Goal: Use online tool/utility

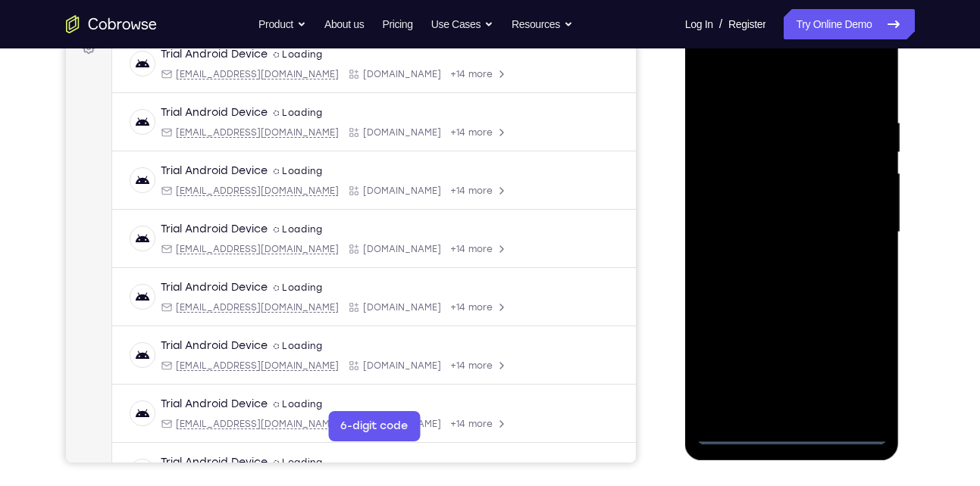
scroll to position [238, 0]
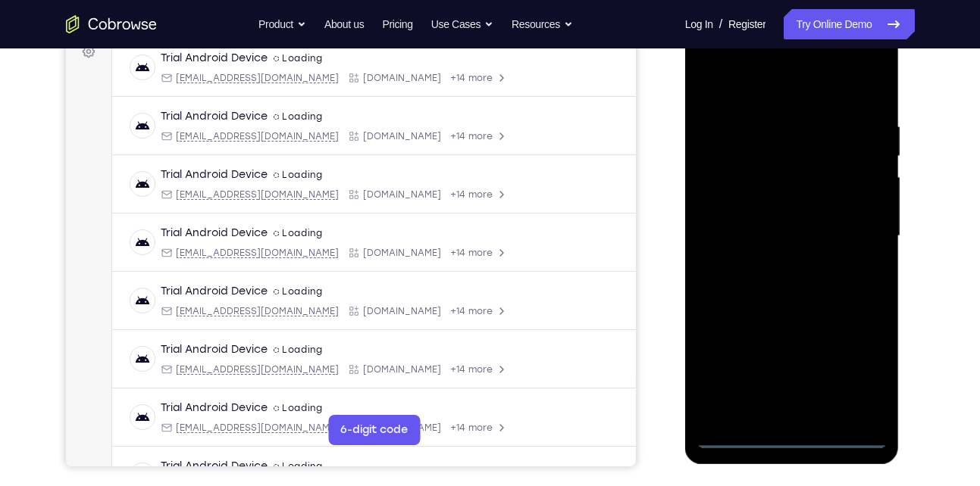
click at [787, 432] on div at bounding box center [791, 236] width 191 height 424
click at [788, 435] on div at bounding box center [791, 236] width 191 height 424
click at [863, 380] on div at bounding box center [791, 236] width 191 height 424
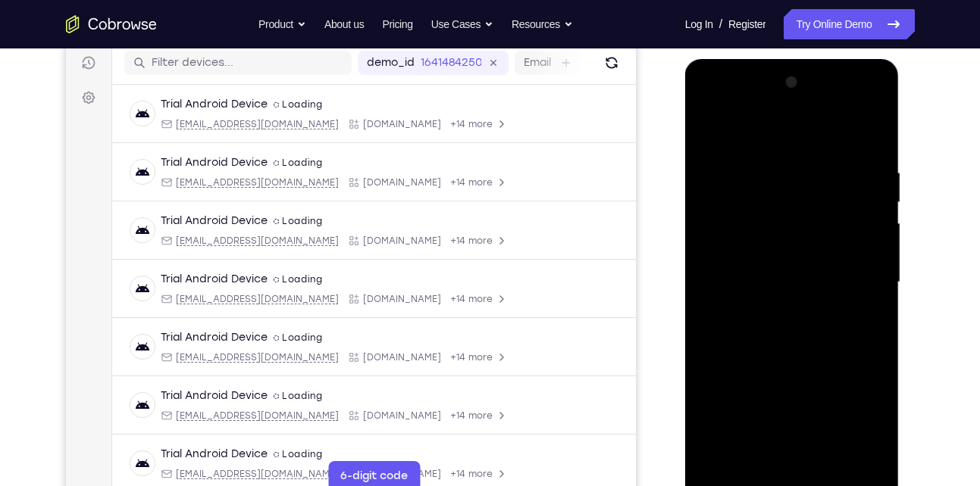
scroll to position [188, 0]
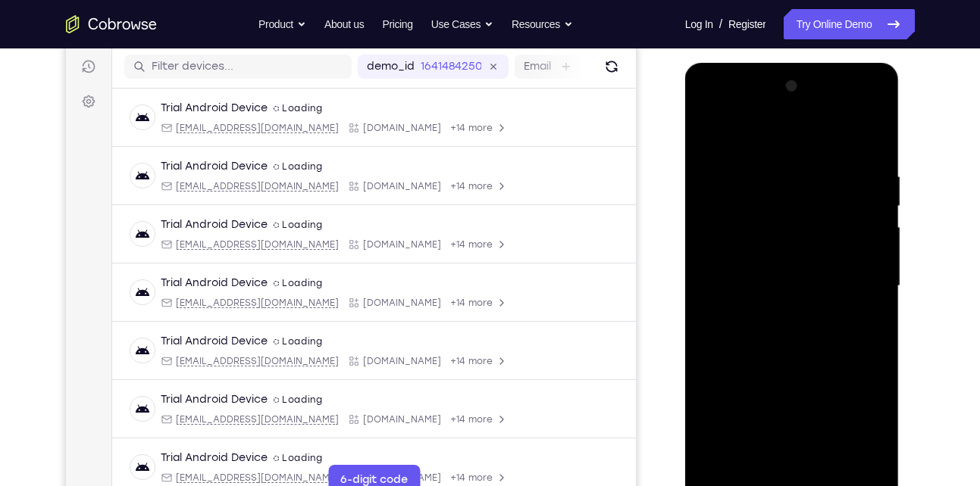
click at [760, 145] on div at bounding box center [791, 286] width 191 height 424
click at [861, 279] on div at bounding box center [791, 286] width 191 height 424
click at [813, 291] on div at bounding box center [791, 286] width 191 height 424
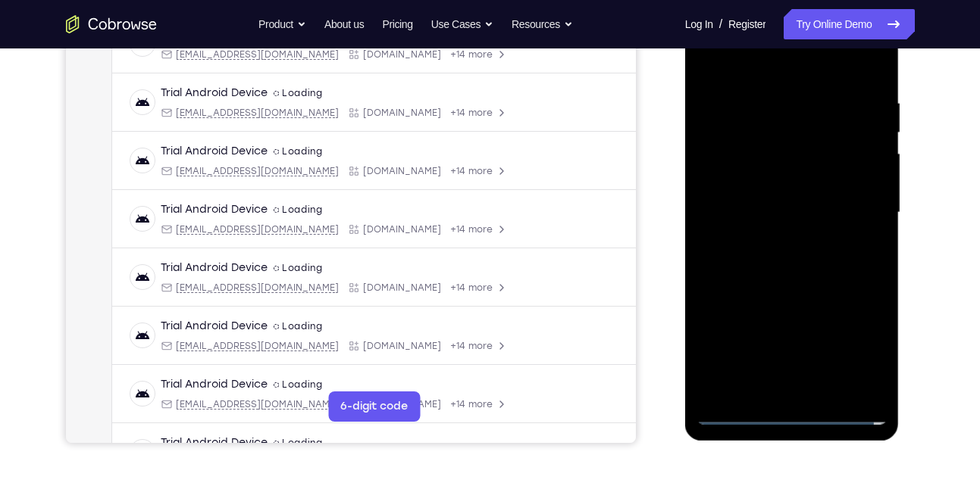
scroll to position [264, 0]
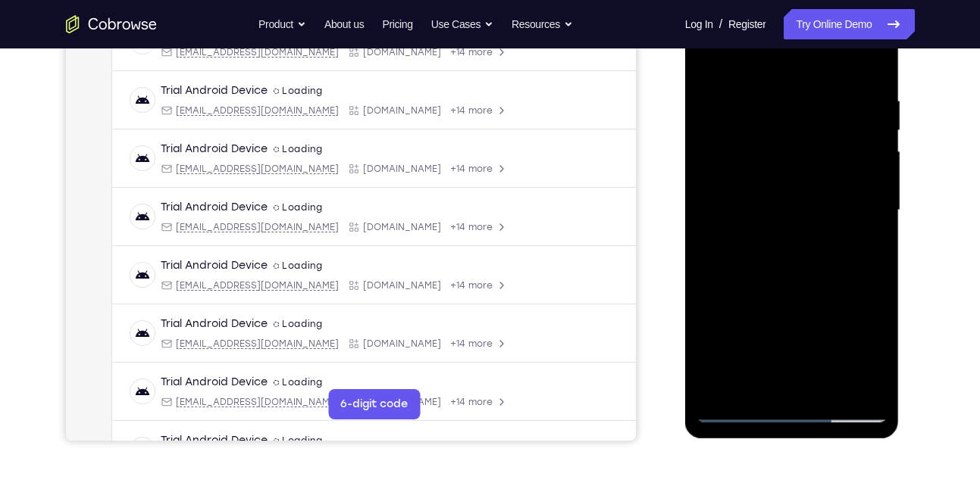
click at [865, 205] on div at bounding box center [791, 210] width 191 height 424
click at [772, 239] on div at bounding box center [791, 210] width 191 height 424
click at [784, 189] on div at bounding box center [791, 210] width 191 height 424
click at [766, 183] on div at bounding box center [791, 210] width 191 height 424
click at [768, 212] on div at bounding box center [791, 210] width 191 height 424
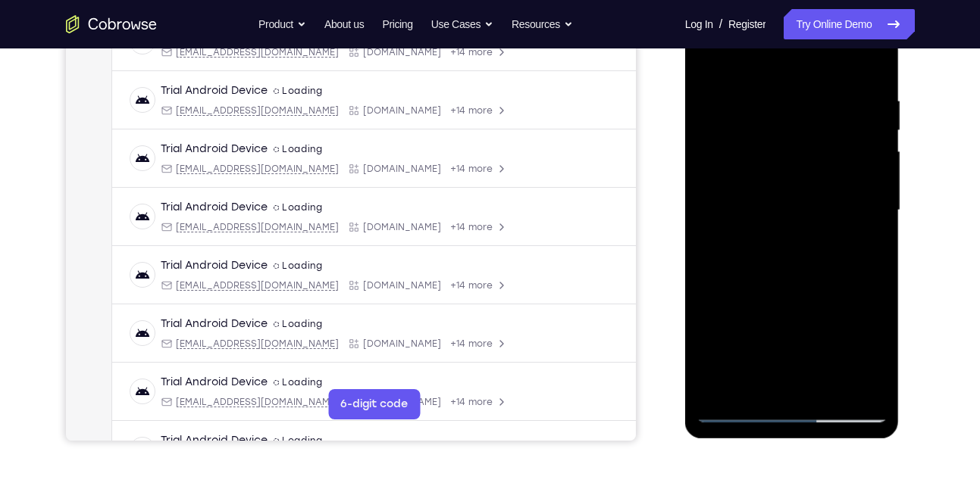
click at [785, 261] on div at bounding box center [791, 210] width 191 height 424
click at [863, 56] on div at bounding box center [791, 210] width 191 height 424
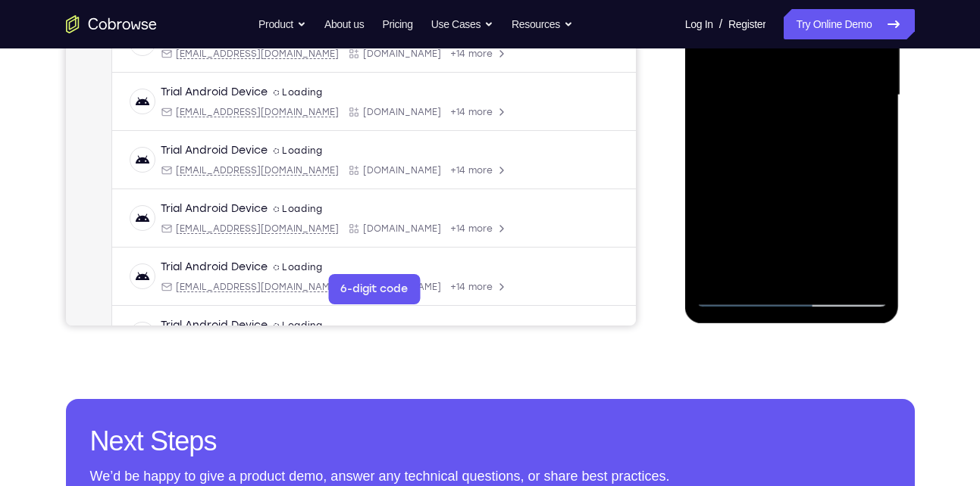
scroll to position [380, 0]
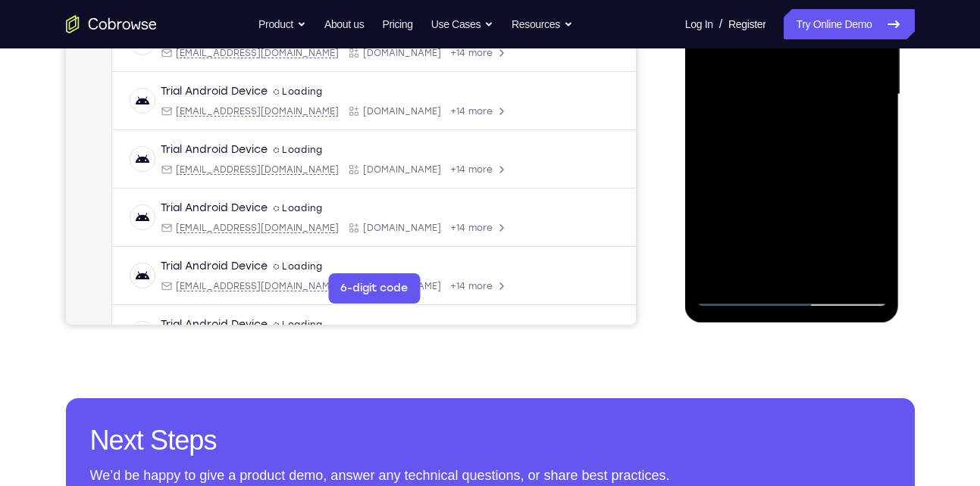
click at [815, 141] on div at bounding box center [791, 95] width 191 height 424
click at [874, 165] on div at bounding box center [791, 95] width 191 height 424
drag, startPoint x: 798, startPoint y: 164, endPoint x: 792, endPoint y: 209, distance: 45.9
click at [792, 209] on div at bounding box center [791, 95] width 191 height 424
click at [879, 253] on div at bounding box center [791, 95] width 191 height 424
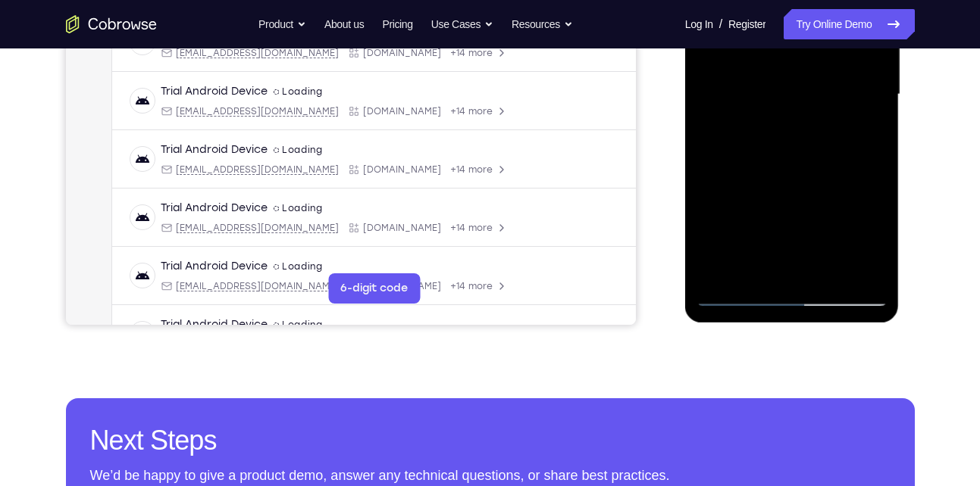
click at [829, 273] on div at bounding box center [791, 95] width 191 height 424
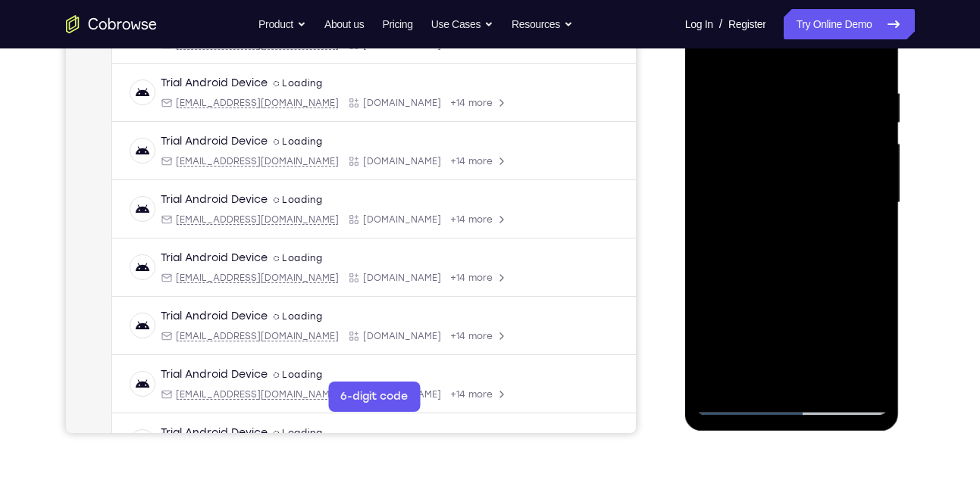
scroll to position [269, 0]
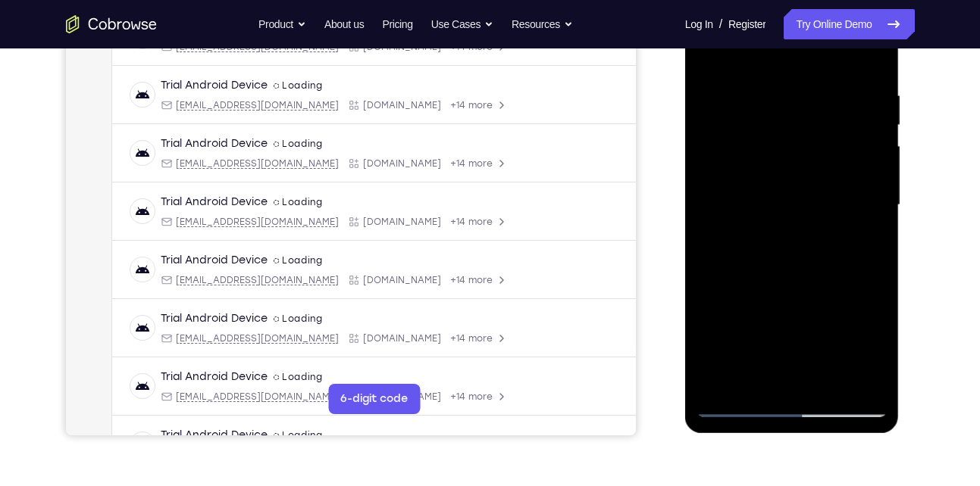
click at [796, 285] on div at bounding box center [791, 205] width 191 height 424
click at [809, 177] on div at bounding box center [791, 205] width 191 height 424
click at [808, 327] on div at bounding box center [791, 205] width 191 height 424
click at [751, 377] on div at bounding box center [791, 205] width 191 height 424
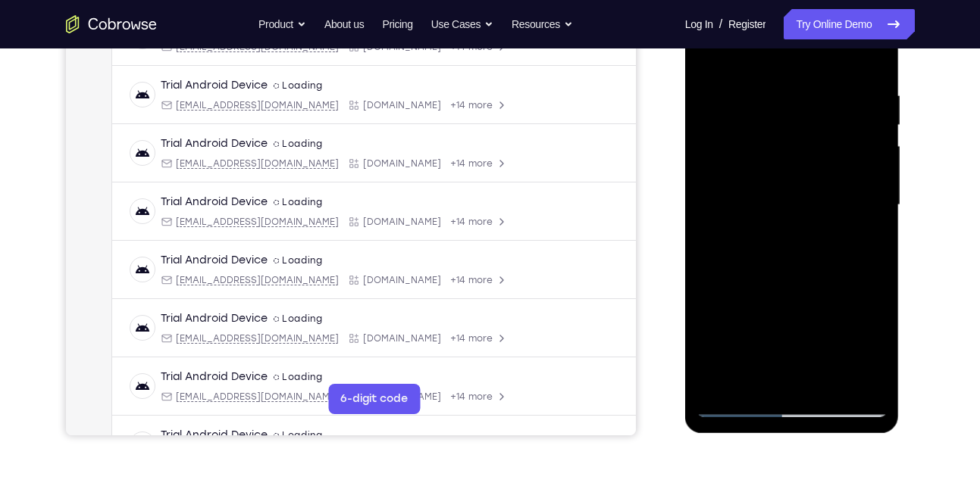
scroll to position [193, 0]
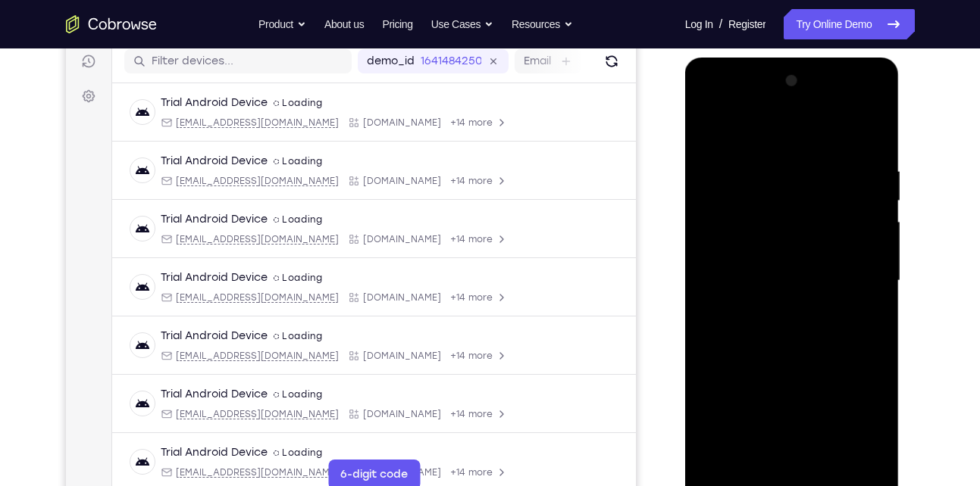
click at [840, 211] on div at bounding box center [791, 281] width 191 height 424
click at [860, 342] on div at bounding box center [791, 281] width 191 height 424
click at [871, 317] on div at bounding box center [791, 281] width 191 height 424
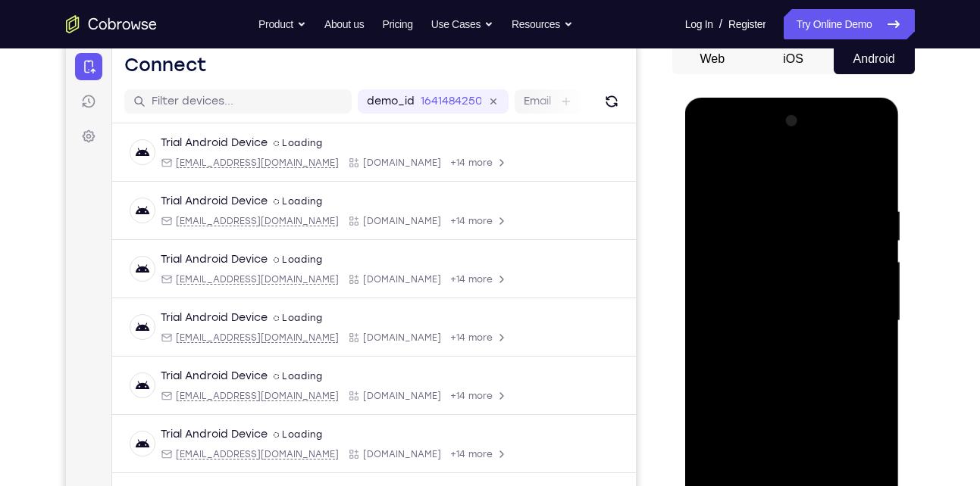
scroll to position [152, 0]
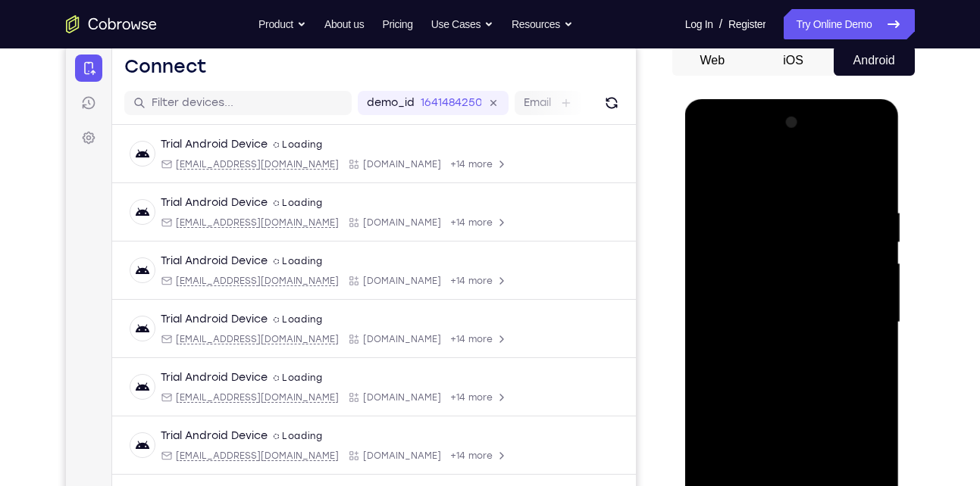
click at [708, 175] on div at bounding box center [791, 323] width 191 height 424
click at [791, 339] on div at bounding box center [791, 323] width 191 height 424
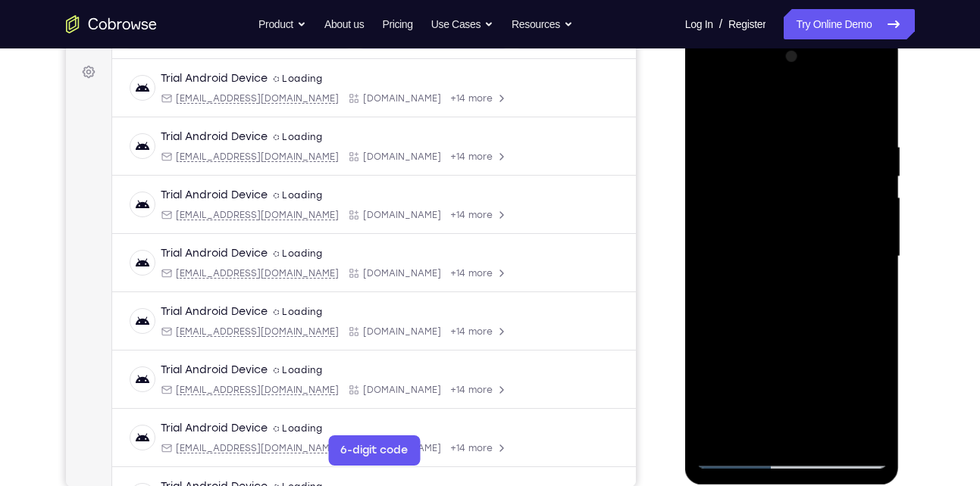
scroll to position [286, 0]
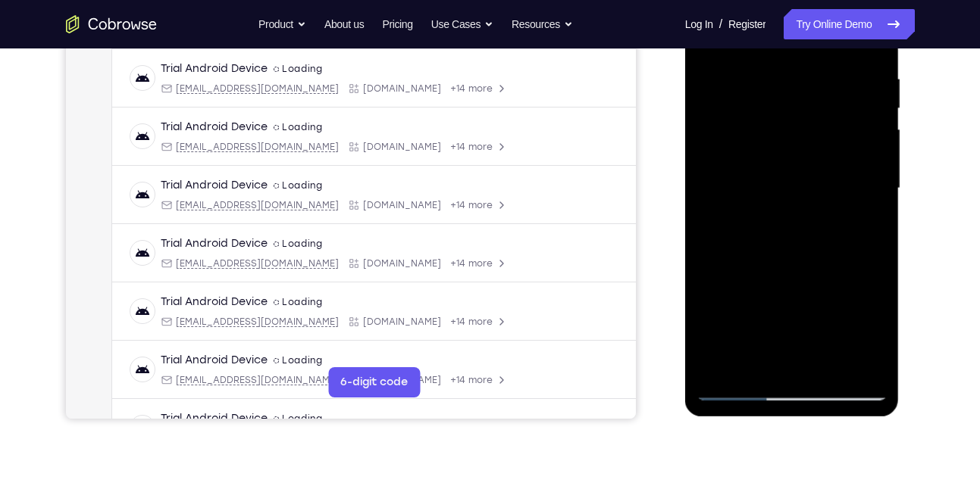
click at [781, 355] on div at bounding box center [791, 189] width 191 height 424
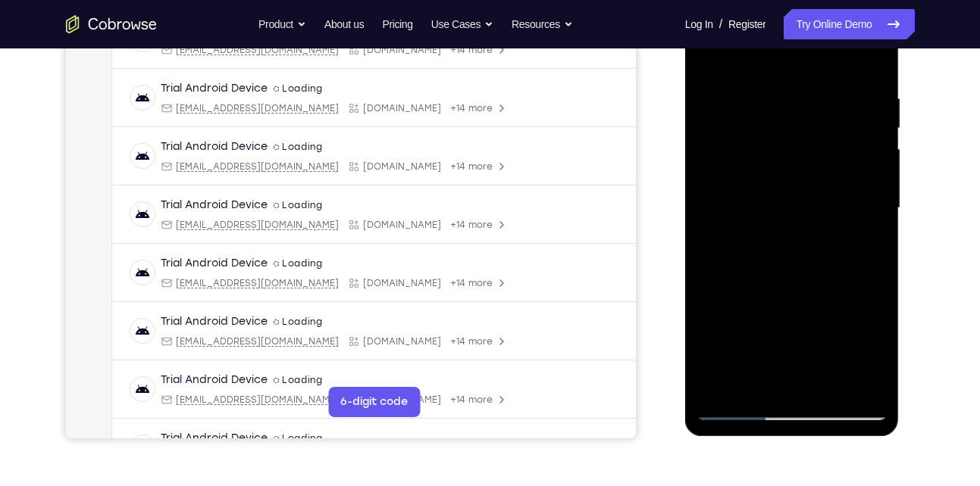
scroll to position [264, 0]
click at [843, 209] on div at bounding box center [791, 210] width 191 height 424
click at [858, 349] on div at bounding box center [791, 210] width 191 height 424
click at [864, 251] on div at bounding box center [791, 210] width 191 height 424
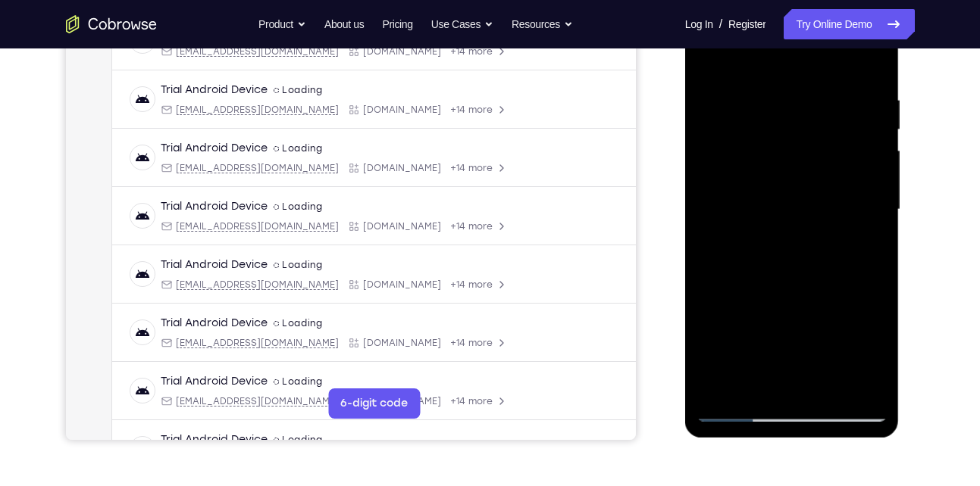
click at [858, 247] on div at bounding box center [791, 210] width 191 height 424
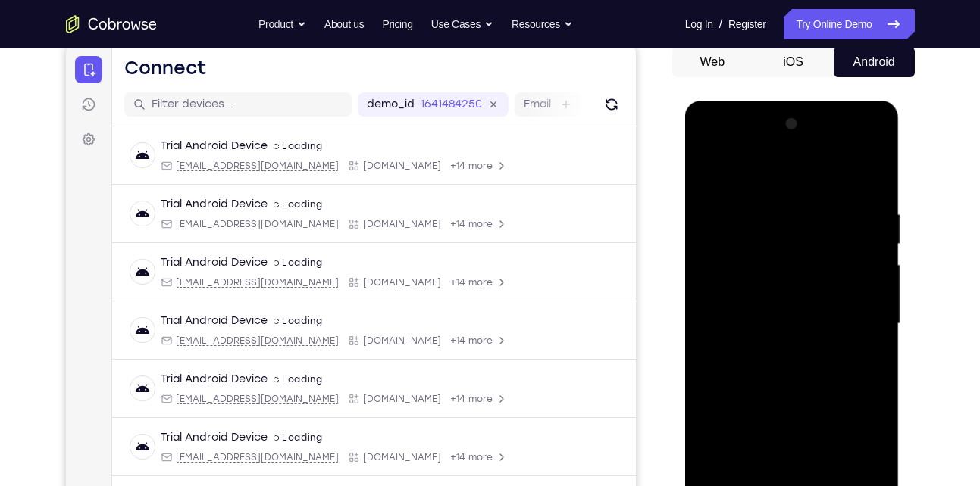
click at [712, 171] on div at bounding box center [791, 324] width 191 height 424
click at [707, 174] on div at bounding box center [791, 324] width 191 height 424
drag, startPoint x: 778, startPoint y: 323, endPoint x: 784, endPoint y: 237, distance: 85.8
click at [784, 237] on div at bounding box center [791, 324] width 191 height 424
drag, startPoint x: 770, startPoint y: 377, endPoint x: 790, endPoint y: 270, distance: 108.6
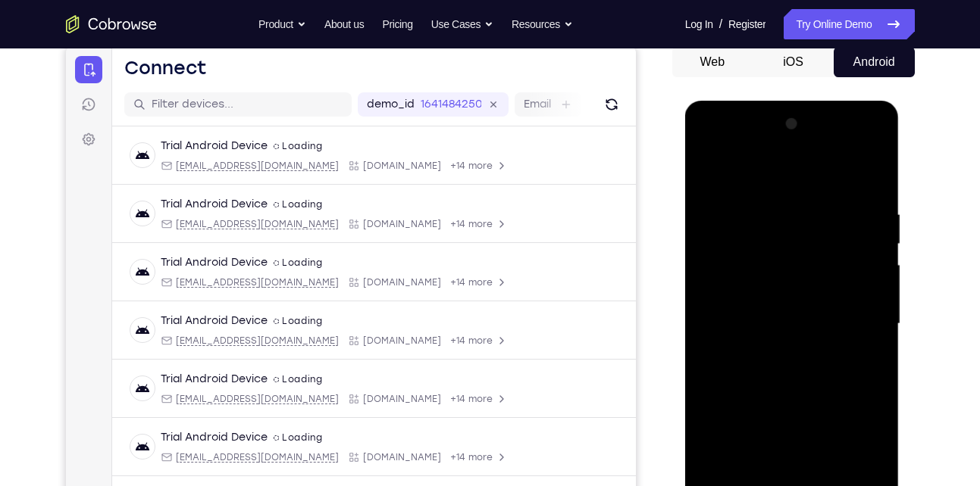
click at [790, 270] on div at bounding box center [791, 324] width 191 height 424
click at [882, 215] on div at bounding box center [791, 324] width 191 height 424
click at [708, 353] on div at bounding box center [791, 324] width 191 height 424
drag, startPoint x: 755, startPoint y: 317, endPoint x: 788, endPoint y: 239, distance: 83.9
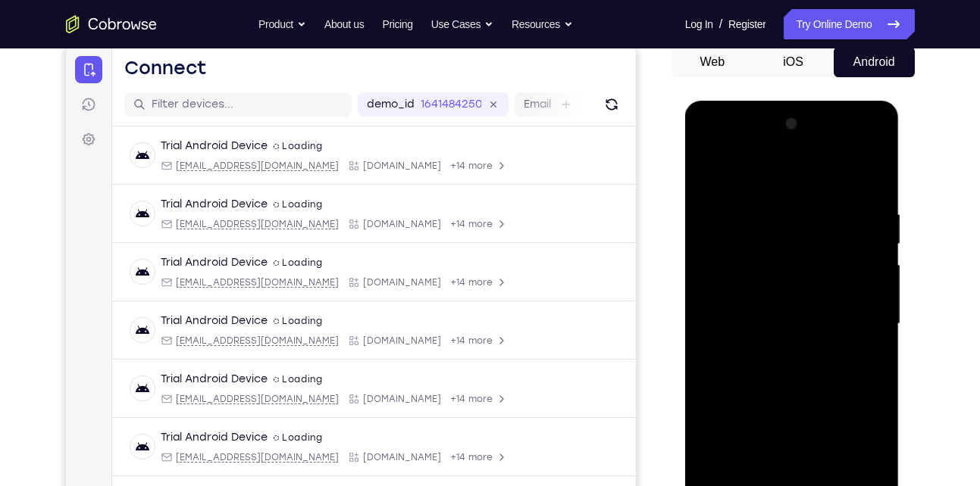
click at [788, 239] on div at bounding box center [791, 324] width 191 height 424
drag, startPoint x: 780, startPoint y: 330, endPoint x: 821, endPoint y: 183, distance: 152.4
click at [821, 183] on div at bounding box center [791, 324] width 191 height 424
click at [874, 169] on div at bounding box center [791, 324] width 191 height 424
click at [708, 169] on div at bounding box center [791, 324] width 191 height 424
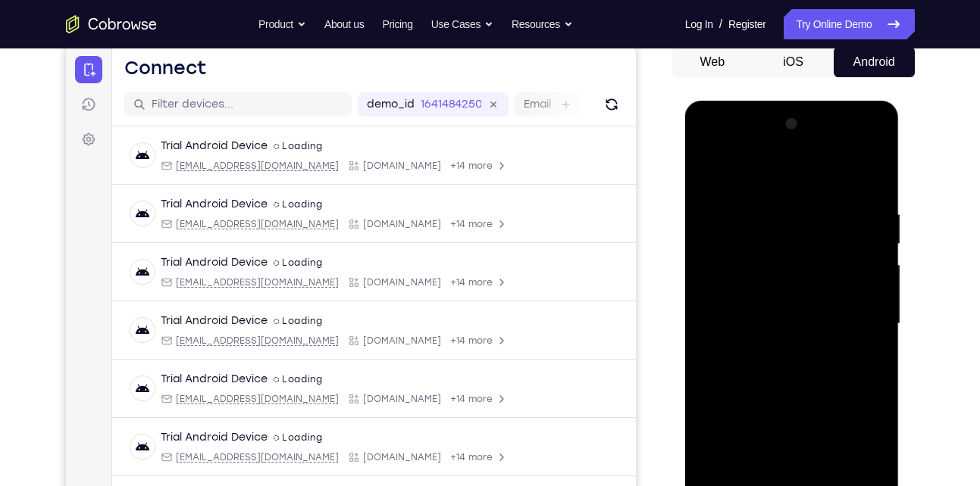
drag, startPoint x: 750, startPoint y: 242, endPoint x: 794, endPoint y: 401, distance: 164.3
click at [794, 401] on div at bounding box center [791, 324] width 191 height 424
click at [779, 220] on div at bounding box center [791, 324] width 191 height 424
click at [888, 305] on div at bounding box center [792, 327] width 214 height 452
click at [873, 299] on div at bounding box center [791, 324] width 191 height 424
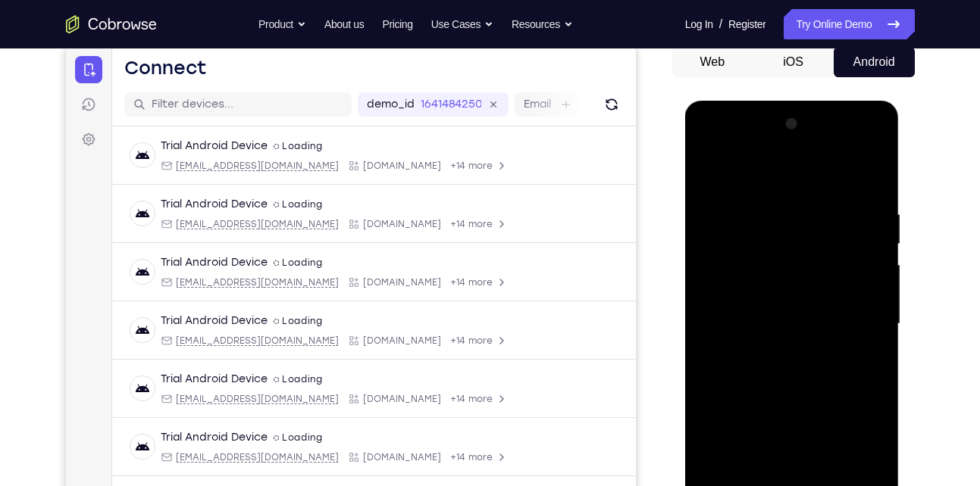
click at [873, 299] on div at bounding box center [791, 324] width 191 height 424
click at [868, 177] on div at bounding box center [791, 324] width 191 height 424
click at [820, 208] on div at bounding box center [791, 324] width 191 height 424
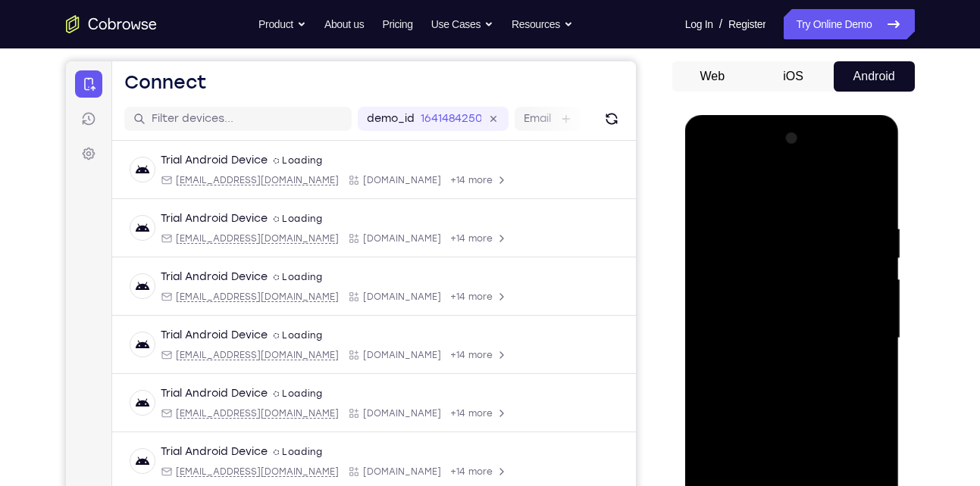
scroll to position [134, 0]
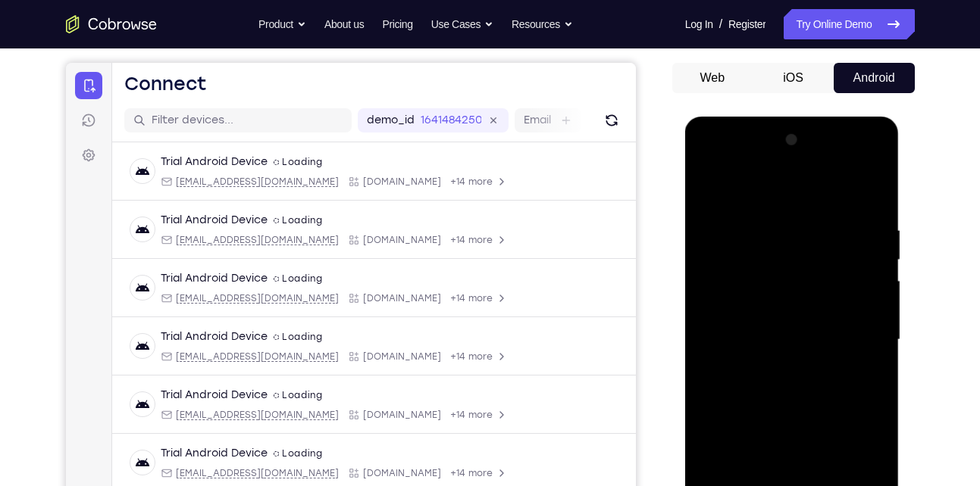
click at [867, 190] on div at bounding box center [791, 340] width 191 height 424
drag, startPoint x: 736, startPoint y: 353, endPoint x: 777, endPoint y: 271, distance: 92.5
click at [777, 271] on div at bounding box center [791, 340] width 191 height 424
drag, startPoint x: 822, startPoint y: 239, endPoint x: 780, endPoint y: 339, distance: 108.6
click at [780, 339] on div at bounding box center [791, 340] width 191 height 424
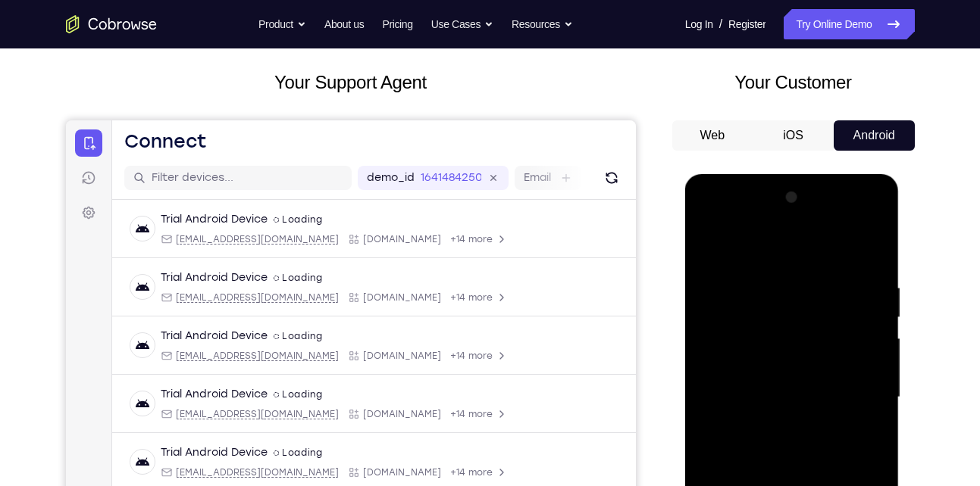
scroll to position [76, 0]
click at [861, 284] on div at bounding box center [791, 398] width 191 height 424
click at [871, 247] on div at bounding box center [791, 398] width 191 height 424
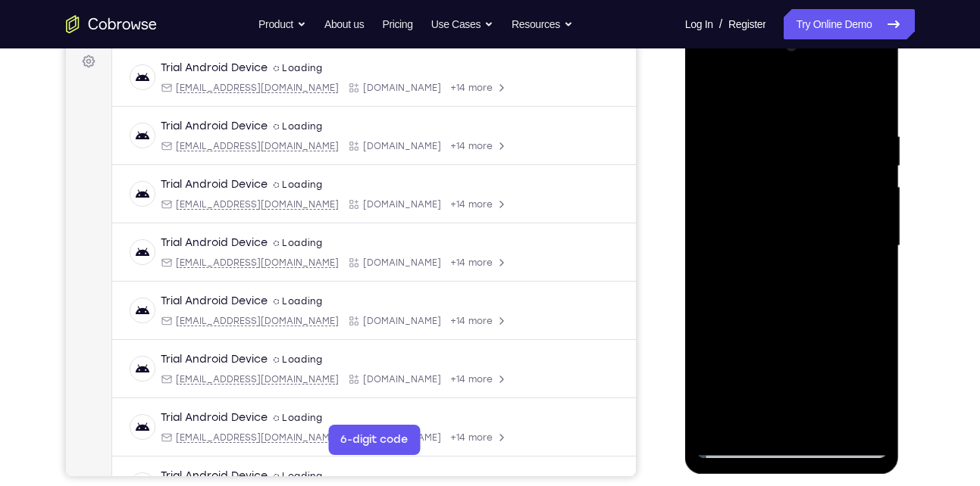
scroll to position [349, 0]
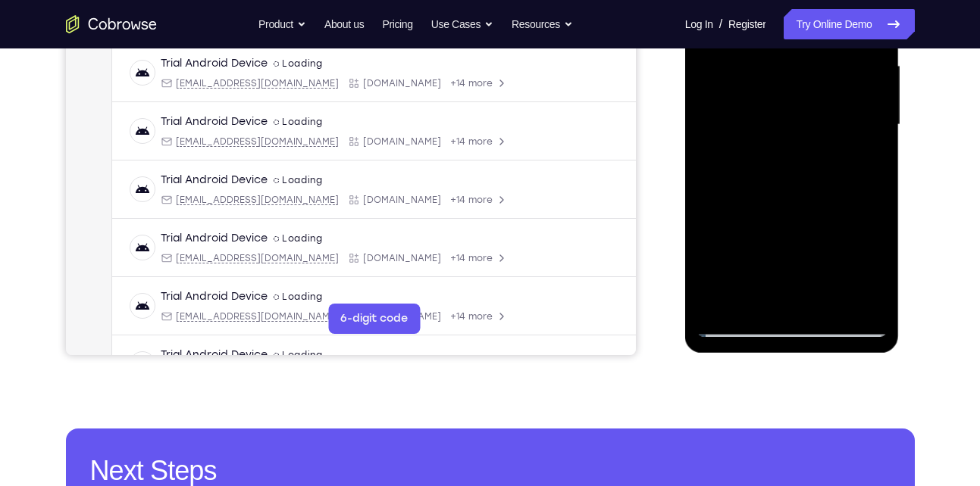
click at [720, 300] on div at bounding box center [791, 125] width 191 height 424
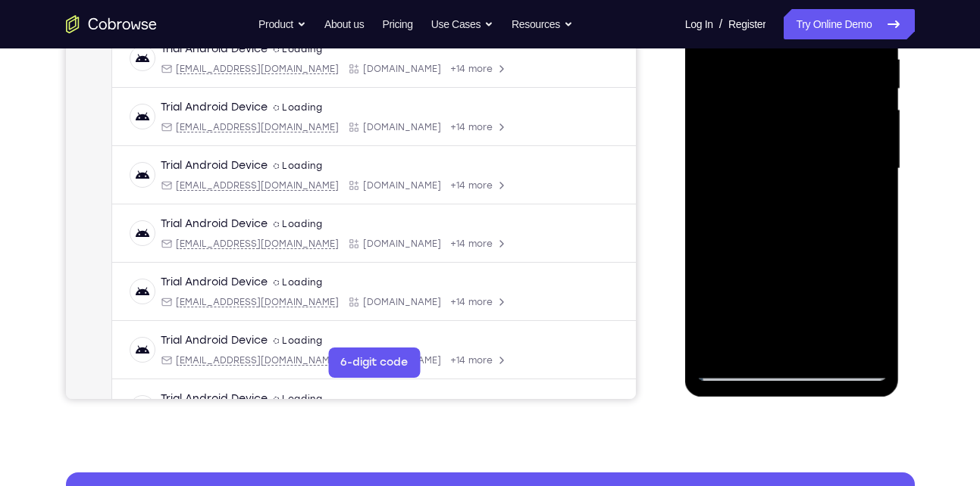
scroll to position [307, 0]
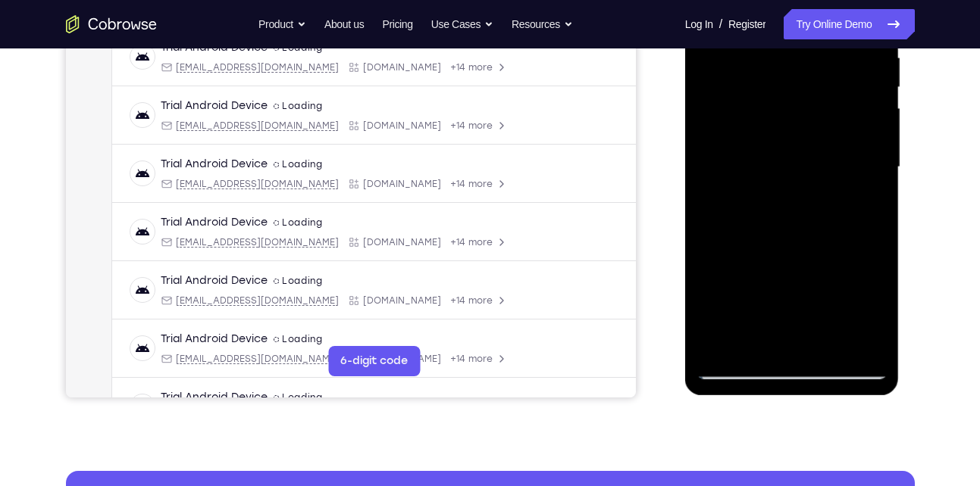
click at [835, 349] on div at bounding box center [791, 167] width 191 height 424
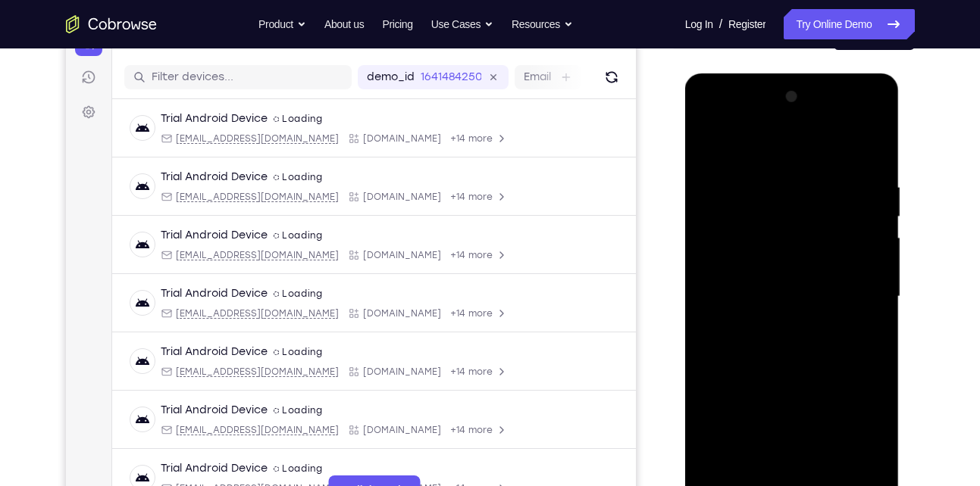
scroll to position [167, 0]
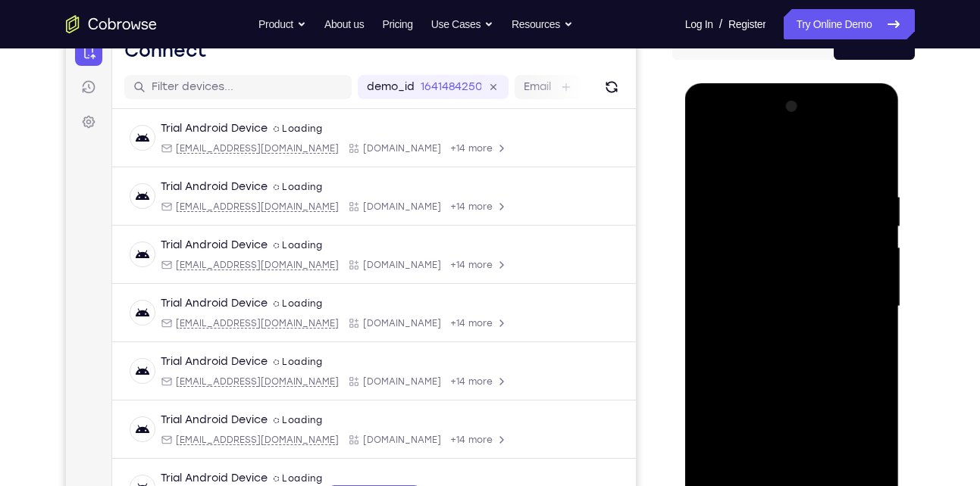
click at [755, 345] on div at bounding box center [791, 307] width 191 height 424
click at [708, 155] on div at bounding box center [791, 307] width 191 height 424
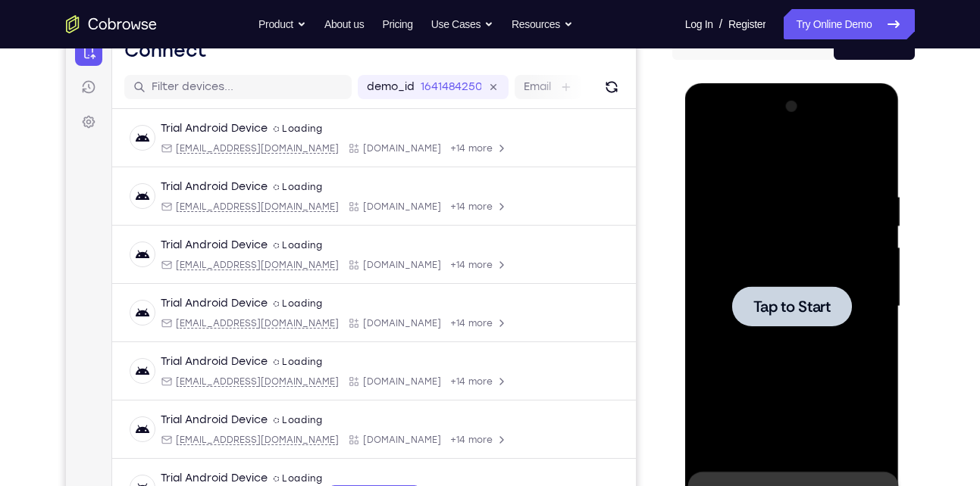
click at [787, 292] on div at bounding box center [792, 306] width 120 height 40
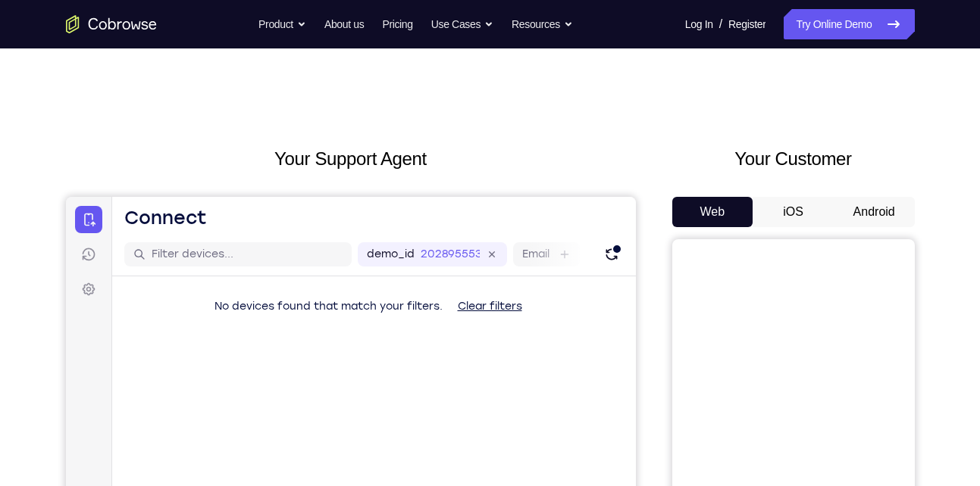
click at [869, 218] on button "Android" at bounding box center [873, 212] width 81 height 30
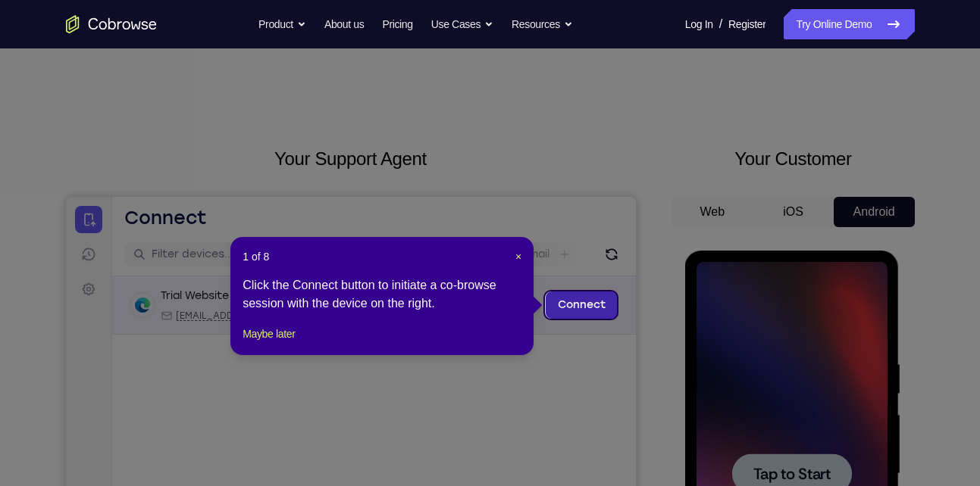
click at [611, 311] on link "Connect" at bounding box center [581, 305] width 72 height 27
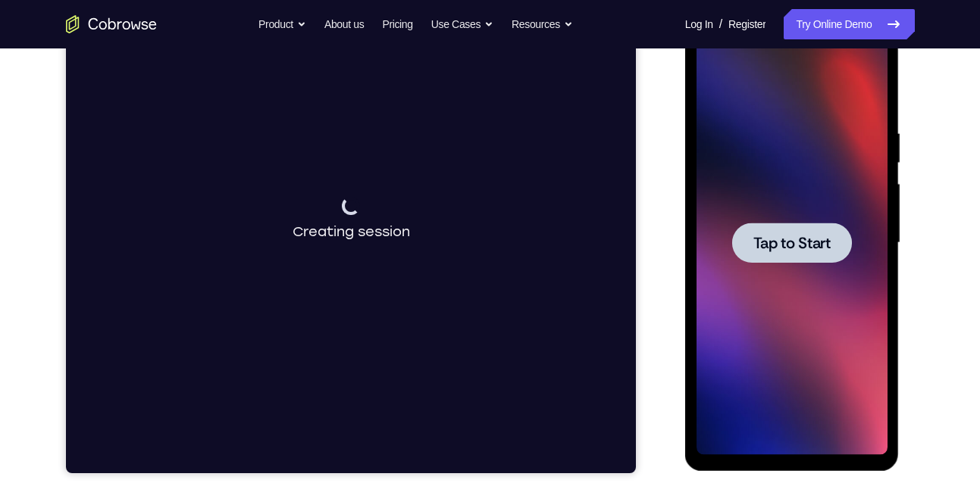
scroll to position [233, 0]
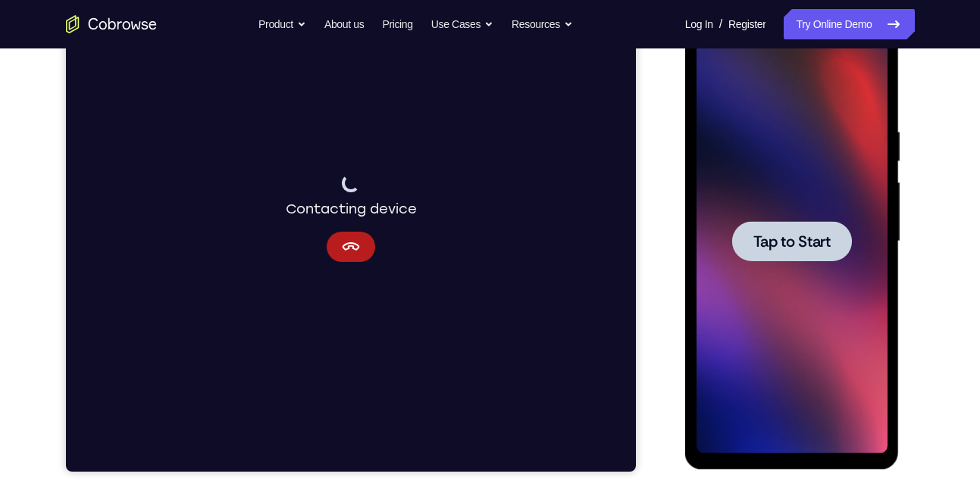
click at [778, 256] on div at bounding box center [792, 241] width 120 height 40
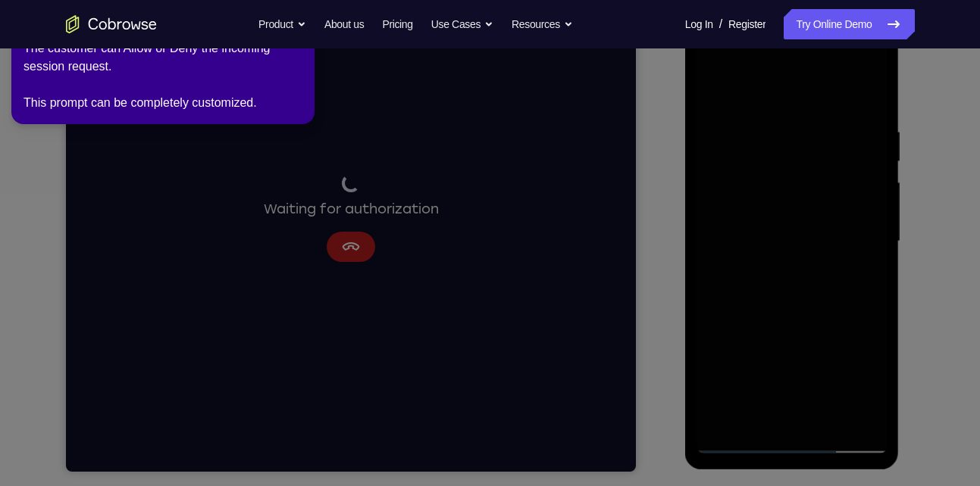
click at [823, 185] on icon at bounding box center [492, 240] width 997 height 493
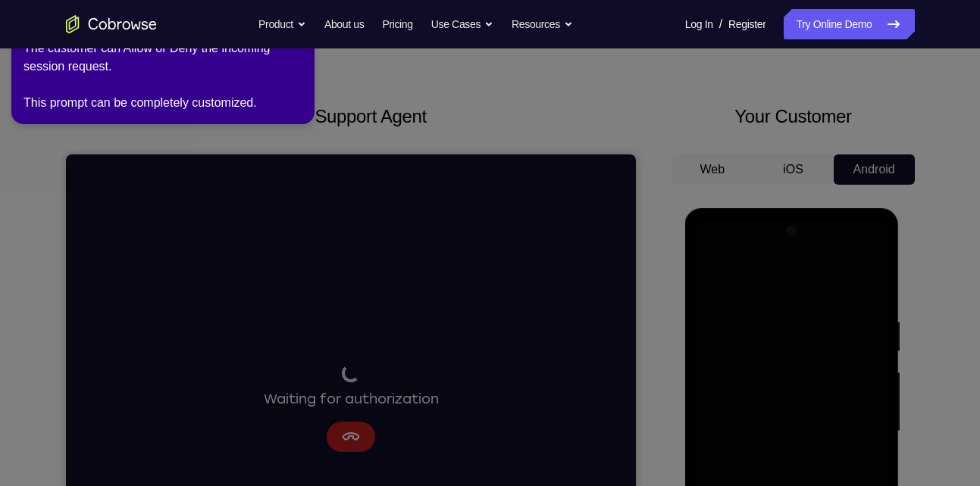
scroll to position [0, 0]
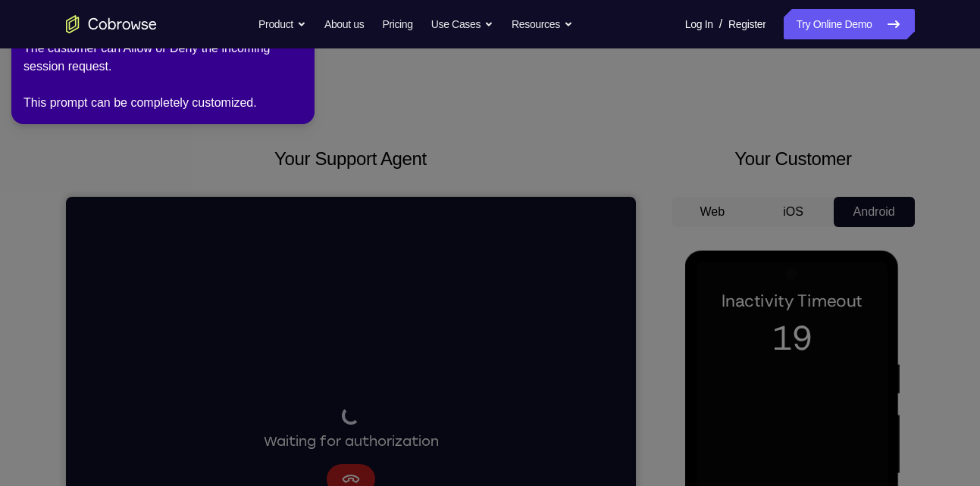
click at [765, 308] on icon at bounding box center [492, 240] width 997 height 493
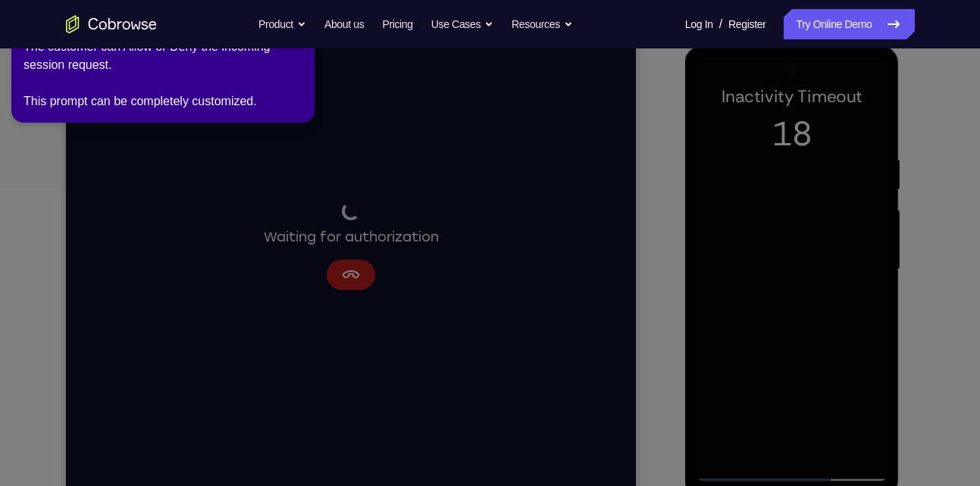
scroll to position [205, 0]
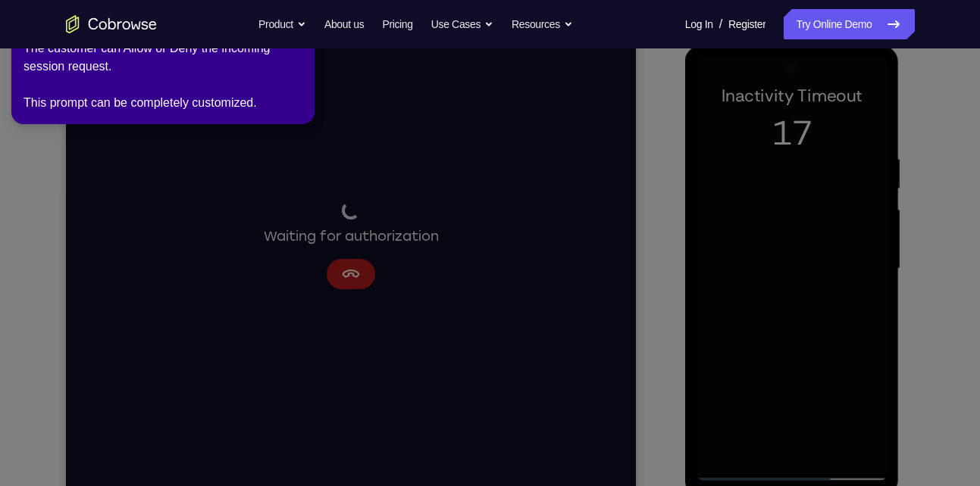
click at [292, 79] on div "The customer can Allow or Deny the incoming session request. This prompt can be…" at bounding box center [162, 75] width 279 height 73
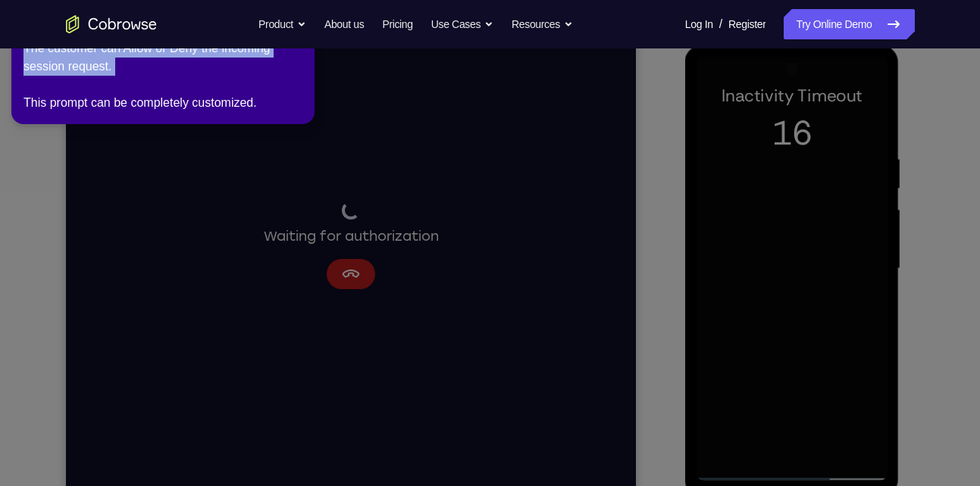
drag, startPoint x: 289, startPoint y: 85, endPoint x: 379, endPoint y: 294, distance: 227.7
click at [849, 23] on link "Try Online Demo" at bounding box center [848, 24] width 130 height 30
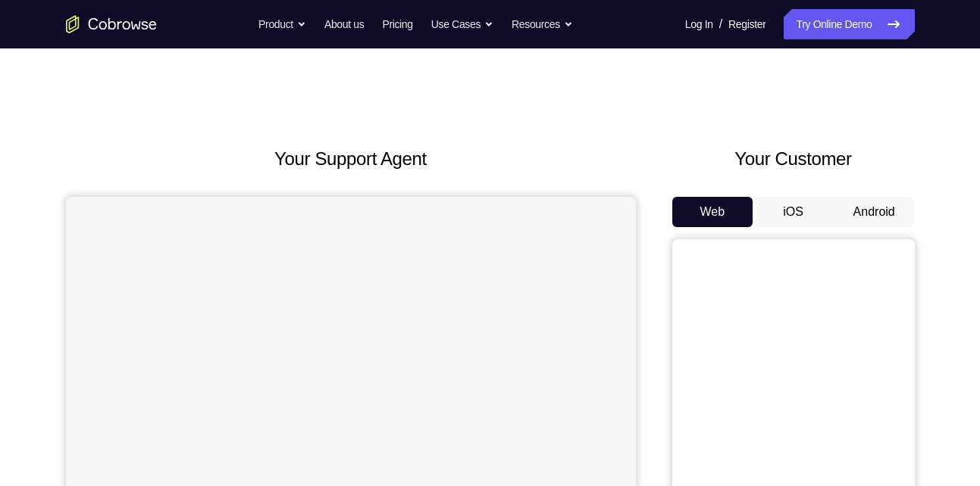
click at [868, 204] on button "Android" at bounding box center [873, 212] width 81 height 30
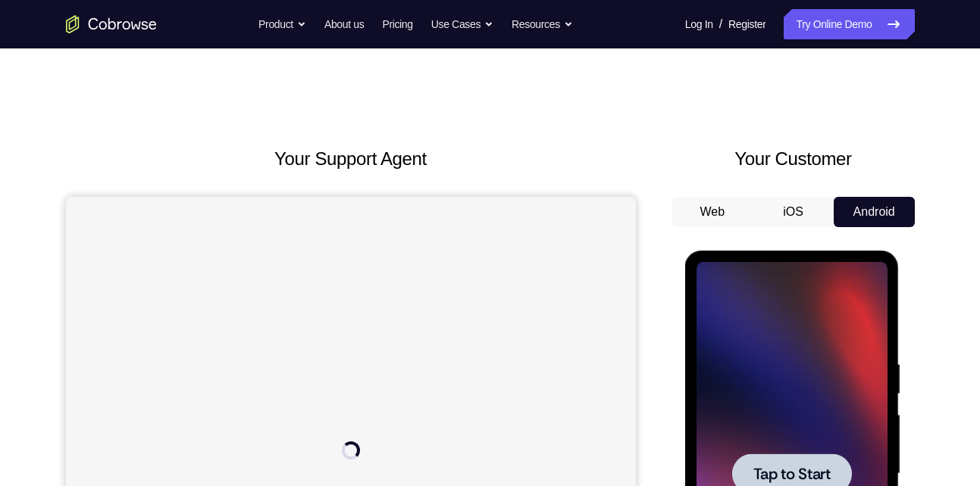
click at [762, 368] on div at bounding box center [791, 474] width 191 height 424
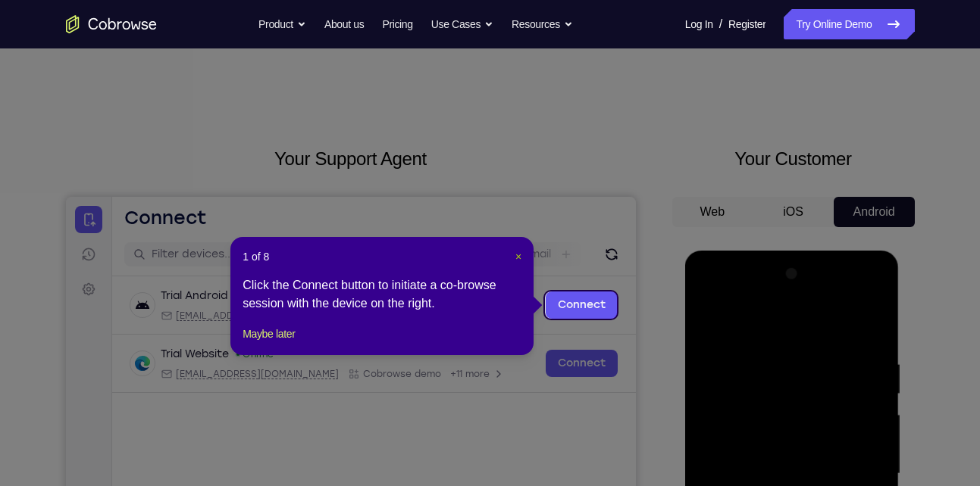
drag, startPoint x: 518, startPoint y: 258, endPoint x: 534, endPoint y: 59, distance: 199.2
click at [518, 258] on span "×" at bounding box center [518, 257] width 6 height 12
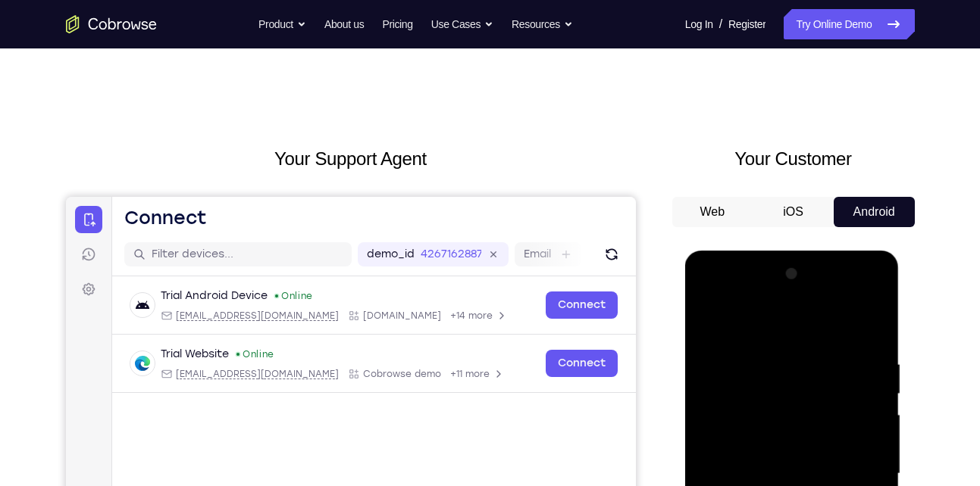
scroll to position [303, 0]
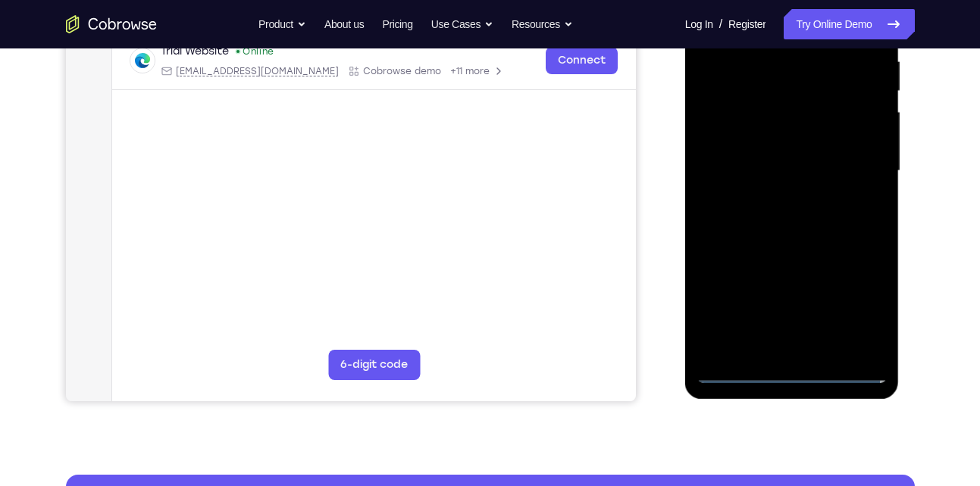
click at [792, 373] on div at bounding box center [791, 171] width 191 height 424
click at [862, 300] on div at bounding box center [791, 171] width 191 height 424
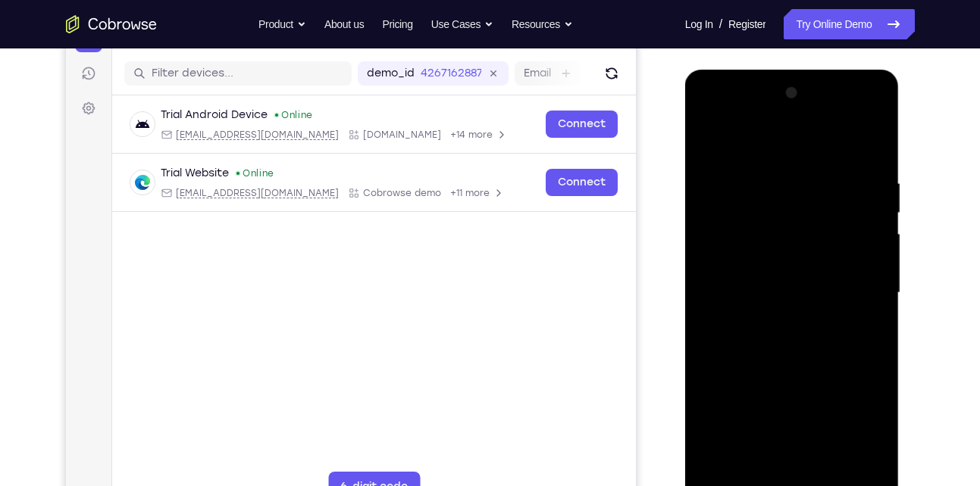
scroll to position [180, 0]
click at [755, 140] on div at bounding box center [791, 294] width 191 height 424
click at [852, 286] on div at bounding box center [791, 294] width 191 height 424
click at [777, 324] on div at bounding box center [791, 294] width 191 height 424
click at [758, 276] on div at bounding box center [791, 294] width 191 height 424
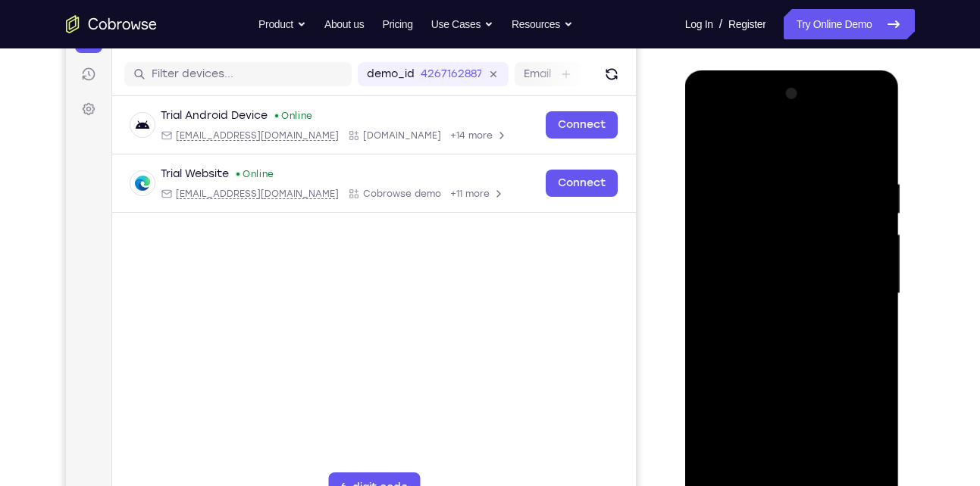
click at [731, 263] on div at bounding box center [791, 294] width 191 height 424
click at [774, 289] on div at bounding box center [791, 294] width 191 height 424
click at [802, 342] on div at bounding box center [791, 294] width 191 height 424
click at [796, 334] on div at bounding box center [791, 294] width 191 height 424
click at [858, 139] on div at bounding box center [791, 294] width 191 height 424
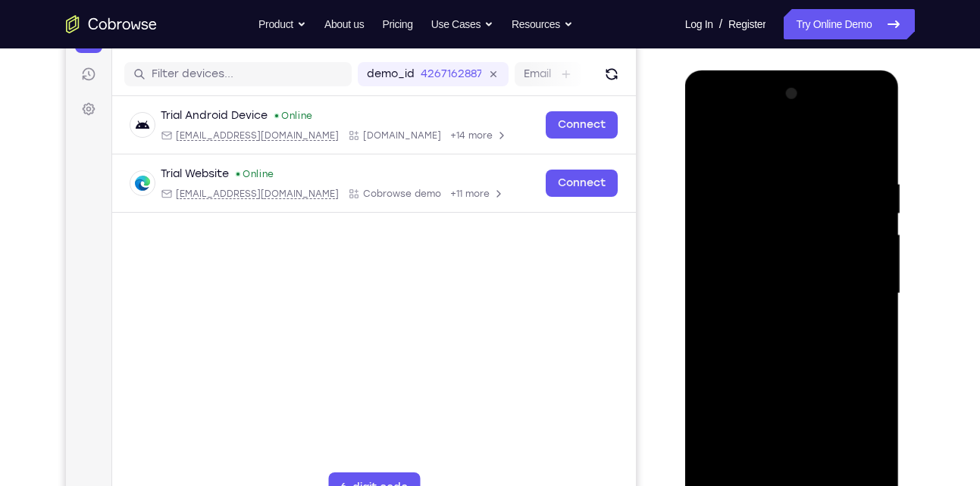
click at [793, 344] on div at bounding box center [791, 294] width 191 height 424
drag, startPoint x: 794, startPoint y: 392, endPoint x: 794, endPoint y: 460, distance: 68.2
click at [794, 460] on div at bounding box center [791, 294] width 191 height 424
click at [805, 334] on div at bounding box center [791, 294] width 191 height 424
click at [816, 336] on div at bounding box center [791, 294] width 191 height 424
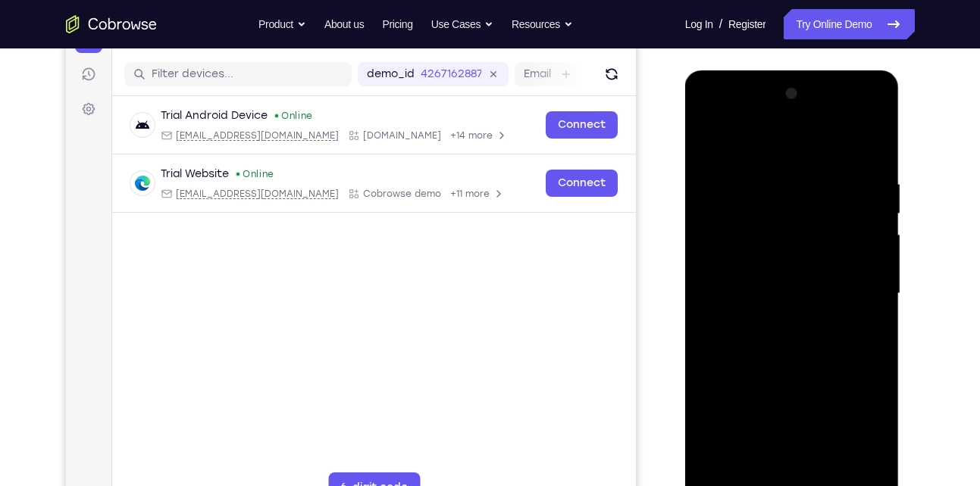
drag, startPoint x: 820, startPoint y: 395, endPoint x: 838, endPoint y: 276, distance: 120.3
click at [838, 276] on div at bounding box center [791, 294] width 191 height 424
drag, startPoint x: 837, startPoint y: 405, endPoint x: 844, endPoint y: 307, distance: 98.7
click at [844, 307] on div at bounding box center [791, 294] width 191 height 424
click at [826, 473] on div at bounding box center [791, 294] width 191 height 424
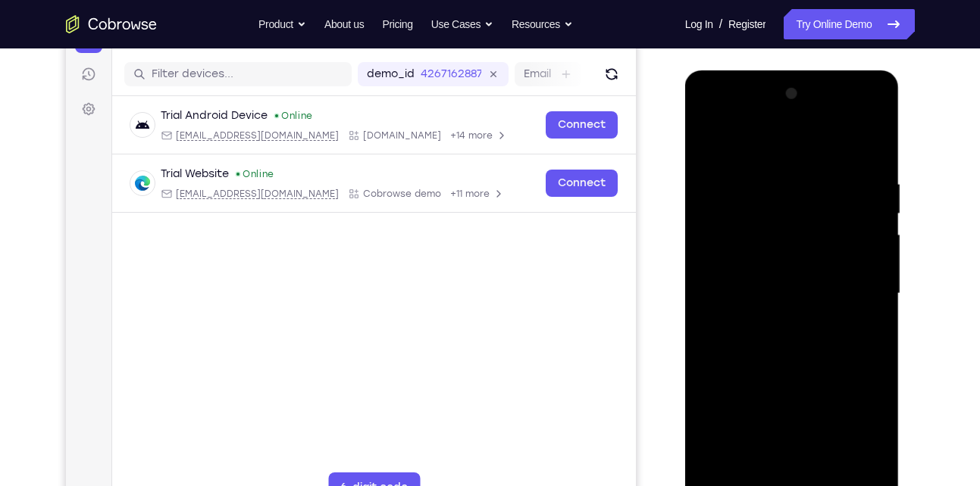
click at [787, 379] on div at bounding box center [791, 294] width 191 height 424
click at [793, 276] on div at bounding box center [791, 294] width 191 height 424
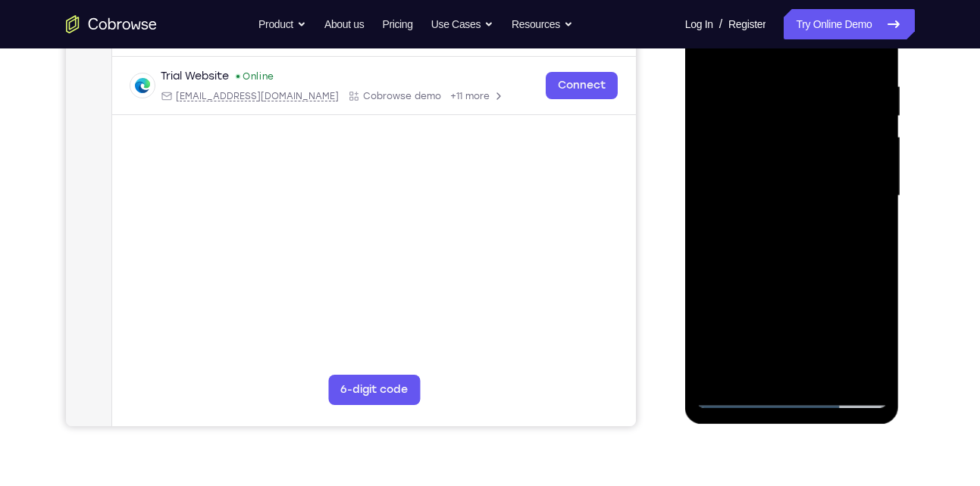
scroll to position [282, 0]
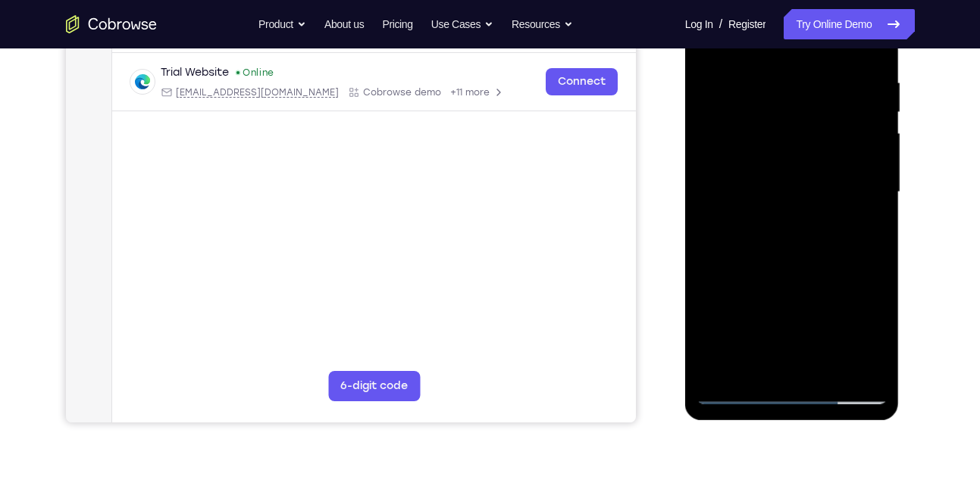
click at [771, 364] on div at bounding box center [791, 192] width 191 height 424
click at [861, 232] on div at bounding box center [791, 192] width 191 height 424
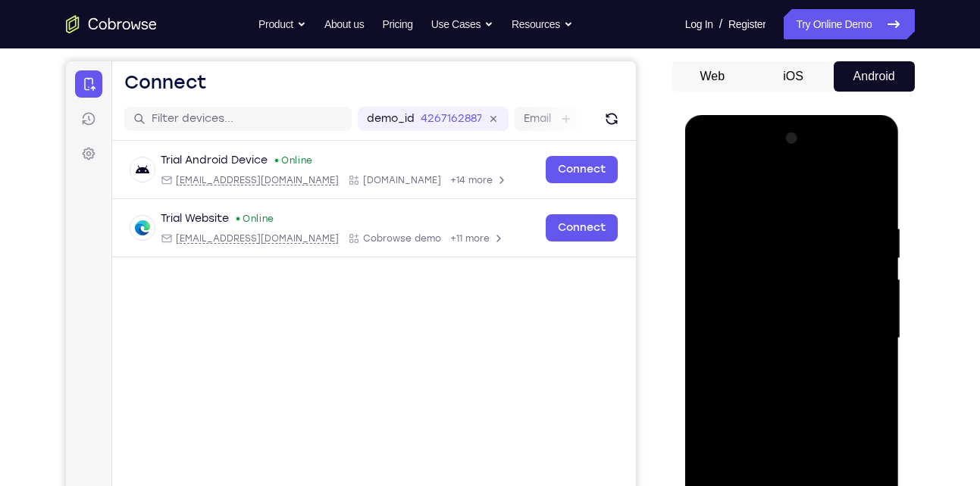
click at [711, 189] on div at bounding box center [791, 339] width 191 height 424
drag, startPoint x: 775, startPoint y: 355, endPoint x: 782, endPoint y: 324, distance: 31.1
click at [782, 324] on div at bounding box center [791, 339] width 191 height 424
drag, startPoint x: 780, startPoint y: 352, endPoint x: 793, endPoint y: 297, distance: 56.1
click at [793, 297] on div at bounding box center [791, 339] width 191 height 424
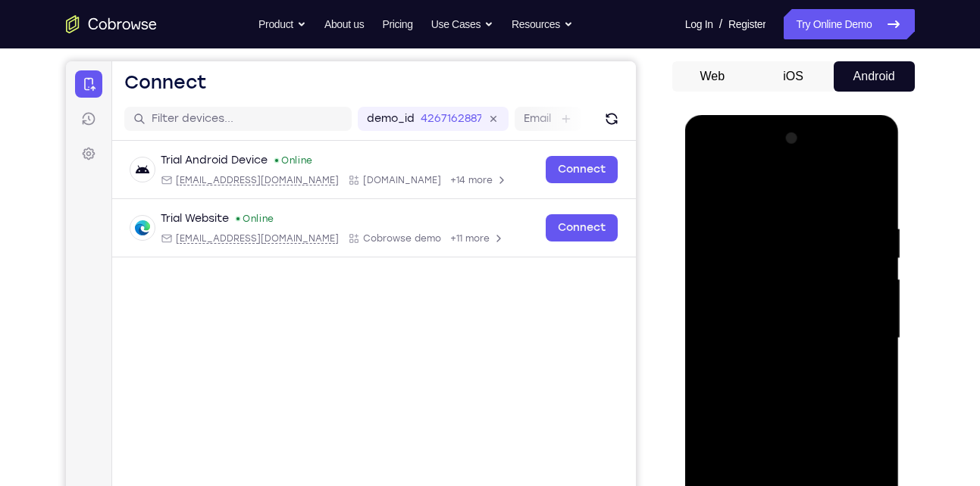
drag, startPoint x: 773, startPoint y: 427, endPoint x: 788, endPoint y: 372, distance: 56.6
click at [788, 372] on div at bounding box center [791, 339] width 191 height 424
click at [758, 396] on div at bounding box center [791, 339] width 191 height 424
click at [710, 189] on div at bounding box center [791, 339] width 191 height 424
drag, startPoint x: 812, startPoint y: 355, endPoint x: 803, endPoint y: 436, distance: 81.6
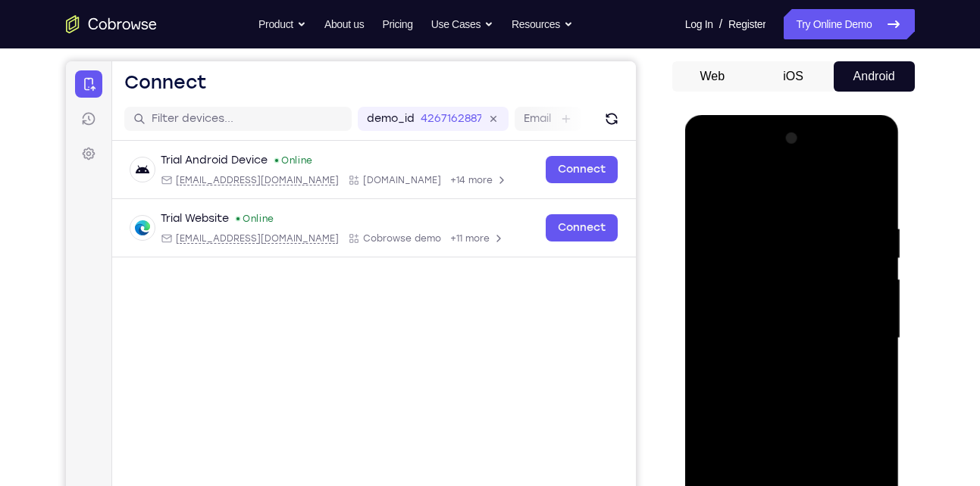
click at [803, 436] on div at bounding box center [791, 339] width 191 height 424
click at [765, 371] on div at bounding box center [791, 339] width 191 height 424
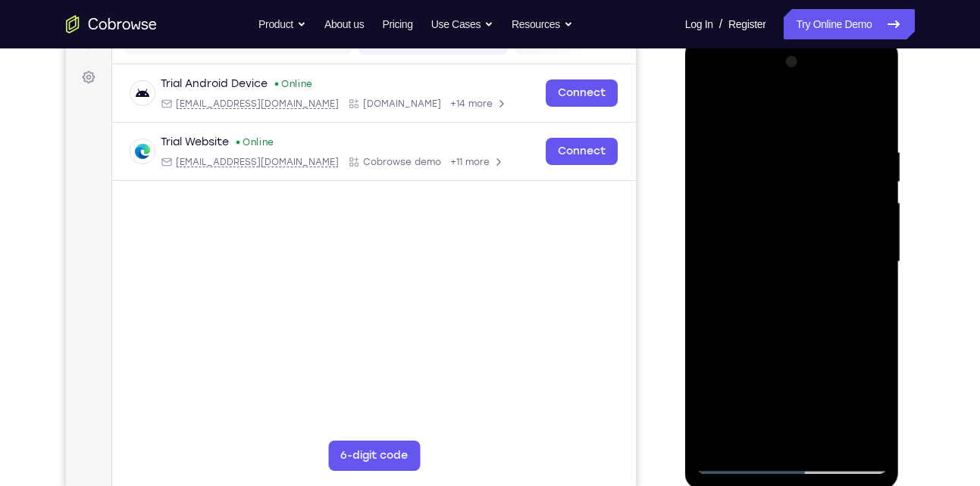
scroll to position [211, 0]
click at [765, 114] on div at bounding box center [791, 263] width 191 height 424
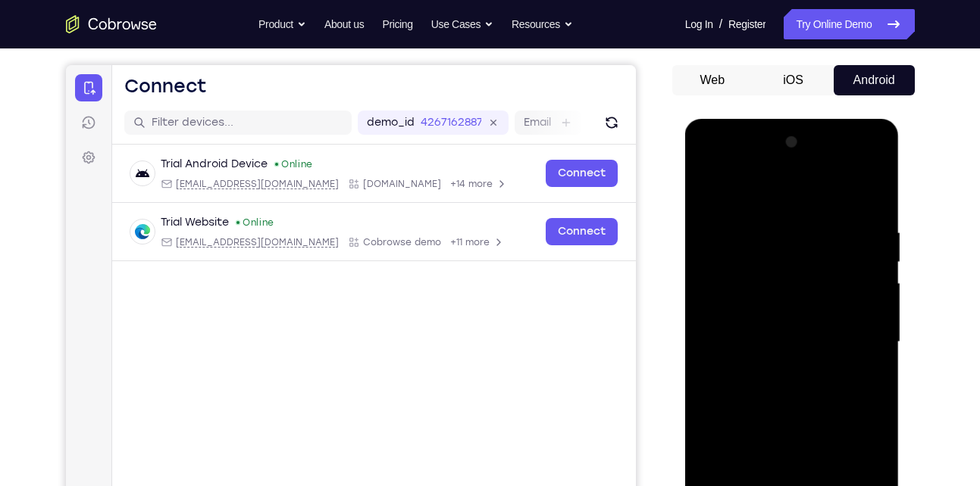
scroll to position [131, 0]
click at [709, 183] on div at bounding box center [791, 343] width 191 height 424
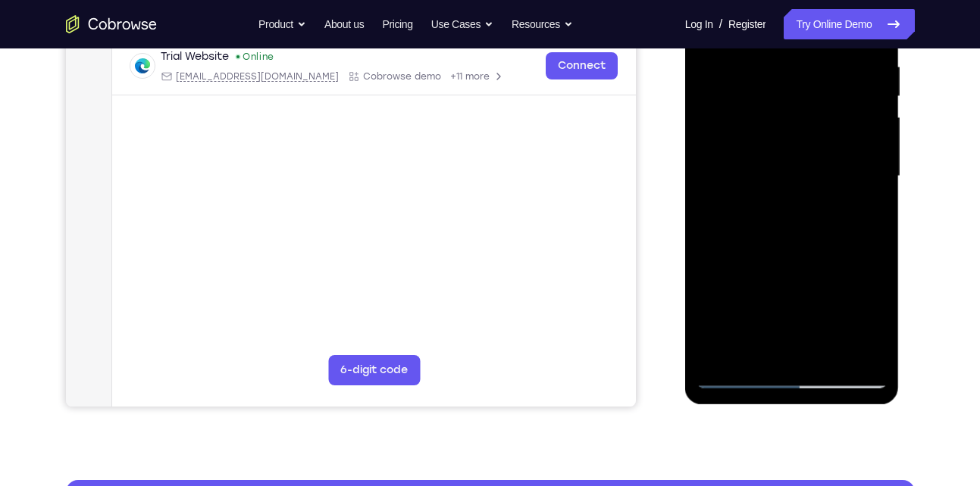
scroll to position [299, 0]
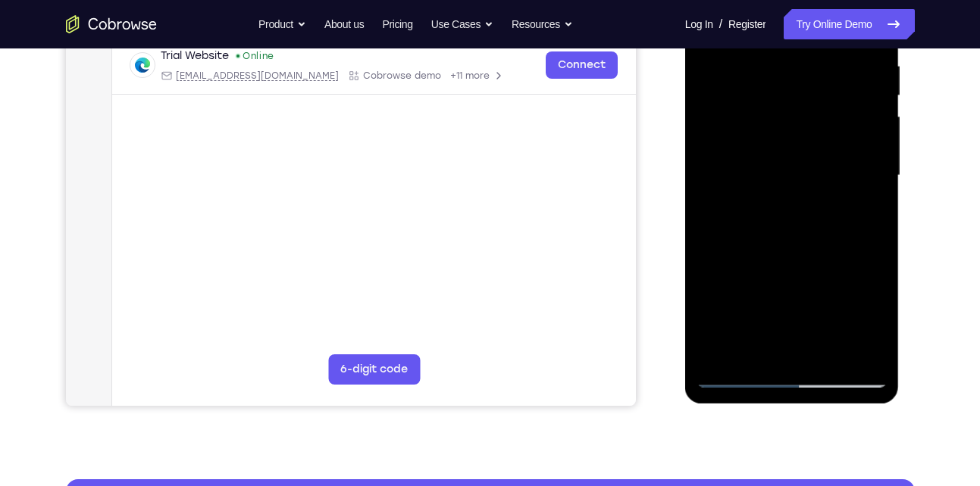
click at [737, 383] on div at bounding box center [791, 176] width 191 height 424
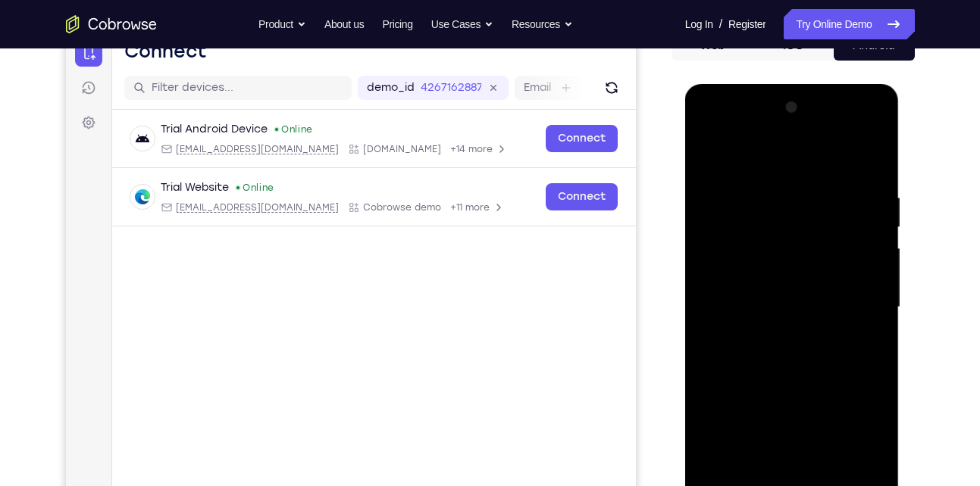
scroll to position [166, 0]
click at [710, 158] on div at bounding box center [791, 308] width 191 height 424
click at [774, 166] on div at bounding box center [791, 308] width 191 height 424
click at [880, 336] on div at bounding box center [791, 308] width 191 height 424
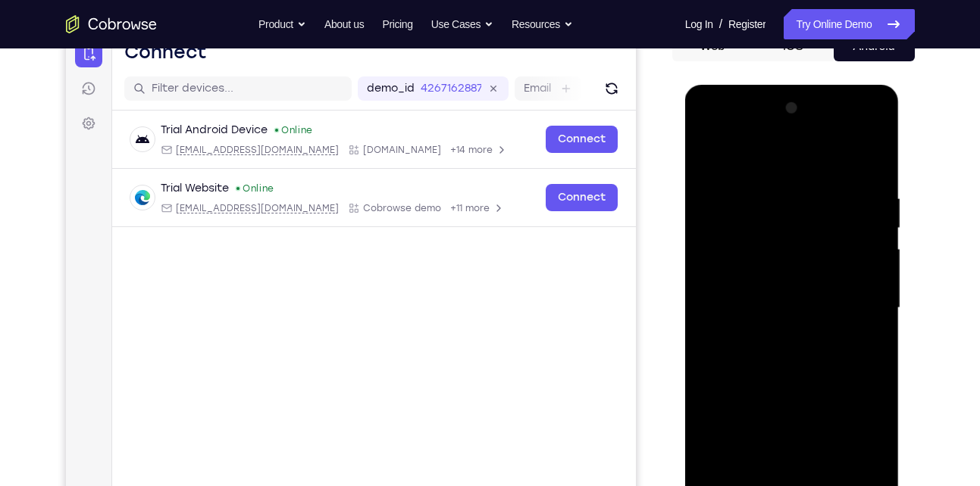
click at [880, 336] on div at bounding box center [791, 308] width 191 height 424
click at [873, 344] on div at bounding box center [791, 308] width 191 height 424
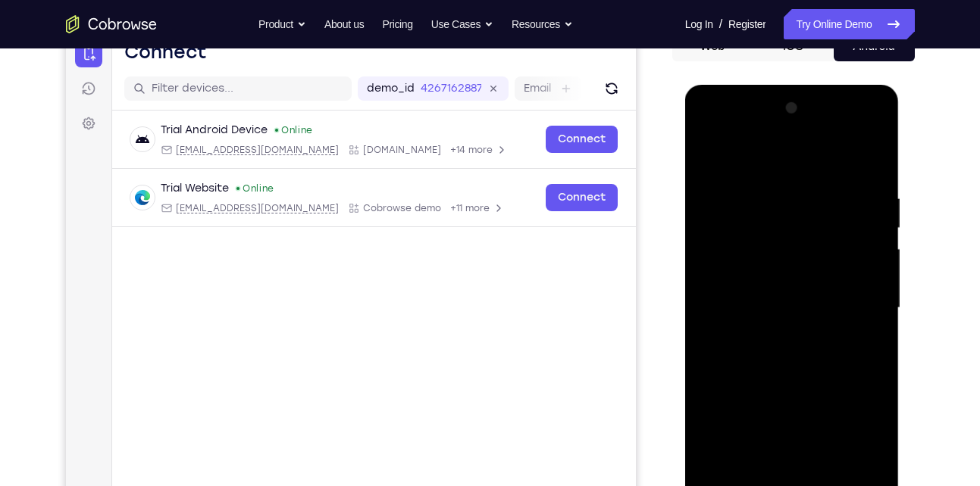
click at [863, 316] on div at bounding box center [791, 308] width 191 height 424
click at [797, 304] on div at bounding box center [791, 308] width 191 height 424
click at [861, 352] on div at bounding box center [791, 308] width 191 height 424
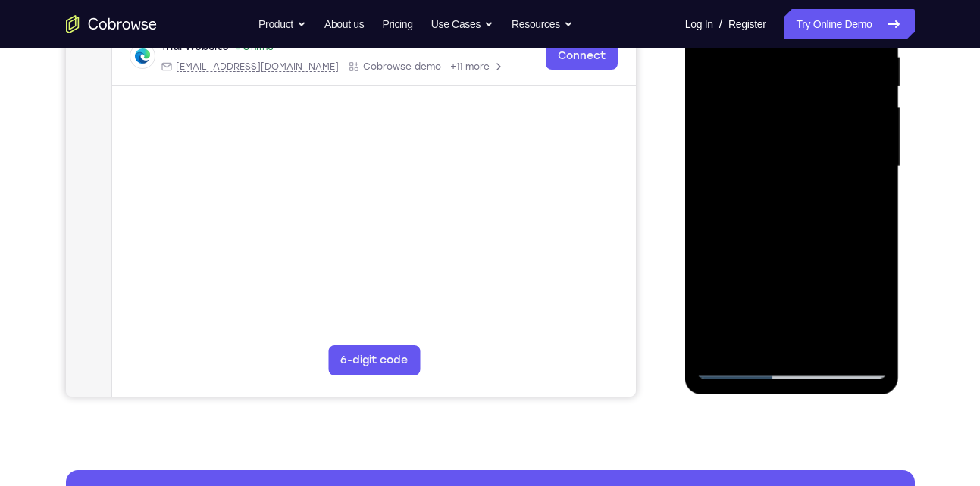
drag, startPoint x: 799, startPoint y: 234, endPoint x: 772, endPoint y: 344, distance: 113.2
click at [772, 344] on div at bounding box center [791, 167] width 191 height 424
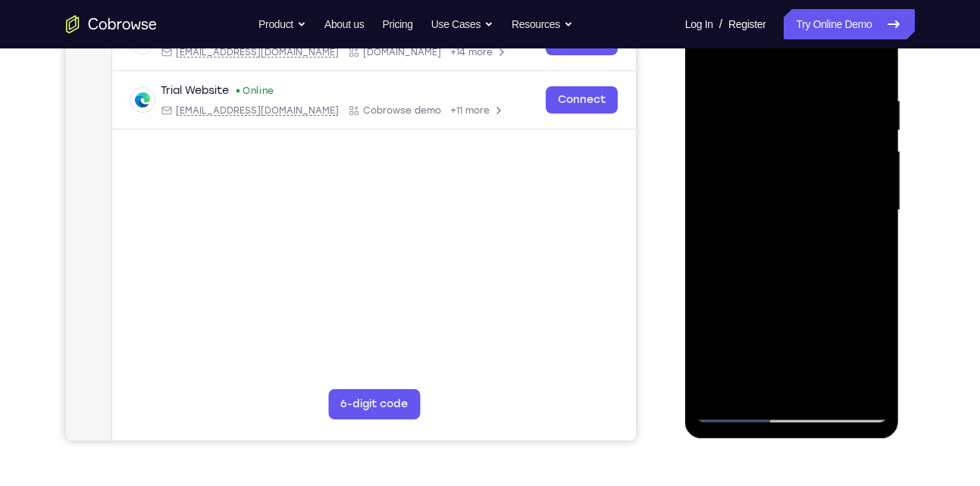
scroll to position [264, 0]
click at [827, 390] on div at bounding box center [791, 210] width 191 height 424
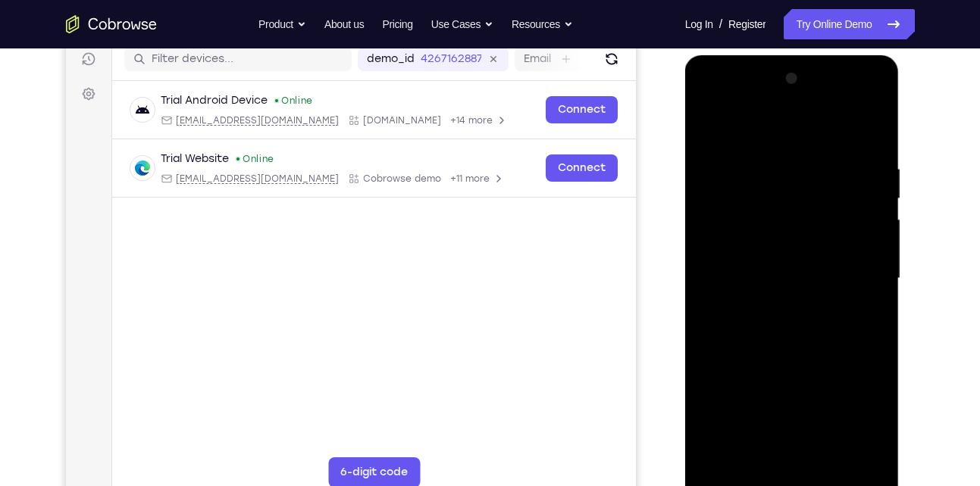
scroll to position [195, 0]
click at [710, 124] on div at bounding box center [791, 279] width 191 height 424
click at [858, 152] on div at bounding box center [791, 279] width 191 height 424
click at [749, 129] on div at bounding box center [791, 279] width 191 height 424
drag, startPoint x: 760, startPoint y: 317, endPoint x: 771, endPoint y: 206, distance: 111.2
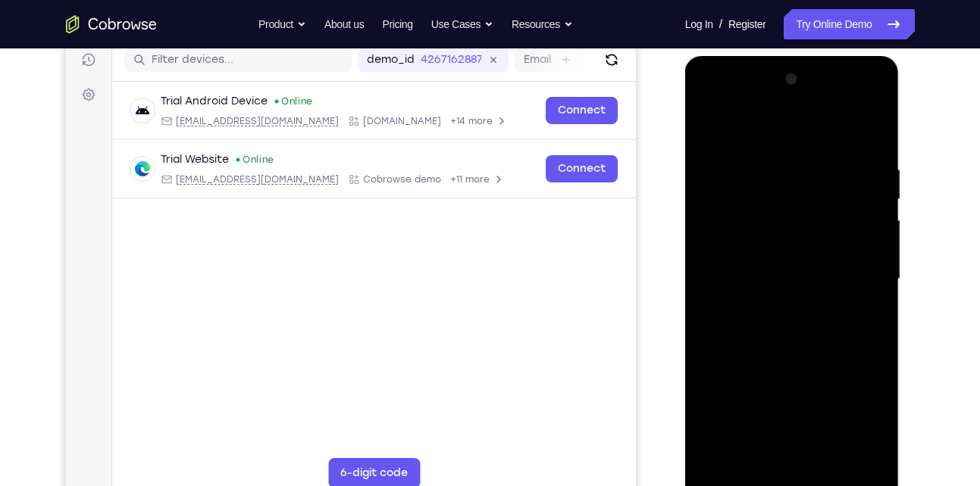
click at [771, 206] on div at bounding box center [791, 279] width 191 height 424
drag, startPoint x: 764, startPoint y: 212, endPoint x: 748, endPoint y: 302, distance: 90.8
click at [748, 302] on div at bounding box center [791, 279] width 191 height 424
click at [782, 374] on div at bounding box center [791, 279] width 191 height 424
click at [877, 282] on div at bounding box center [791, 279] width 191 height 424
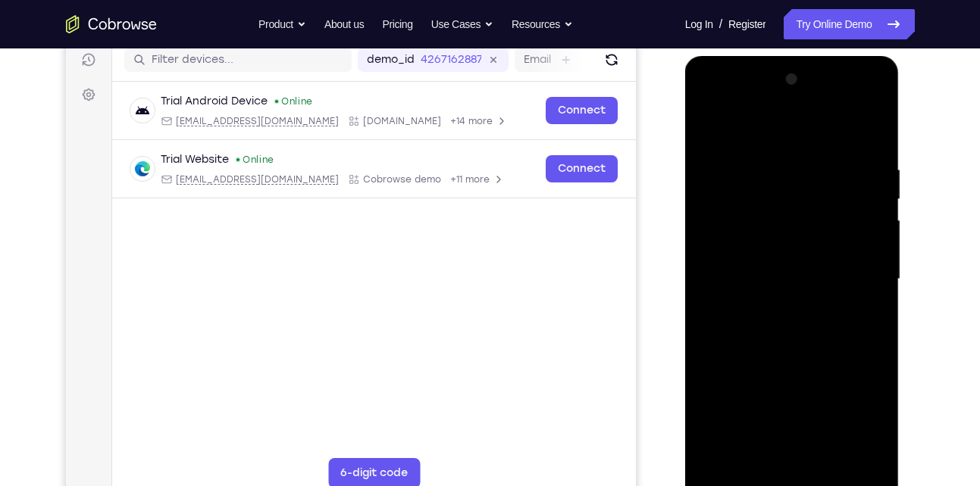
click at [877, 282] on div at bounding box center [791, 279] width 191 height 424
click at [877, 286] on div at bounding box center [791, 279] width 191 height 424
click at [707, 122] on div at bounding box center [791, 279] width 191 height 424
drag, startPoint x: 749, startPoint y: 372, endPoint x: 747, endPoint y: 258, distance: 114.4
click at [747, 258] on div at bounding box center [791, 279] width 191 height 424
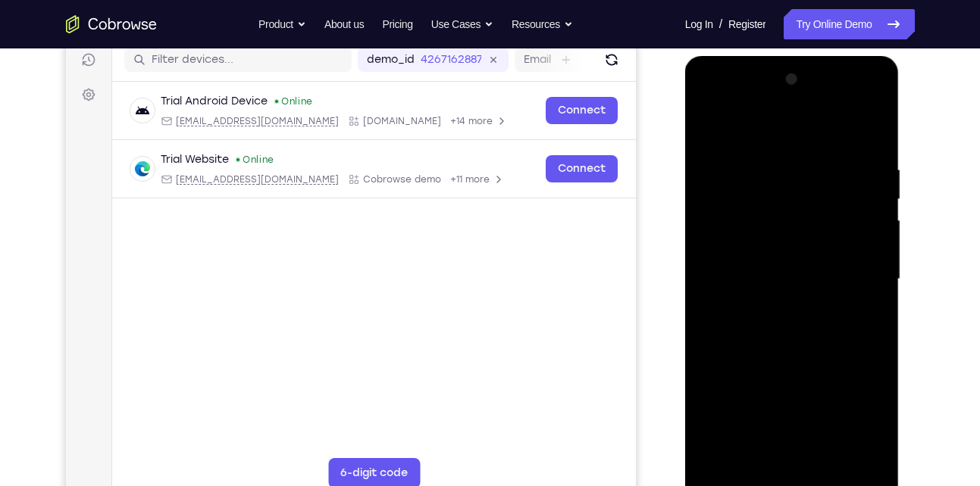
click at [860, 284] on div at bounding box center [791, 279] width 191 height 424
drag, startPoint x: 800, startPoint y: 245, endPoint x: 792, endPoint y: 339, distance: 94.3
click at [792, 339] on div at bounding box center [791, 279] width 191 height 424
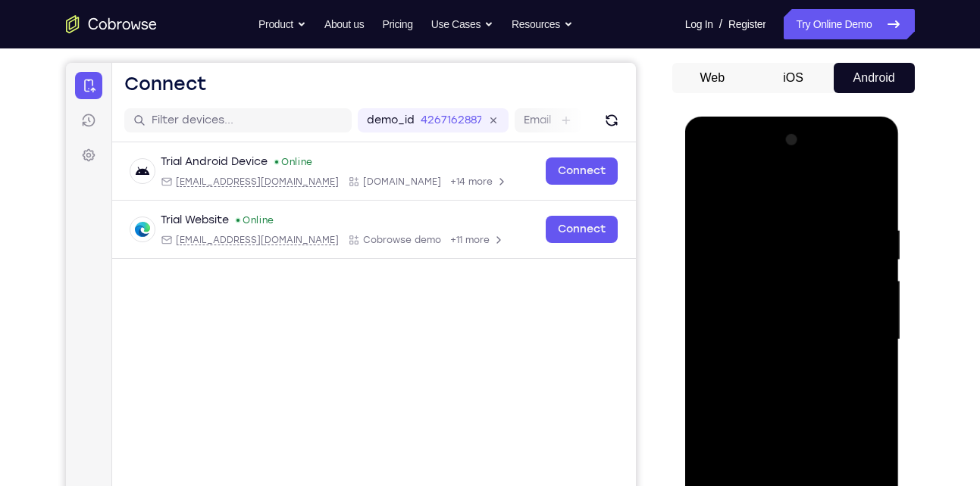
click at [709, 185] on div at bounding box center [791, 340] width 191 height 424
drag, startPoint x: 802, startPoint y: 427, endPoint x: 807, endPoint y: 311, distance: 115.3
click at [807, 311] on div at bounding box center [791, 340] width 191 height 424
click at [717, 326] on div at bounding box center [791, 340] width 191 height 424
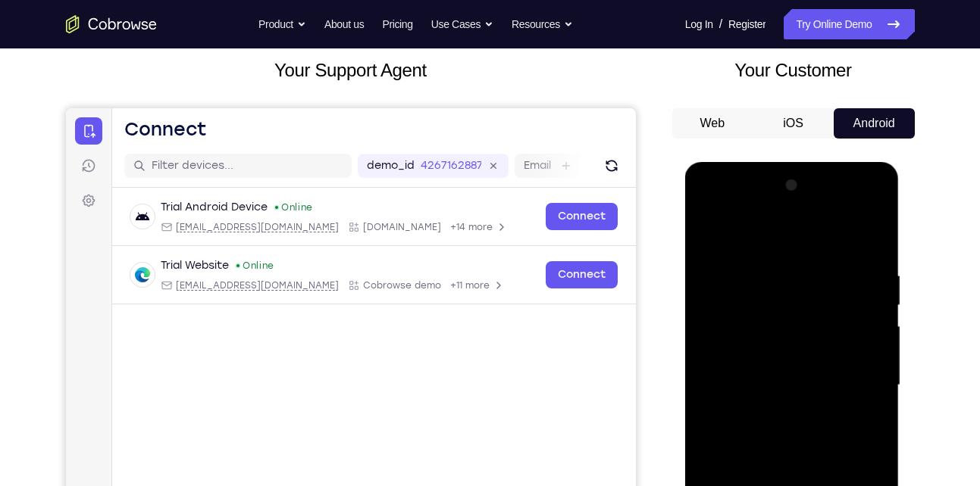
scroll to position [87, 0]
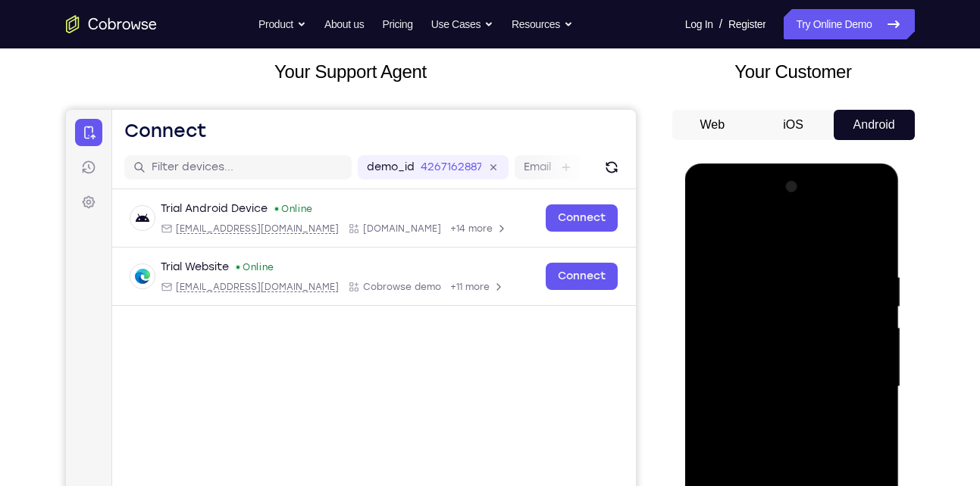
drag, startPoint x: 802, startPoint y: 327, endPoint x: 800, endPoint y: 334, distance: 7.7
click at [800, 334] on div at bounding box center [791, 387] width 191 height 424
drag, startPoint x: 830, startPoint y: 322, endPoint x: 827, endPoint y: 405, distance: 82.6
click at [827, 405] on div at bounding box center [791, 387] width 191 height 424
click at [711, 233] on div at bounding box center [791, 387] width 191 height 424
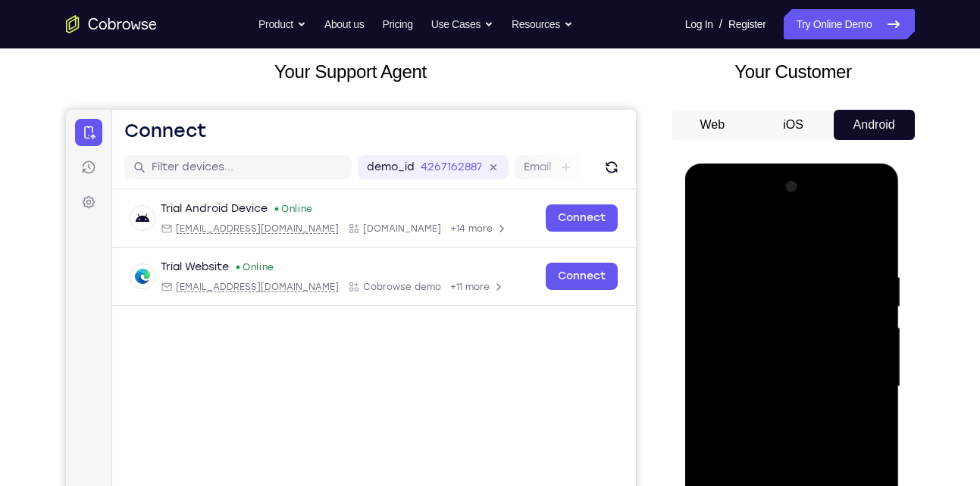
drag, startPoint x: 810, startPoint y: 396, endPoint x: 802, endPoint y: 296, distance: 101.1
click at [802, 296] on div at bounding box center [791, 387] width 191 height 424
drag, startPoint x: 805, startPoint y: 434, endPoint x: 806, endPoint y: 325, distance: 109.1
click at [806, 325] on div at bounding box center [791, 387] width 191 height 424
click at [808, 424] on div at bounding box center [791, 387] width 191 height 424
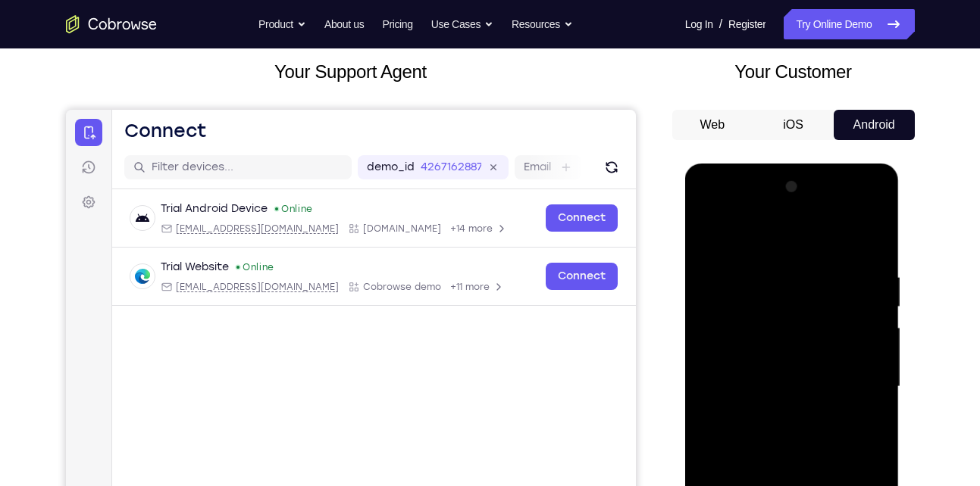
click at [874, 288] on div at bounding box center [791, 387] width 191 height 424
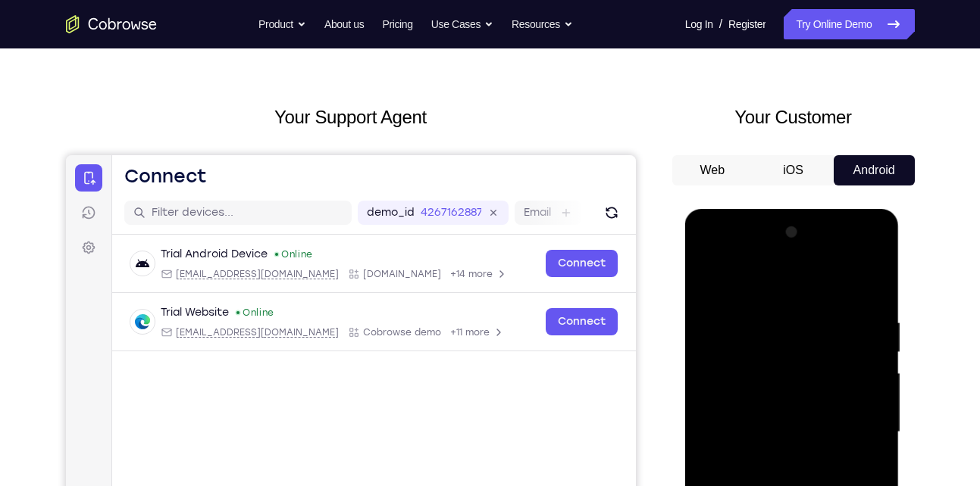
scroll to position [39, 0]
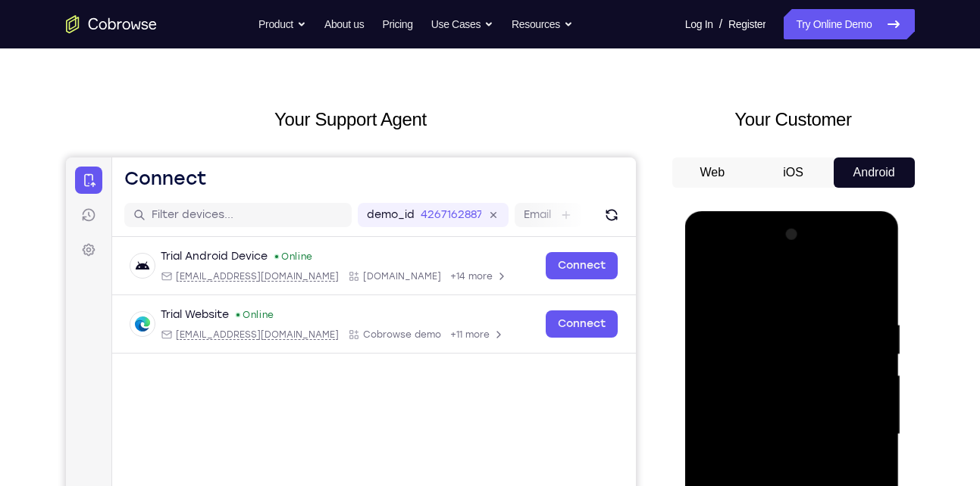
click at [708, 278] on div at bounding box center [791, 435] width 191 height 424
drag, startPoint x: 772, startPoint y: 469, endPoint x: 787, endPoint y: 365, distance: 104.9
click at [787, 365] on div at bounding box center [791, 435] width 191 height 424
drag, startPoint x: 776, startPoint y: 452, endPoint x: 772, endPoint y: 366, distance: 85.7
click at [772, 366] on div at bounding box center [791, 435] width 191 height 424
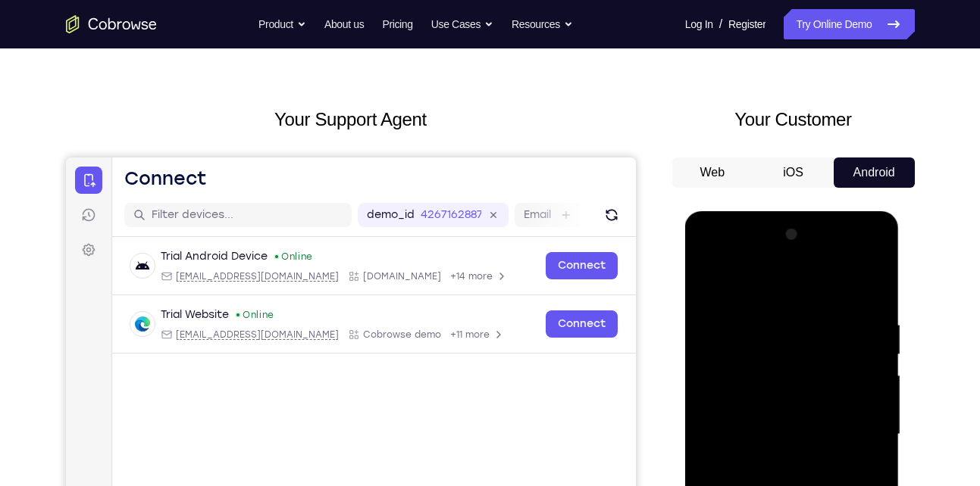
click at [858, 347] on div at bounding box center [791, 435] width 191 height 424
click at [874, 324] on div at bounding box center [791, 435] width 191 height 424
drag, startPoint x: 804, startPoint y: 347, endPoint x: 799, endPoint y: 431, distance: 84.2
click at [799, 431] on div at bounding box center [791, 435] width 191 height 424
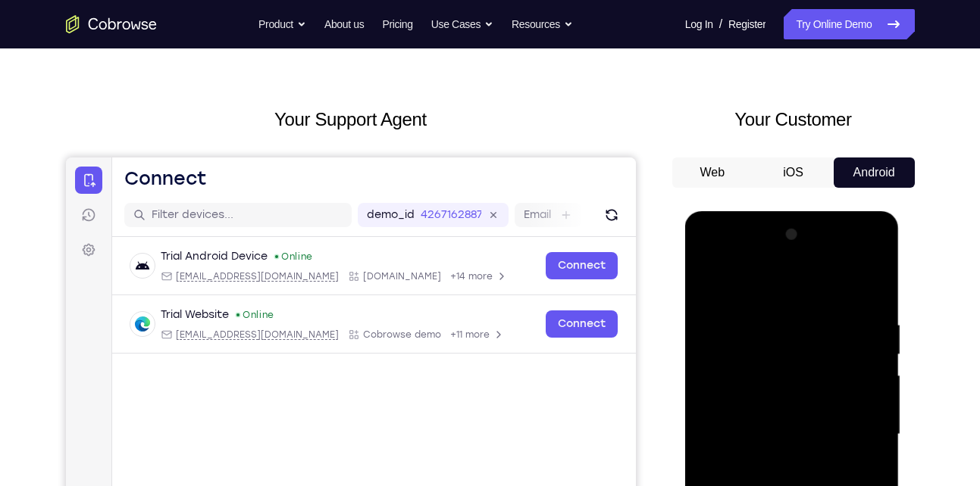
click at [708, 277] on div at bounding box center [791, 435] width 191 height 424
drag, startPoint x: 747, startPoint y: 371, endPoint x: 745, endPoint y: 288, distance: 82.6
click at [745, 288] on div at bounding box center [791, 435] width 191 height 424
click at [776, 326] on div at bounding box center [791, 435] width 191 height 424
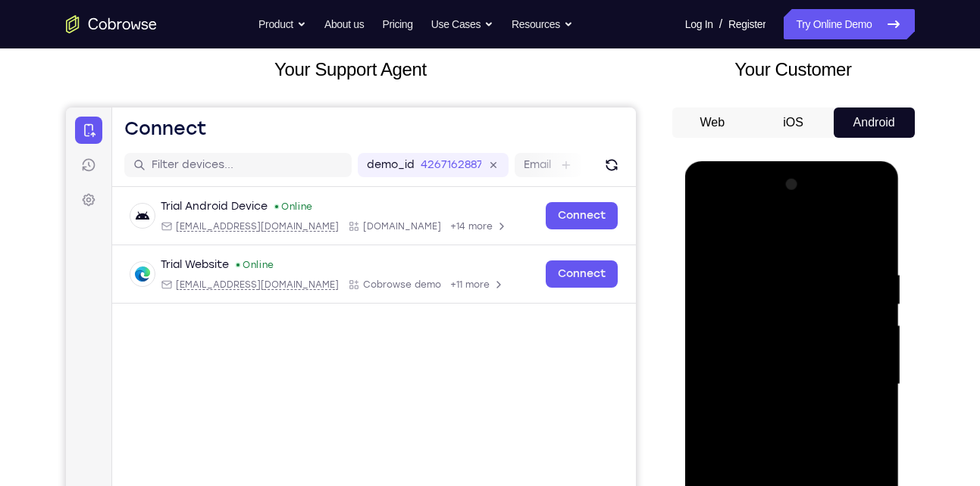
scroll to position [99, 0]
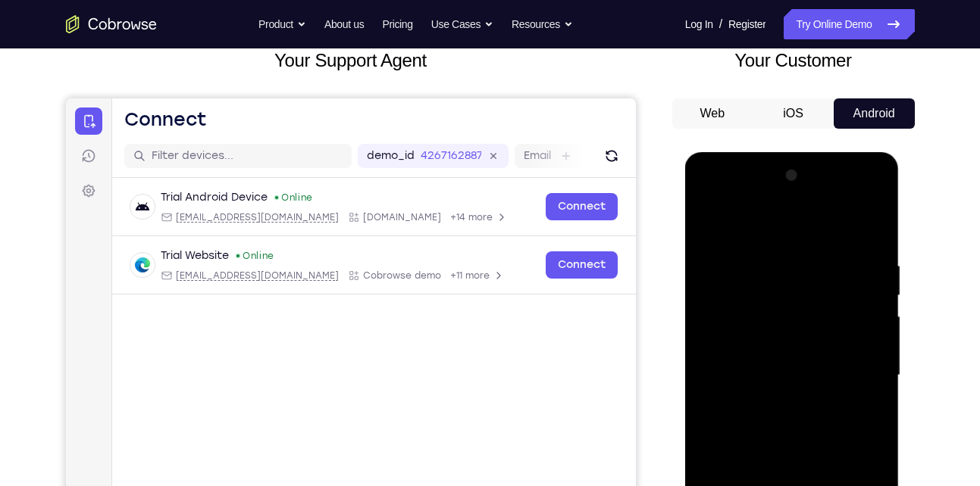
click at [872, 337] on div at bounding box center [791, 376] width 191 height 424
click at [873, 178] on div at bounding box center [791, 376] width 191 height 424
drag, startPoint x: 748, startPoint y: 414, endPoint x: 757, endPoint y: 272, distance: 142.0
click at [757, 272] on div at bounding box center [791, 376] width 191 height 424
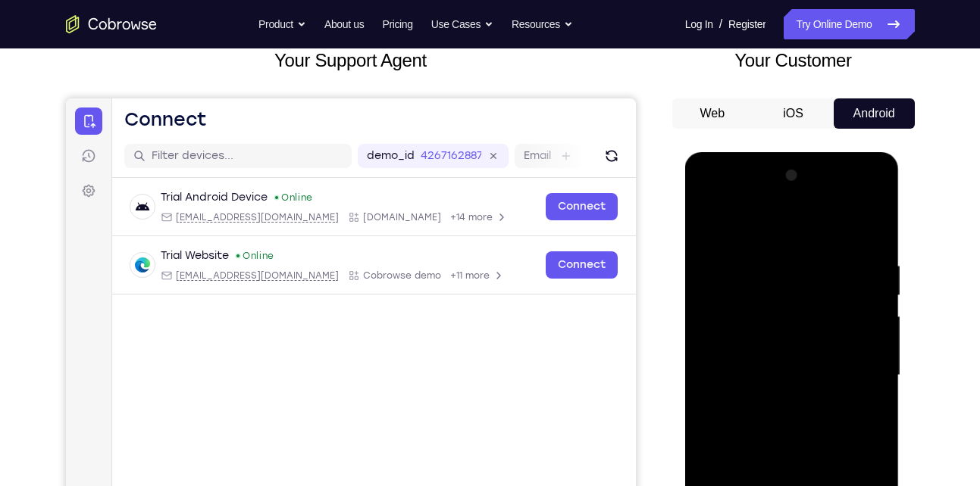
click at [711, 223] on div at bounding box center [791, 376] width 191 height 424
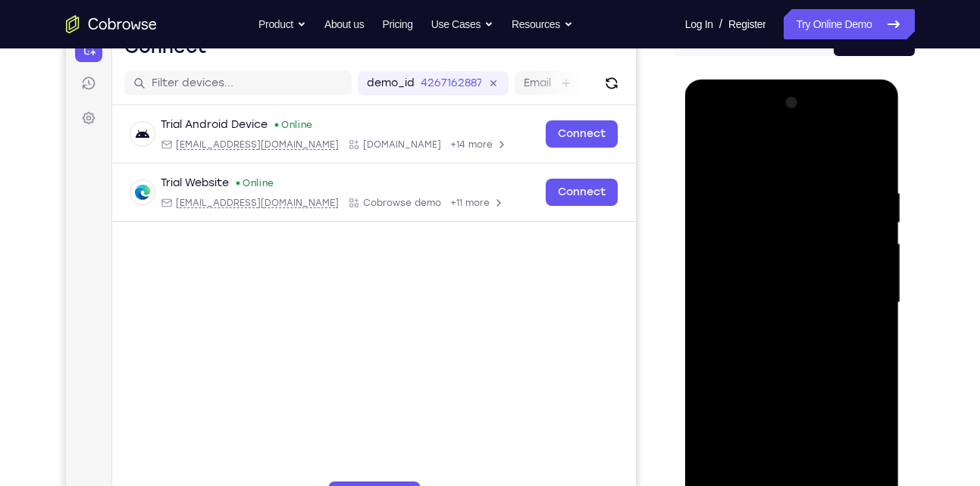
scroll to position [170, 0]
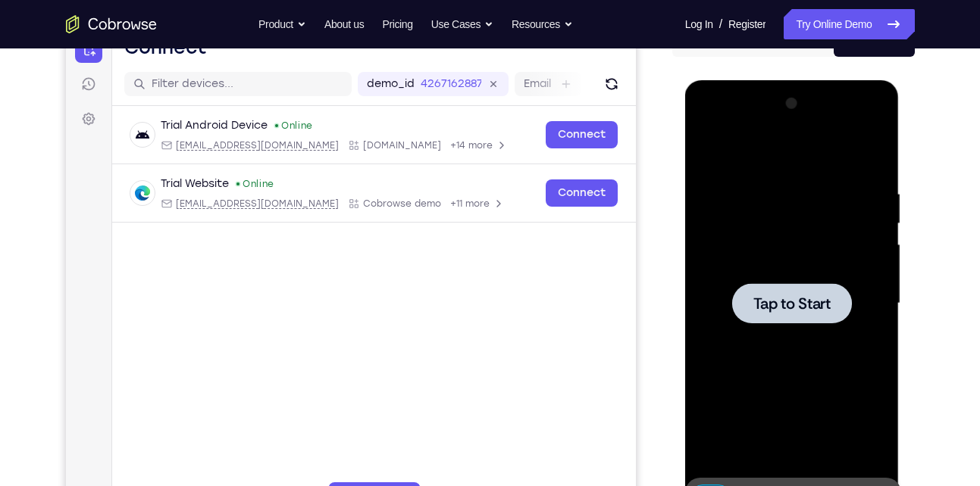
click at [872, 155] on div at bounding box center [791, 304] width 191 height 424
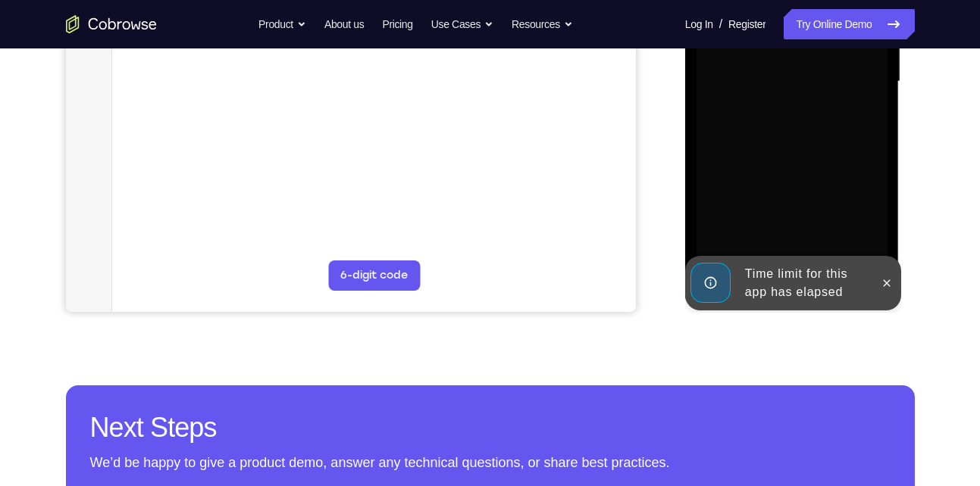
scroll to position [393, 0]
click at [878, 279] on button at bounding box center [886, 283] width 24 height 24
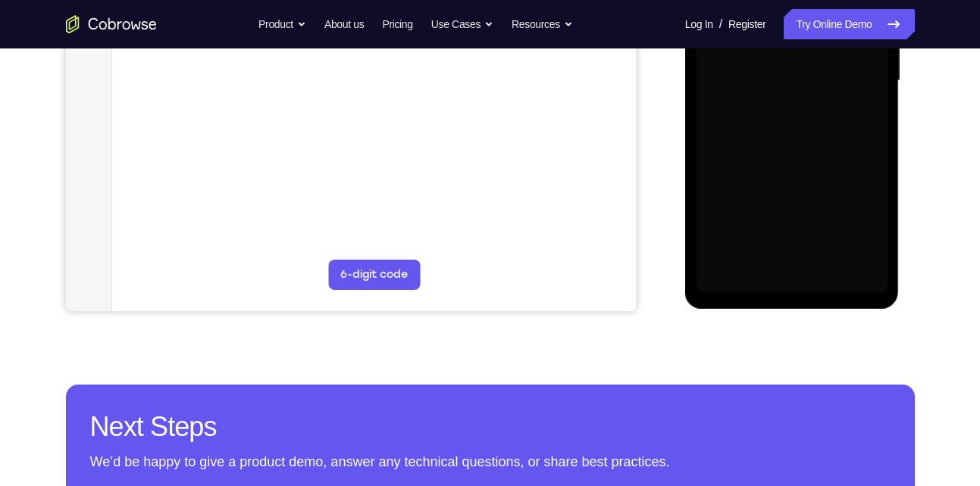
scroll to position [211, 0]
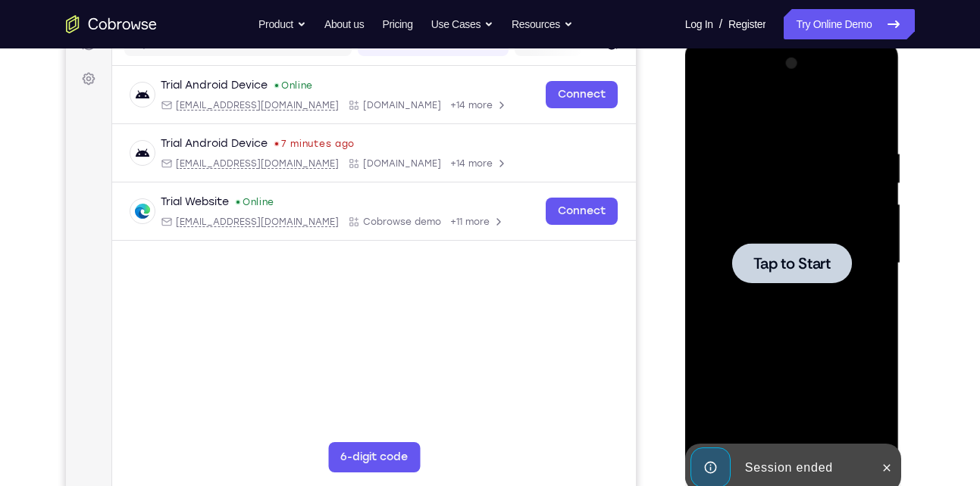
click at [770, 265] on span "Tap to Start" at bounding box center [791, 263] width 77 height 15
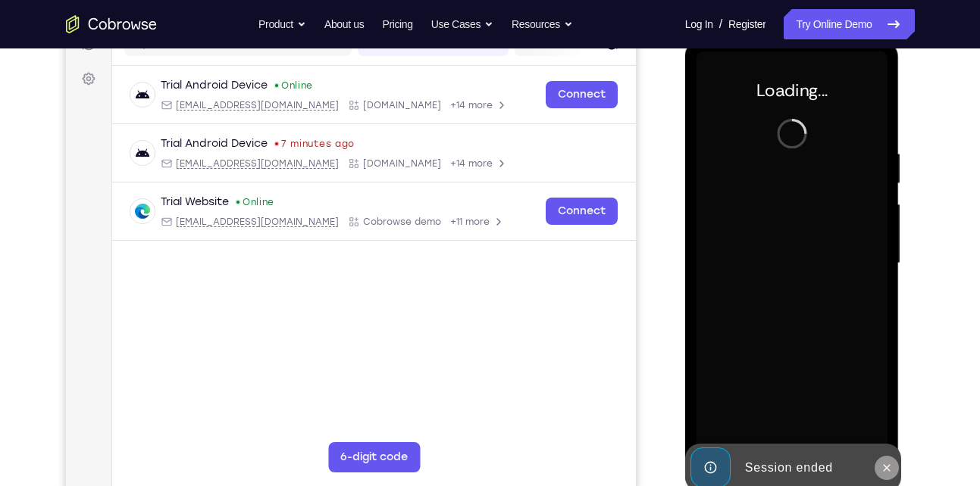
click at [885, 464] on icon at bounding box center [886, 468] width 12 height 12
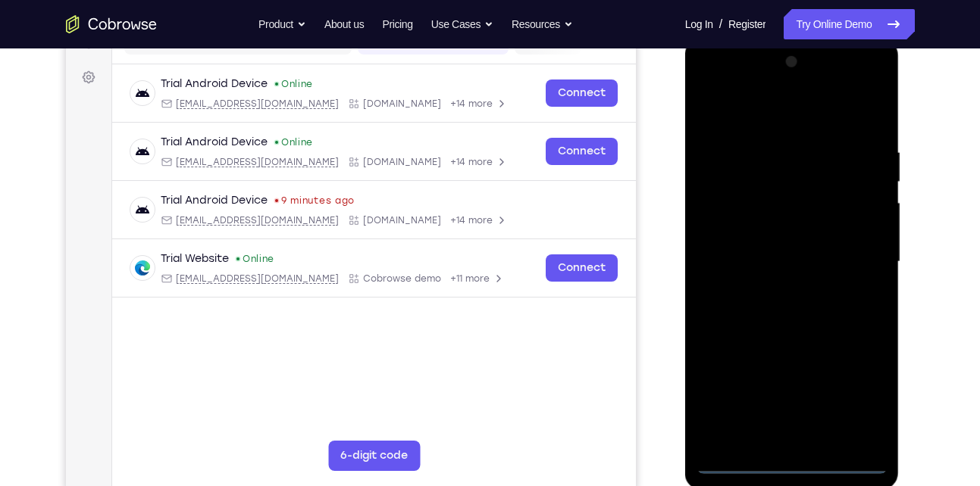
scroll to position [328, 0]
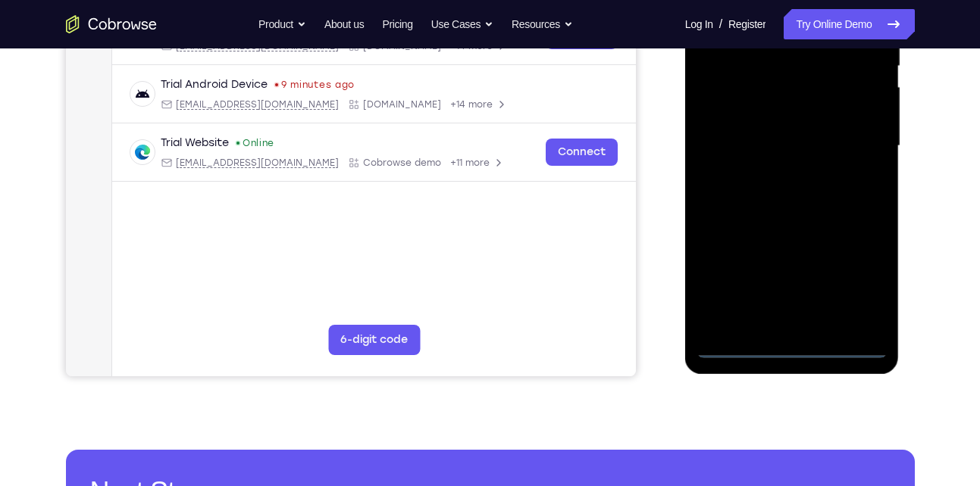
click at [787, 343] on div at bounding box center [791, 146] width 191 height 424
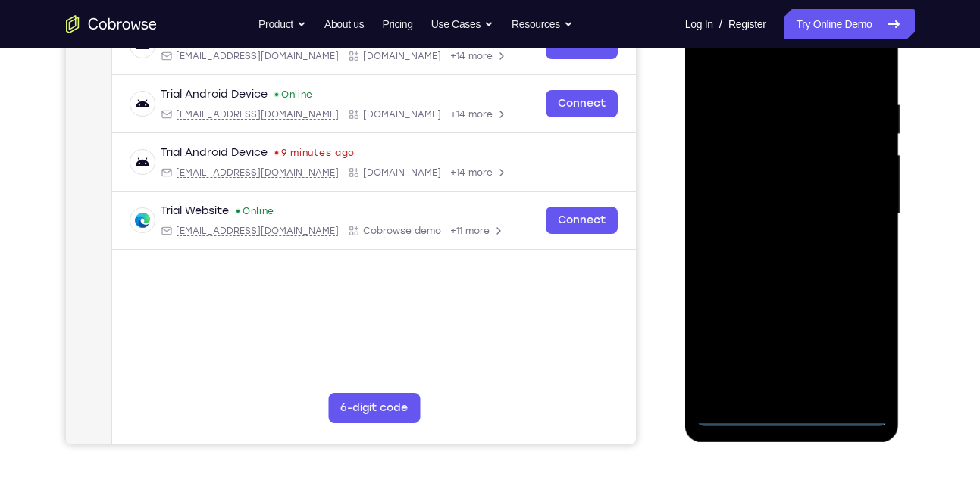
scroll to position [257, 0]
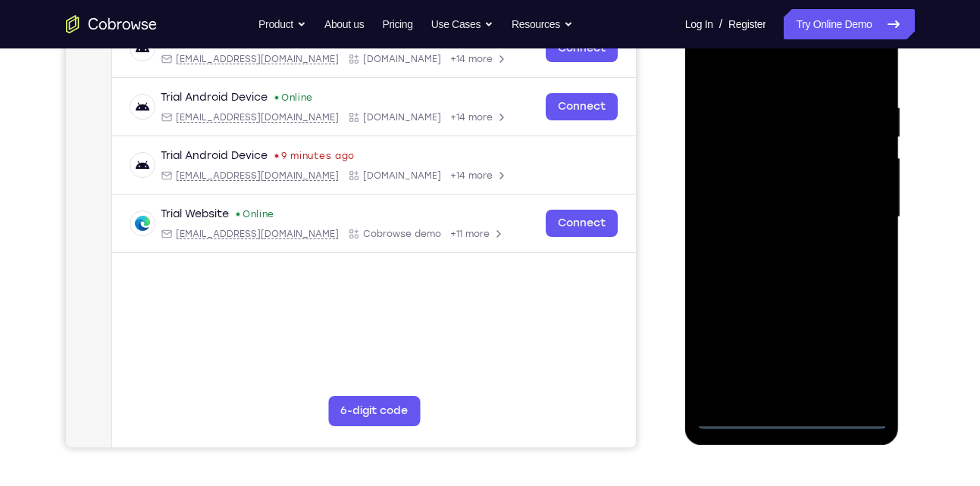
click at [862, 356] on div at bounding box center [791, 217] width 191 height 424
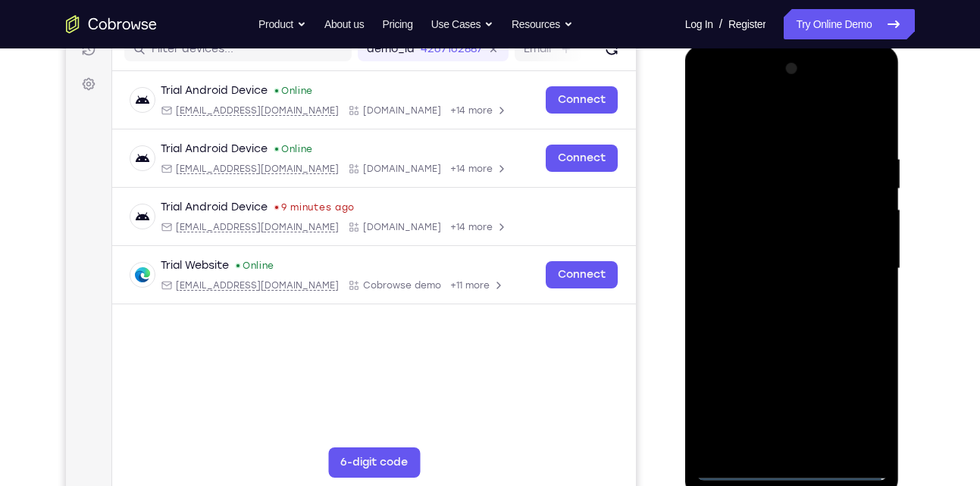
scroll to position [203, 0]
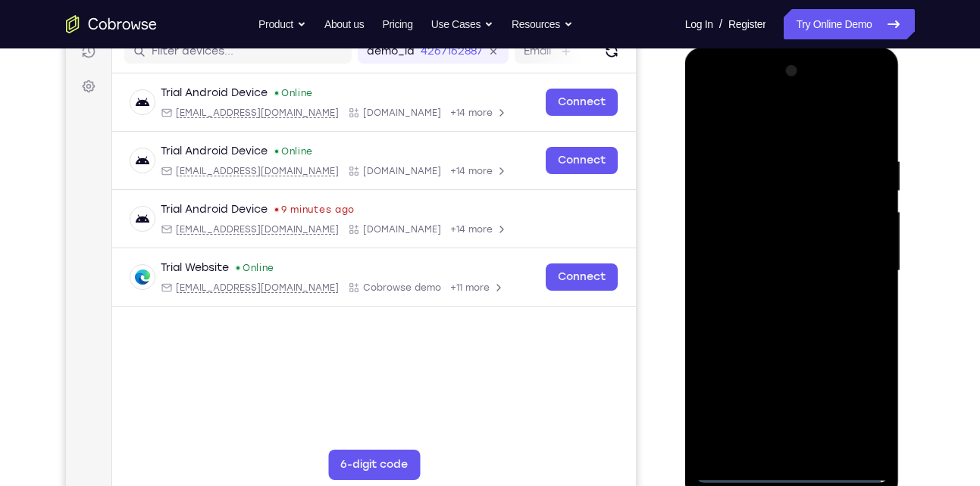
click at [736, 122] on div at bounding box center [791, 271] width 191 height 424
click at [865, 264] on div at bounding box center [791, 271] width 191 height 424
click at [776, 302] on div at bounding box center [791, 271] width 191 height 424
click at [775, 300] on div at bounding box center [791, 271] width 191 height 424
click at [797, 244] on div at bounding box center [791, 271] width 191 height 424
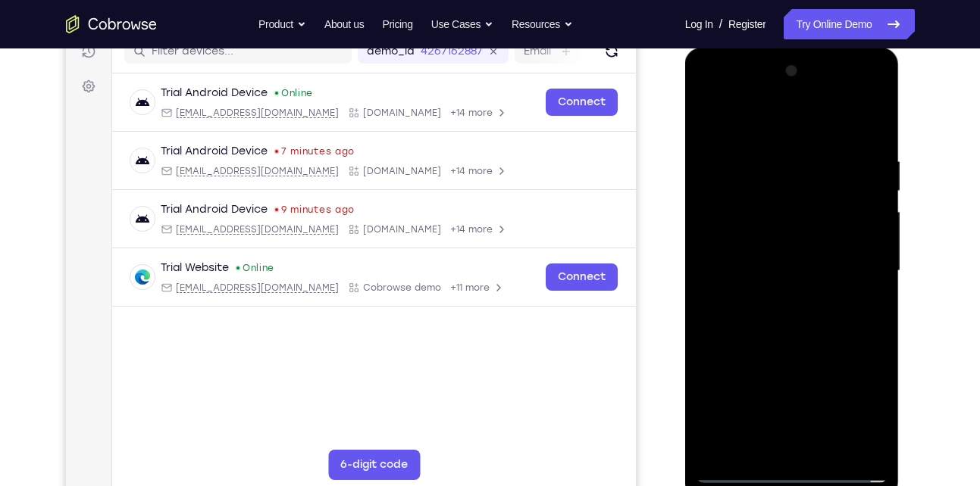
click at [756, 261] on div at bounding box center [791, 271] width 191 height 424
click at [804, 300] on div at bounding box center [791, 271] width 191 height 424
click at [784, 212] on div at bounding box center [791, 271] width 191 height 424
drag, startPoint x: 845, startPoint y: 155, endPoint x: 777, endPoint y: 155, distance: 67.4
click at [777, 155] on div at bounding box center [791, 271] width 191 height 424
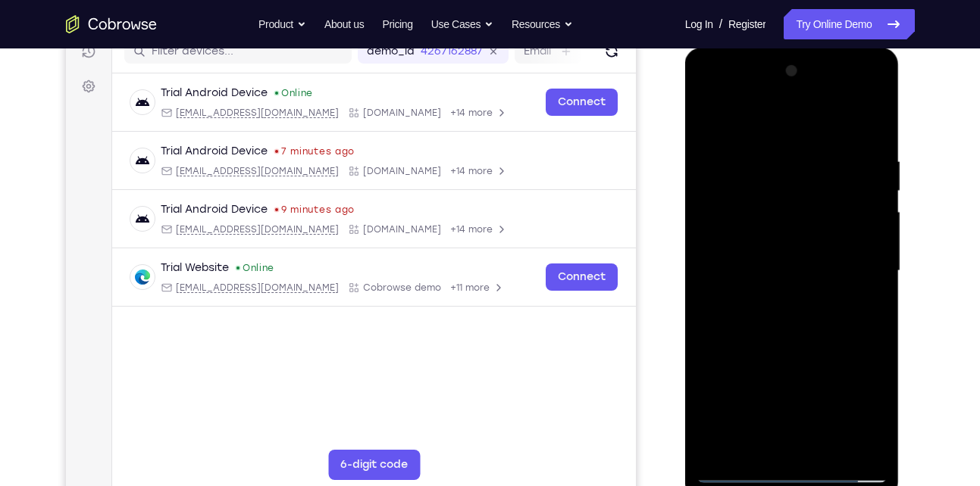
drag, startPoint x: 781, startPoint y: 365, endPoint x: 805, endPoint y: 186, distance: 181.1
click at [805, 186] on div at bounding box center [791, 271] width 191 height 424
drag, startPoint x: 802, startPoint y: 343, endPoint x: 818, endPoint y: 197, distance: 147.2
click at [818, 197] on div at bounding box center [791, 271] width 191 height 424
drag, startPoint x: 833, startPoint y: 195, endPoint x: 805, endPoint y: 304, distance: 112.7
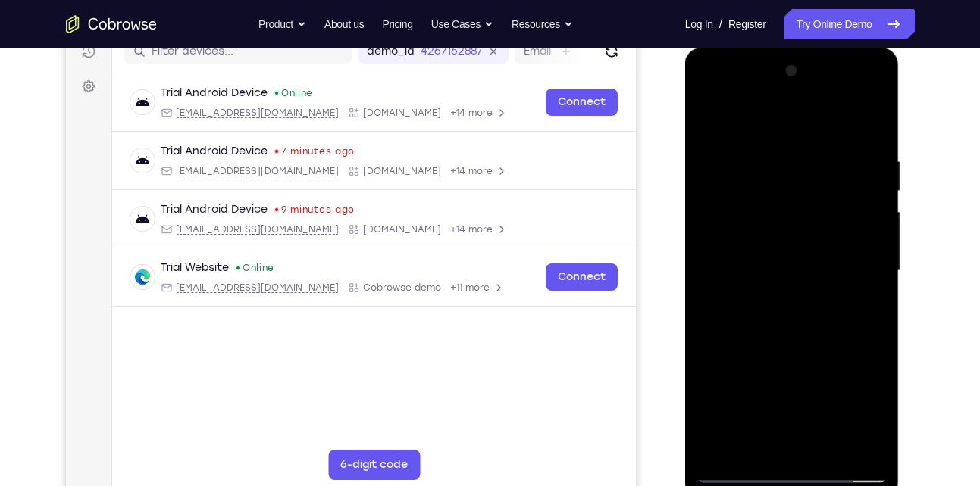
click at [805, 304] on div at bounding box center [791, 271] width 191 height 424
drag, startPoint x: 815, startPoint y: 342, endPoint x: 825, endPoint y: 245, distance: 97.5
click at [825, 245] on div at bounding box center [791, 271] width 191 height 424
drag, startPoint x: 823, startPoint y: 340, endPoint x: 845, endPoint y: 248, distance: 95.0
click at [845, 248] on div at bounding box center [791, 271] width 191 height 424
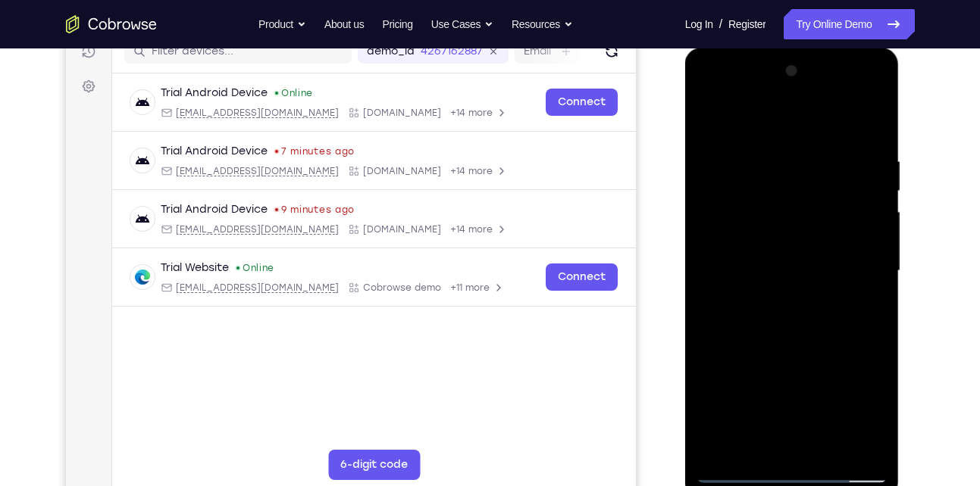
drag, startPoint x: 843, startPoint y: 299, endPoint x: 855, endPoint y: 225, distance: 75.2
click at [855, 225] on div at bounding box center [791, 271] width 191 height 424
drag, startPoint x: 843, startPoint y: 292, endPoint x: 878, endPoint y: 167, distance: 129.8
click at [878, 167] on div at bounding box center [791, 271] width 191 height 424
drag, startPoint x: 841, startPoint y: 371, endPoint x: 845, endPoint y: 133, distance: 238.7
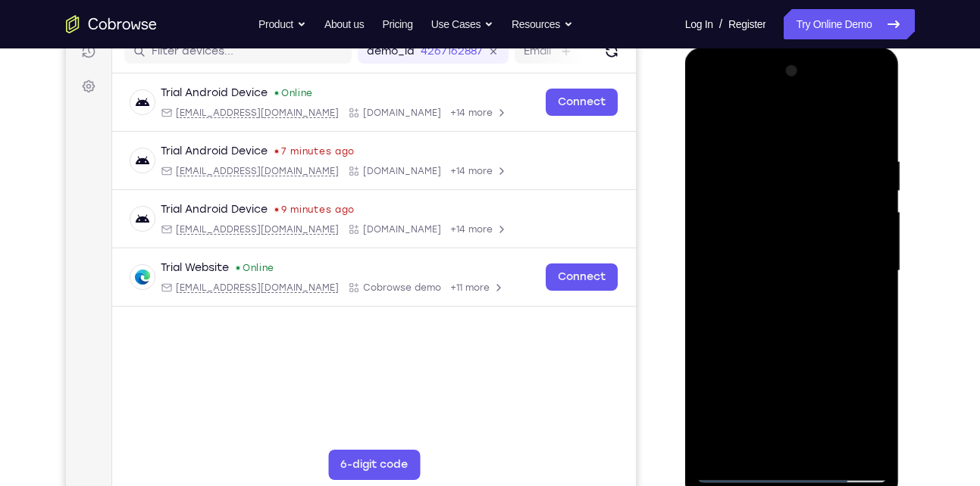
click at [845, 133] on div at bounding box center [791, 271] width 191 height 424
drag, startPoint x: 818, startPoint y: 408, endPoint x: 840, endPoint y: 202, distance: 207.3
click at [840, 202] on div at bounding box center [791, 271] width 191 height 424
click at [707, 202] on div at bounding box center [791, 271] width 191 height 424
drag, startPoint x: 811, startPoint y: 348, endPoint x: 808, endPoint y: 142, distance: 205.4
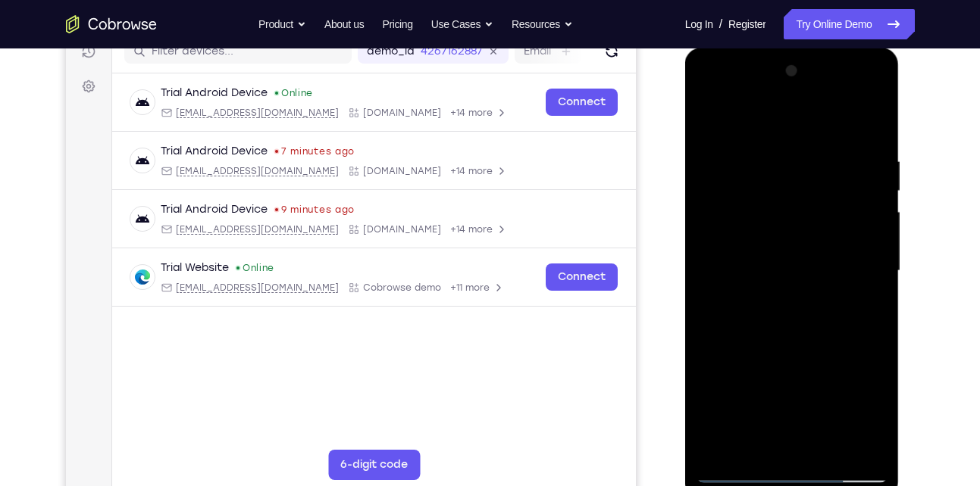
click at [808, 142] on div at bounding box center [791, 271] width 191 height 424
drag, startPoint x: 827, startPoint y: 374, endPoint x: 830, endPoint y: 254, distance: 120.5
click at [830, 254] on div at bounding box center [791, 271] width 191 height 424
drag, startPoint x: 814, startPoint y: 330, endPoint x: 815, endPoint y: 285, distance: 44.7
click at [815, 285] on div at bounding box center [791, 271] width 191 height 424
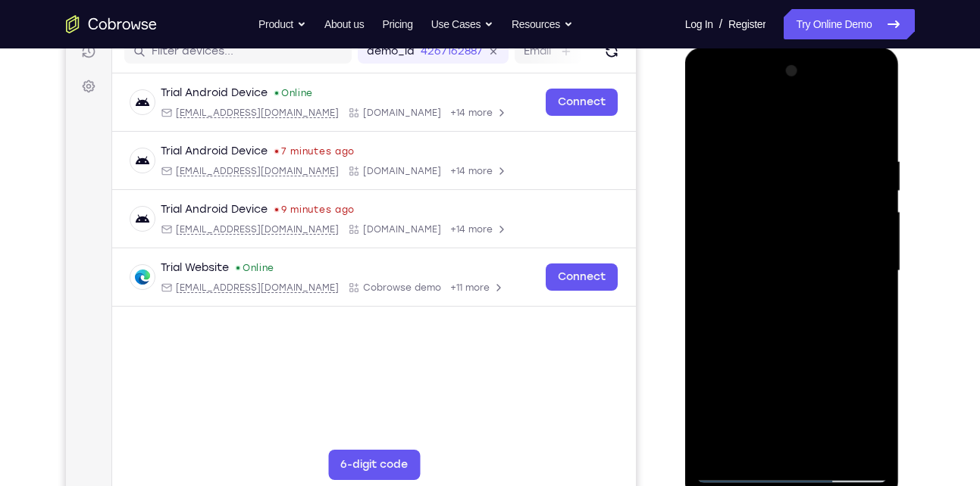
drag, startPoint x: 812, startPoint y: 333, endPoint x: 837, endPoint y: 128, distance: 206.2
click at [837, 128] on div at bounding box center [791, 271] width 191 height 424
drag, startPoint x: 805, startPoint y: 358, endPoint x: 827, endPoint y: 158, distance: 201.9
click at [827, 158] on div at bounding box center [791, 271] width 191 height 424
drag, startPoint x: 817, startPoint y: 371, endPoint x: 827, endPoint y: 206, distance: 165.5
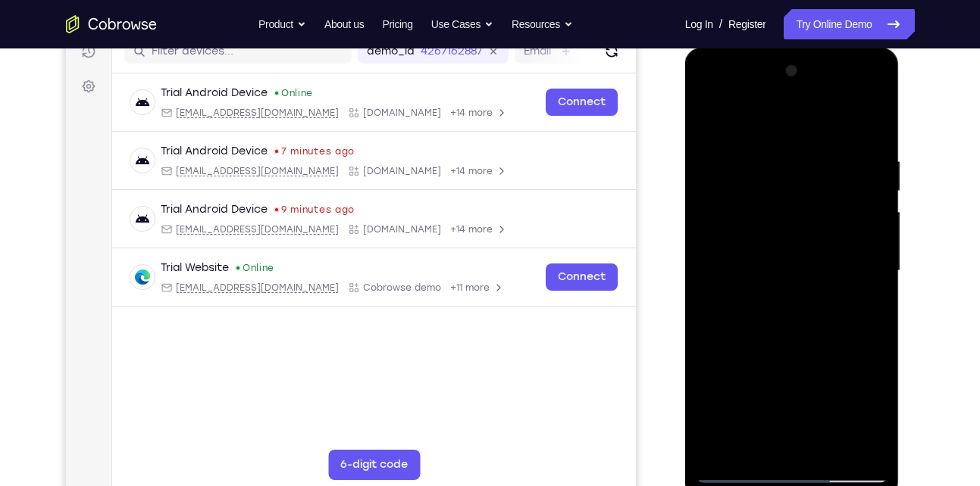
click at [827, 206] on div at bounding box center [791, 271] width 191 height 424
drag, startPoint x: 793, startPoint y: 321, endPoint x: 823, endPoint y: 141, distance: 182.7
click at [823, 141] on div at bounding box center [791, 271] width 191 height 424
drag, startPoint x: 801, startPoint y: 316, endPoint x: 830, endPoint y: 132, distance: 186.5
click at [830, 132] on div at bounding box center [791, 271] width 191 height 424
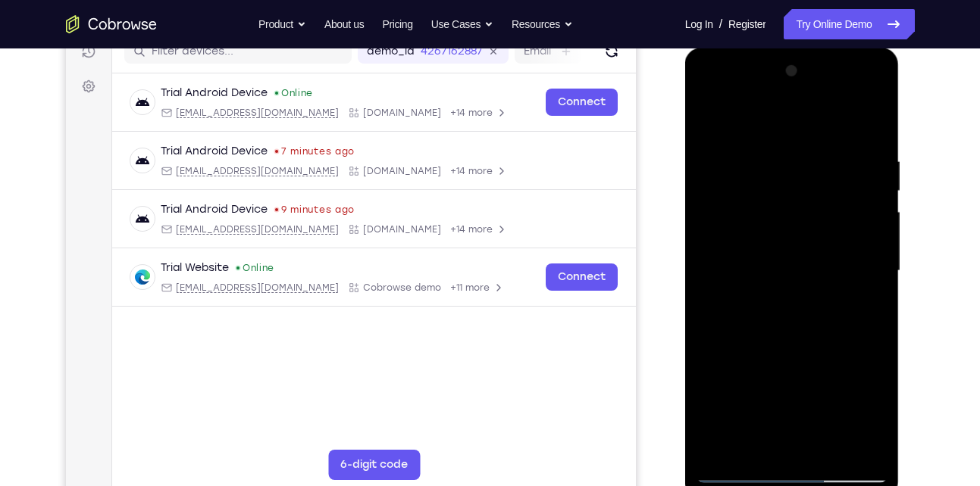
drag, startPoint x: 815, startPoint y: 370, endPoint x: 821, endPoint y: 216, distance: 153.9
click at [821, 216] on div at bounding box center [791, 271] width 191 height 424
drag, startPoint x: 815, startPoint y: 299, endPoint x: 852, endPoint y: 144, distance: 159.5
click at [852, 144] on div at bounding box center [791, 271] width 191 height 424
drag, startPoint x: 817, startPoint y: 339, endPoint x: 831, endPoint y: 275, distance: 66.0
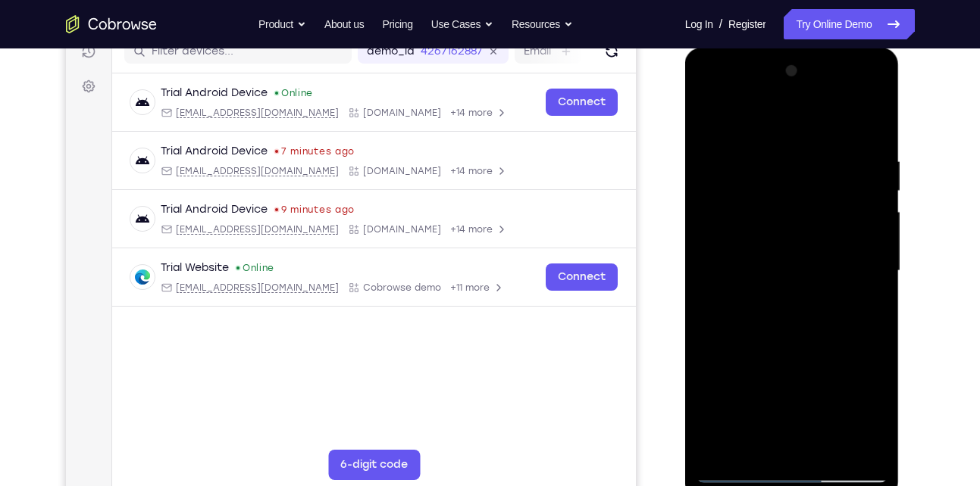
click at [831, 275] on div at bounding box center [791, 271] width 191 height 424
drag, startPoint x: 823, startPoint y: 348, endPoint x: 848, endPoint y: 166, distance: 183.6
click at [848, 166] on div at bounding box center [791, 271] width 191 height 424
drag, startPoint x: 807, startPoint y: 386, endPoint x: 819, endPoint y: 246, distance: 140.7
click at [819, 246] on div at bounding box center [791, 271] width 191 height 424
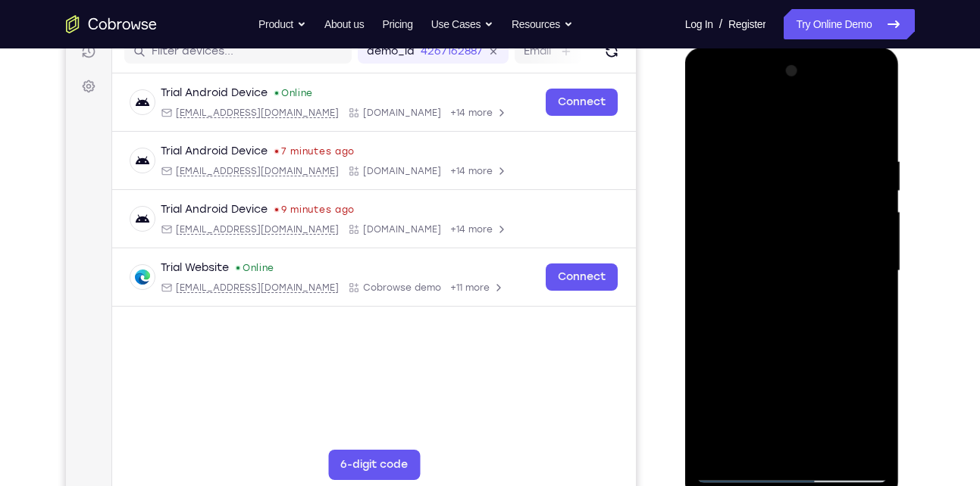
drag, startPoint x: 814, startPoint y: 317, endPoint x: 824, endPoint y: 164, distance: 153.4
click at [824, 164] on div at bounding box center [791, 271] width 191 height 424
drag, startPoint x: 808, startPoint y: 330, endPoint x: 814, endPoint y: 167, distance: 163.0
click at [814, 167] on div at bounding box center [791, 271] width 191 height 424
drag, startPoint x: 796, startPoint y: 345, endPoint x: 817, endPoint y: 229, distance: 117.7
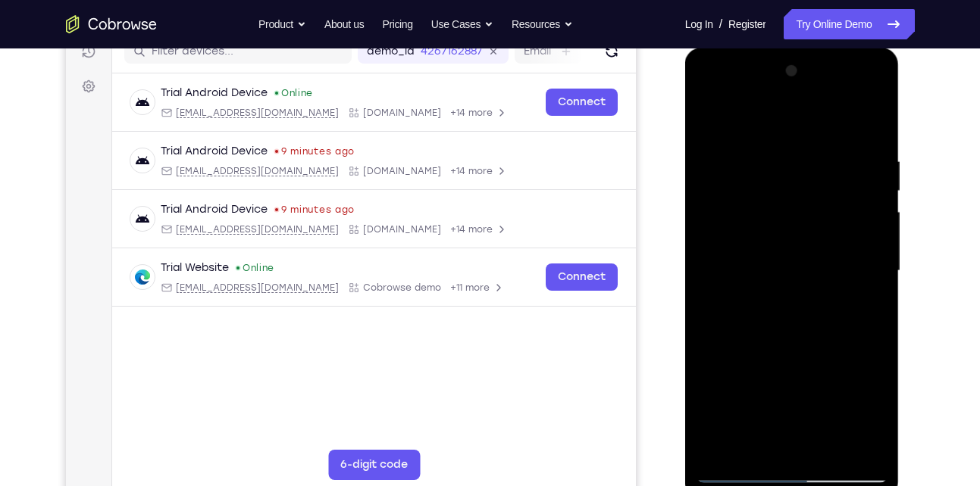
click at [817, 229] on div at bounding box center [791, 271] width 191 height 424
drag, startPoint x: 802, startPoint y: 321, endPoint x: 832, endPoint y: 196, distance: 127.9
click at [832, 196] on div at bounding box center [791, 271] width 191 height 424
drag, startPoint x: 818, startPoint y: 324, endPoint x: 846, endPoint y: 195, distance: 132.0
click at [846, 195] on div at bounding box center [791, 271] width 191 height 424
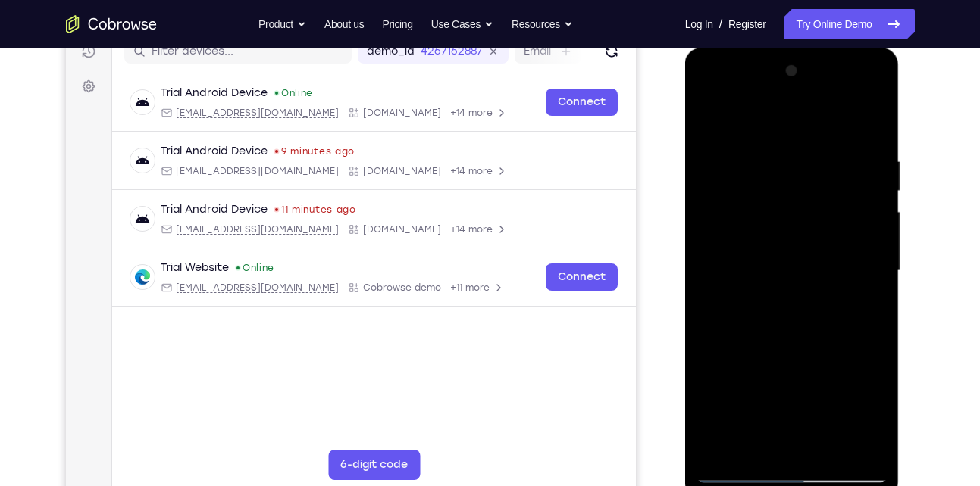
drag, startPoint x: 837, startPoint y: 292, endPoint x: 846, endPoint y: 199, distance: 92.9
click at [846, 199] on div at bounding box center [791, 271] width 191 height 424
drag, startPoint x: 813, startPoint y: 385, endPoint x: 838, endPoint y: 214, distance: 172.3
click at [838, 214] on div at bounding box center [791, 271] width 191 height 424
drag, startPoint x: 821, startPoint y: 350, endPoint x: 843, endPoint y: 146, distance: 205.1
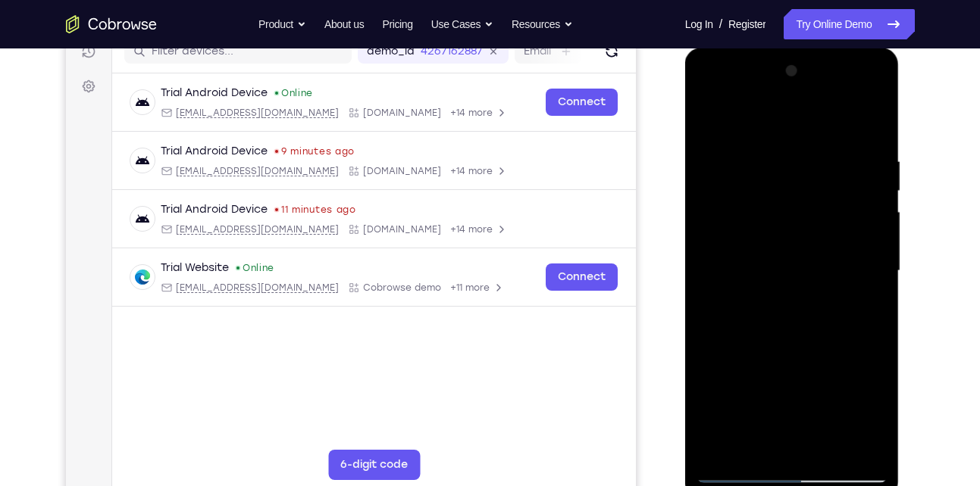
click at [843, 146] on div at bounding box center [791, 271] width 191 height 424
drag, startPoint x: 814, startPoint y: 360, endPoint x: 821, endPoint y: 203, distance: 157.0
click at [821, 203] on div at bounding box center [791, 271] width 191 height 424
drag, startPoint x: 837, startPoint y: 213, endPoint x: 822, endPoint y: 303, distance: 91.3
click at [822, 303] on div at bounding box center [791, 271] width 191 height 424
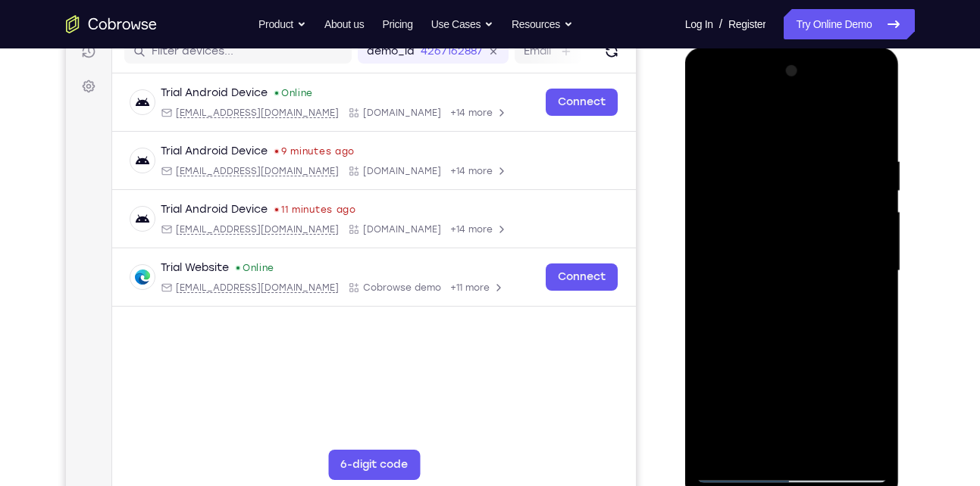
drag, startPoint x: 833, startPoint y: 339, endPoint x: 856, endPoint y: 177, distance: 163.8
click at [856, 177] on div at bounding box center [791, 271] width 191 height 424
drag, startPoint x: 830, startPoint y: 341, endPoint x: 841, endPoint y: 284, distance: 57.8
click at [841, 284] on div at bounding box center [791, 271] width 191 height 424
drag, startPoint x: 813, startPoint y: 361, endPoint x: 862, endPoint y: 201, distance: 167.3
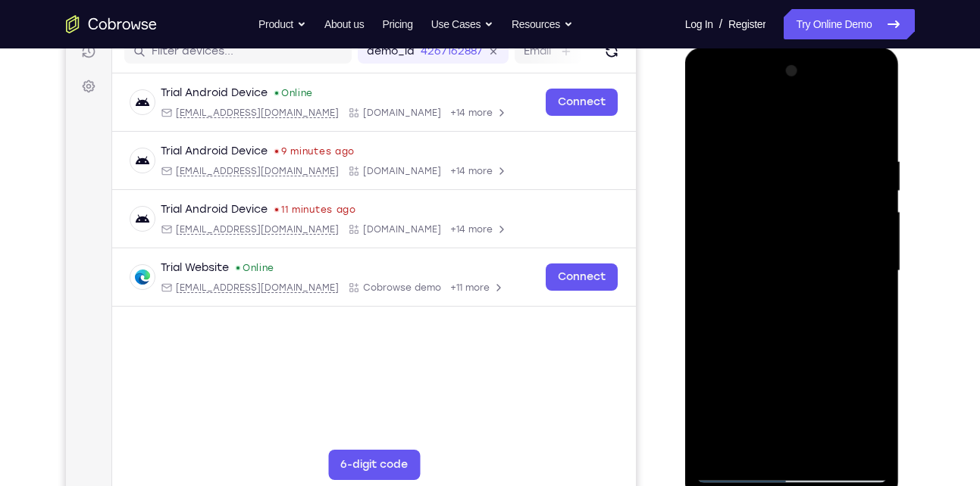
click at [862, 201] on div at bounding box center [791, 271] width 191 height 424
drag, startPoint x: 821, startPoint y: 349, endPoint x: 897, endPoint y: 97, distance: 263.4
click at [897, 97] on div at bounding box center [792, 274] width 214 height 452
drag, startPoint x: 818, startPoint y: 386, endPoint x: 904, endPoint y: 35, distance: 361.1
click at [901, 48] on html "Online web based iOS Simulators and Android Emulators. Run iPhone, iPad, Mobile…" at bounding box center [793, 275] width 216 height 455
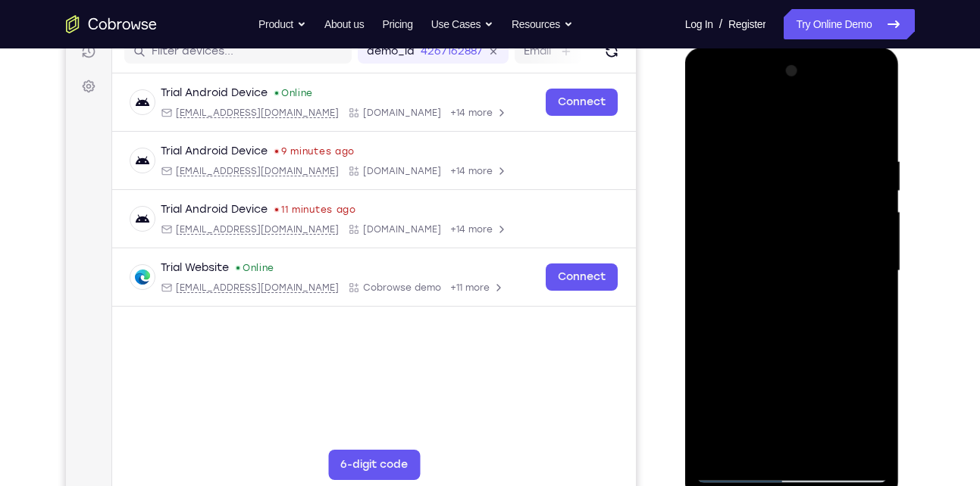
drag, startPoint x: 844, startPoint y: 287, endPoint x: 824, endPoint y: 370, distance: 85.1
click at [824, 370] on div at bounding box center [791, 271] width 191 height 424
drag, startPoint x: 813, startPoint y: 374, endPoint x: 832, endPoint y: 328, distance: 49.3
click at [832, 328] on div at bounding box center [791, 271] width 191 height 424
drag, startPoint x: 804, startPoint y: 405, endPoint x: 870, endPoint y: 157, distance: 257.1
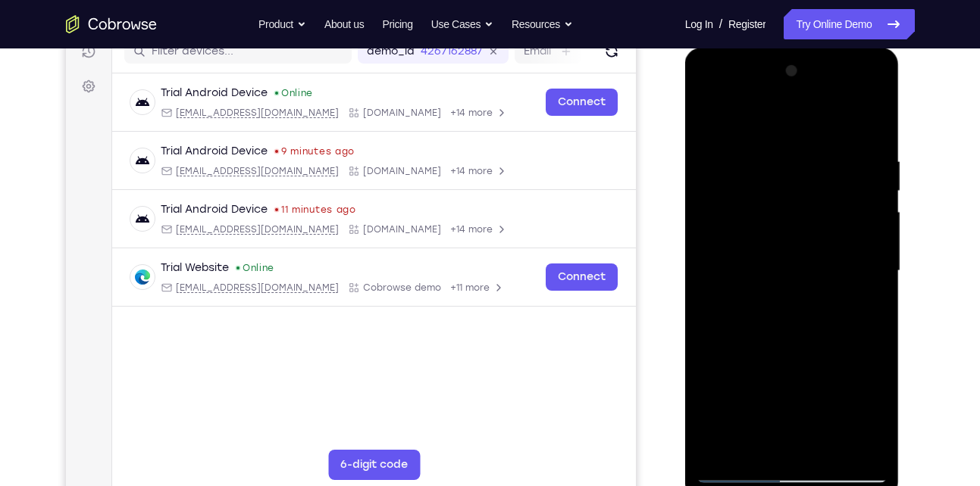
click at [870, 157] on div at bounding box center [791, 271] width 191 height 424
drag, startPoint x: 810, startPoint y: 371, endPoint x: 836, endPoint y: 271, distance: 103.3
click at [836, 271] on div at bounding box center [791, 271] width 191 height 424
drag, startPoint x: 817, startPoint y: 377, endPoint x: 897, endPoint y: 95, distance: 293.1
click at [897, 95] on div at bounding box center [792, 274] width 214 height 452
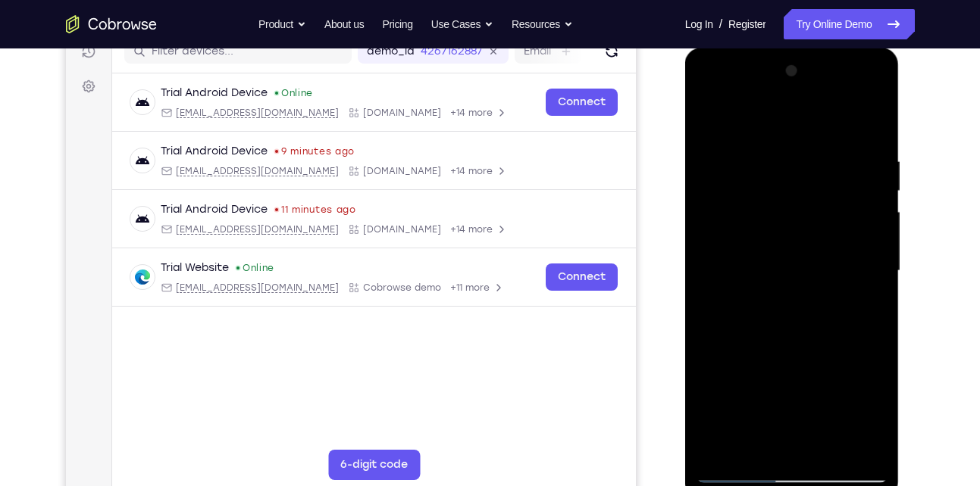
drag, startPoint x: 820, startPoint y: 389, endPoint x: 830, endPoint y: 363, distance: 28.6
click at [830, 363] on div at bounding box center [791, 271] width 191 height 424
drag, startPoint x: 821, startPoint y: 381, endPoint x: 829, endPoint y: 353, distance: 29.2
click at [829, 353] on div at bounding box center [791, 271] width 191 height 424
drag, startPoint x: 815, startPoint y: 392, endPoint x: 907, endPoint y: 100, distance: 305.8
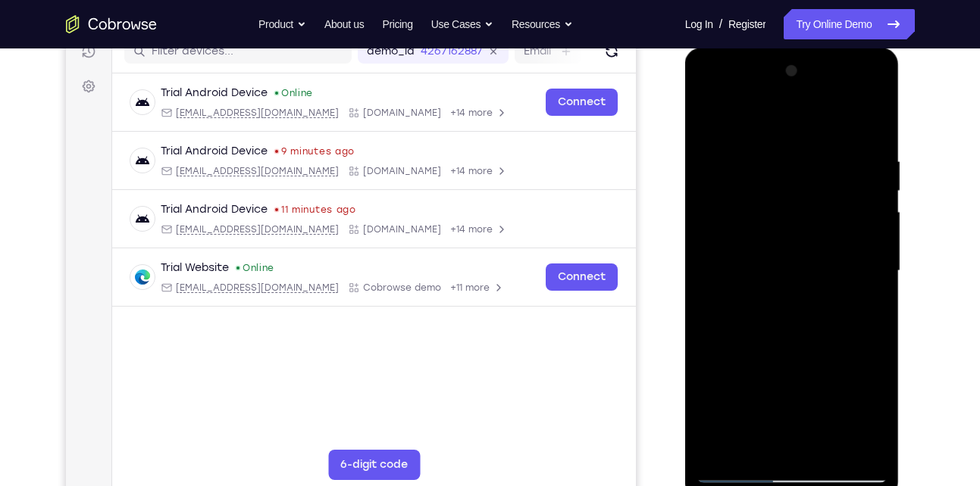
click at [901, 100] on html "Online web based iOS Simulators and Android Emulators. Run iPhone, iPad, Mobile…" at bounding box center [793, 275] width 216 height 455
drag, startPoint x: 812, startPoint y: 411, endPoint x: 858, endPoint y: 261, distance: 157.5
click at [858, 261] on div at bounding box center [791, 271] width 191 height 424
drag, startPoint x: 817, startPoint y: 377, endPoint x: 847, endPoint y: 305, distance: 78.1
click at [847, 305] on div at bounding box center [791, 271] width 191 height 424
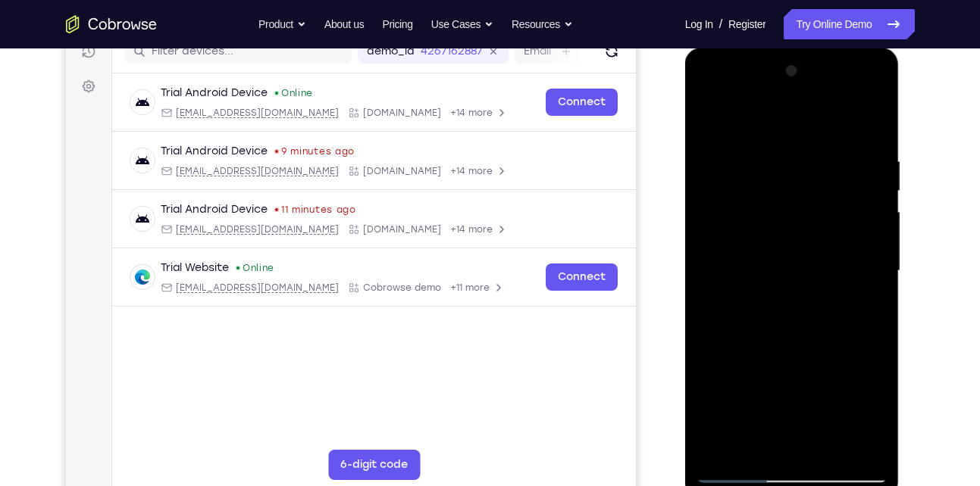
drag, startPoint x: 815, startPoint y: 384, endPoint x: 859, endPoint y: 204, distance: 185.8
click at [859, 204] on div at bounding box center [791, 271] width 191 height 424
drag, startPoint x: 812, startPoint y: 378, endPoint x: 835, endPoint y: 286, distance: 95.4
click at [835, 286] on div at bounding box center [791, 271] width 191 height 424
drag, startPoint x: 823, startPoint y: 364, endPoint x: 840, endPoint y: 190, distance: 175.1
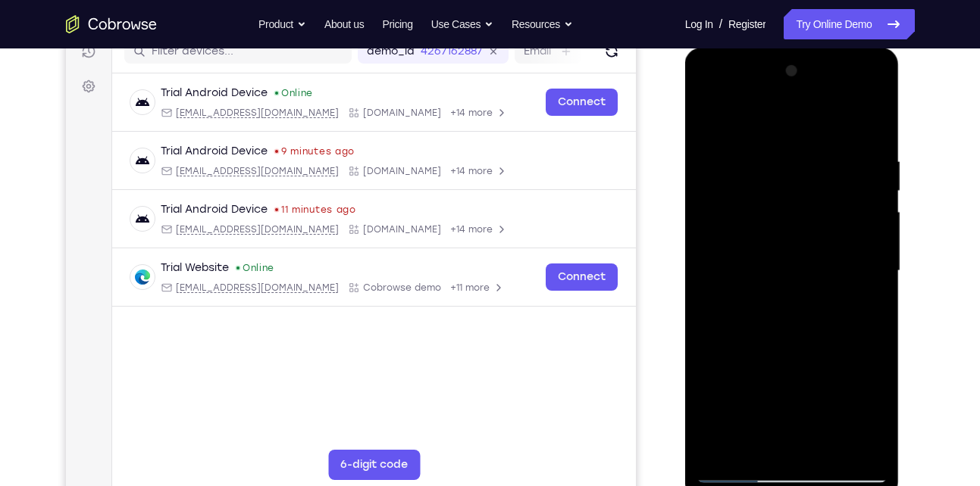
click at [840, 190] on div at bounding box center [791, 271] width 191 height 424
drag, startPoint x: 822, startPoint y: 335, endPoint x: 852, endPoint y: 184, distance: 153.8
click at [852, 184] on div at bounding box center [791, 271] width 191 height 424
drag, startPoint x: 806, startPoint y: 341, endPoint x: 852, endPoint y: 205, distance: 143.3
click at [852, 205] on div at bounding box center [791, 271] width 191 height 424
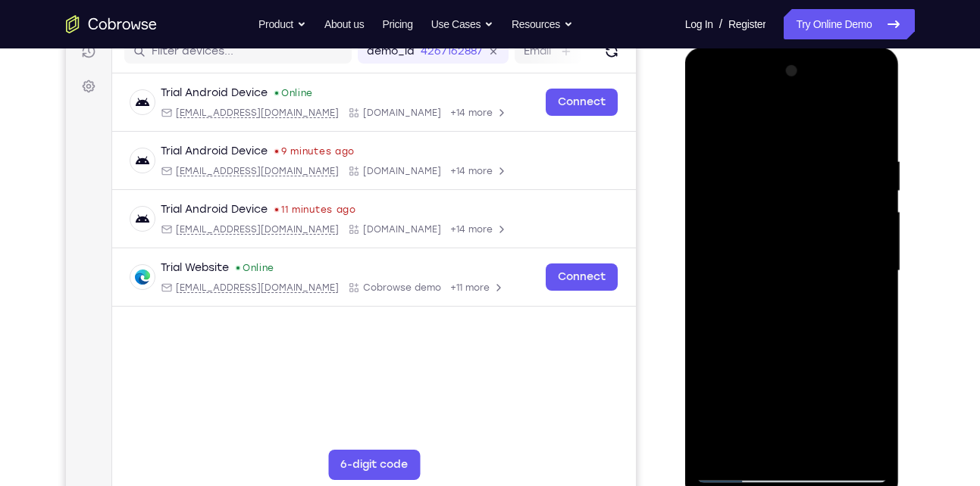
drag, startPoint x: 822, startPoint y: 401, endPoint x: 843, endPoint y: 313, distance: 90.4
click at [843, 313] on div at bounding box center [791, 271] width 191 height 424
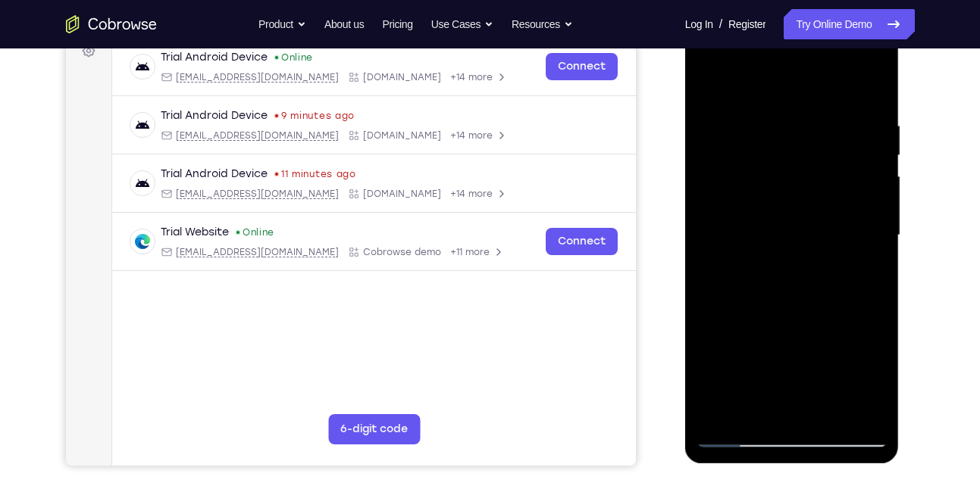
scroll to position [237, 0]
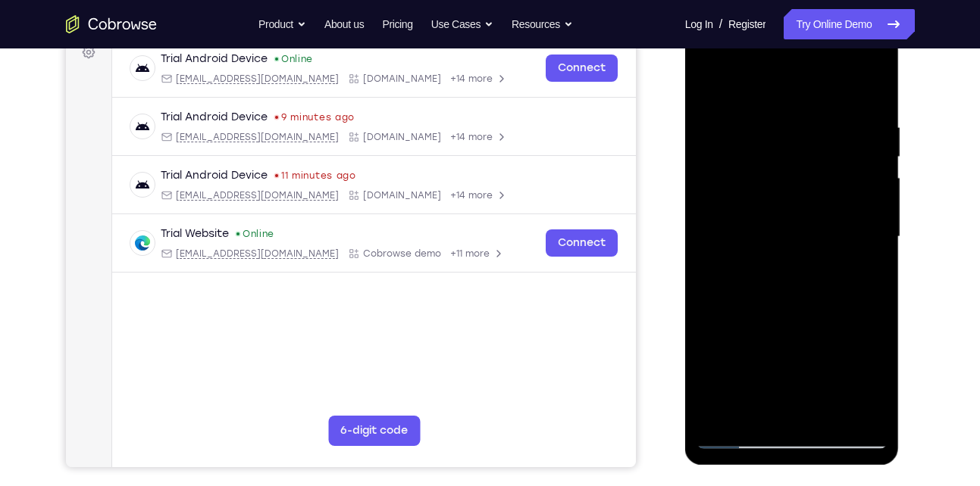
drag, startPoint x: 815, startPoint y: 358, endPoint x: 836, endPoint y: 274, distance: 85.8
click at [836, 274] on div at bounding box center [791, 237] width 191 height 424
drag, startPoint x: 819, startPoint y: 341, endPoint x: 858, endPoint y: 222, distance: 125.1
click at [858, 222] on div at bounding box center [791, 237] width 191 height 424
drag, startPoint x: 815, startPoint y: 349, endPoint x: 852, endPoint y: 199, distance: 155.3
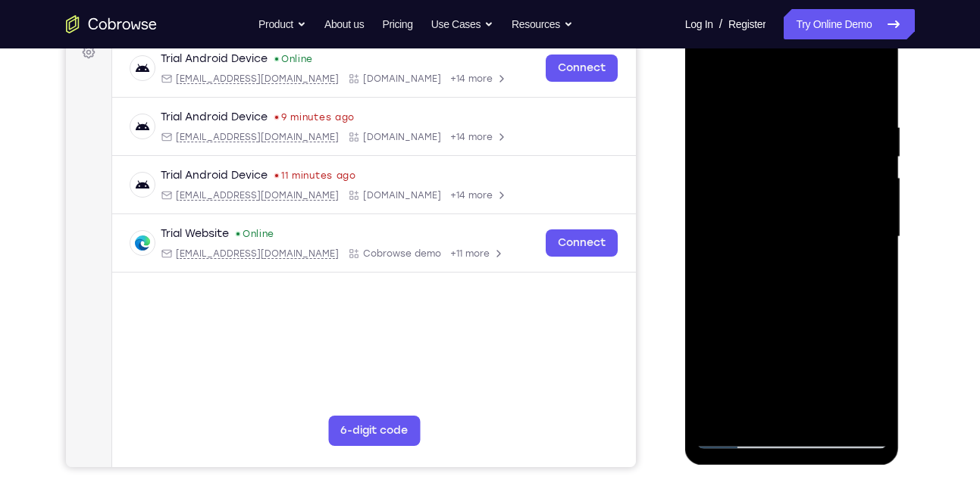
click at [852, 199] on div at bounding box center [791, 237] width 191 height 424
drag, startPoint x: 824, startPoint y: 332, endPoint x: 843, endPoint y: 264, distance: 70.8
click at [843, 264] on div at bounding box center [791, 237] width 191 height 424
drag, startPoint x: 818, startPoint y: 323, endPoint x: 836, endPoint y: 279, distance: 47.6
click at [836, 279] on div at bounding box center [791, 237] width 191 height 424
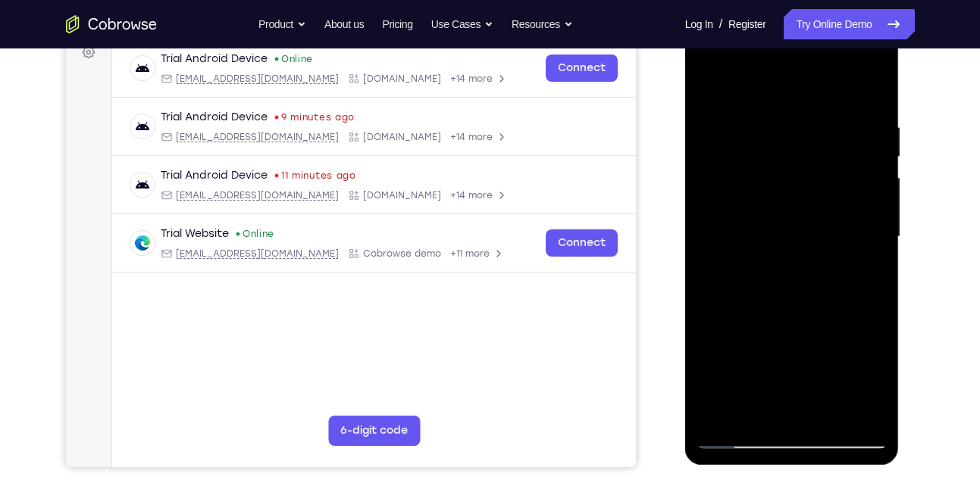
drag, startPoint x: 819, startPoint y: 341, endPoint x: 833, endPoint y: 308, distance: 36.3
click at [833, 308] on div at bounding box center [791, 237] width 191 height 424
drag, startPoint x: 819, startPoint y: 346, endPoint x: 861, endPoint y: 230, distance: 123.9
click at [861, 230] on div at bounding box center [791, 237] width 191 height 424
drag, startPoint x: 825, startPoint y: 338, endPoint x: 861, endPoint y: 224, distance: 119.1
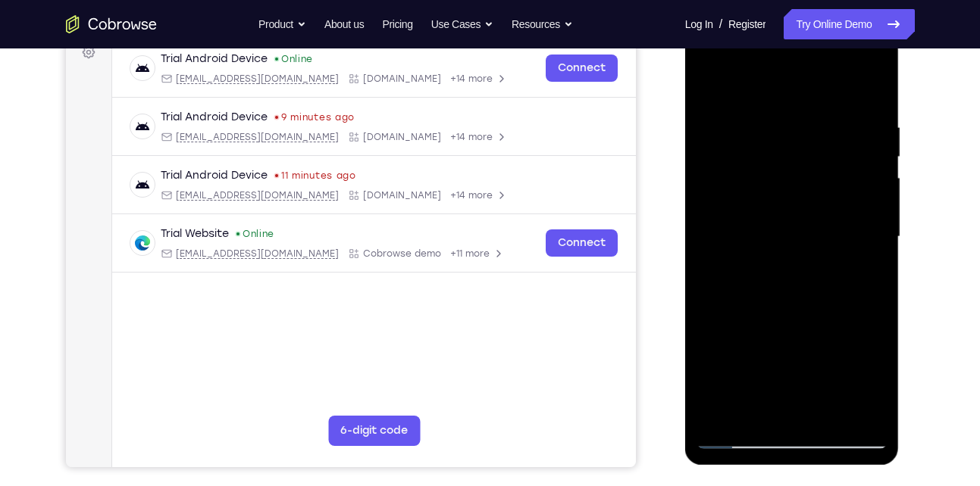
click at [861, 224] on div at bounding box center [791, 237] width 191 height 424
drag, startPoint x: 834, startPoint y: 305, endPoint x: 854, endPoint y: 259, distance: 49.5
click at [854, 259] on div at bounding box center [791, 237] width 191 height 424
drag, startPoint x: 810, startPoint y: 355, endPoint x: 832, endPoint y: 292, distance: 67.3
click at [832, 292] on div at bounding box center [791, 237] width 191 height 424
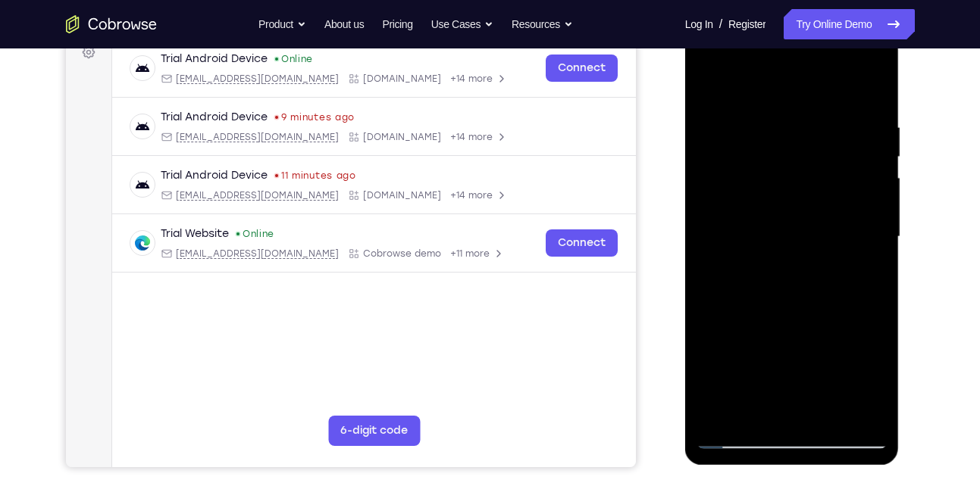
drag, startPoint x: 802, startPoint y: 359, endPoint x: 842, endPoint y: 241, distance: 124.8
click at [842, 241] on div at bounding box center [791, 237] width 191 height 424
drag, startPoint x: 815, startPoint y: 344, endPoint x: 854, endPoint y: 203, distance: 146.3
click at [854, 203] on div at bounding box center [791, 237] width 191 height 424
drag, startPoint x: 835, startPoint y: 261, endPoint x: 807, endPoint y: 346, distance: 89.4
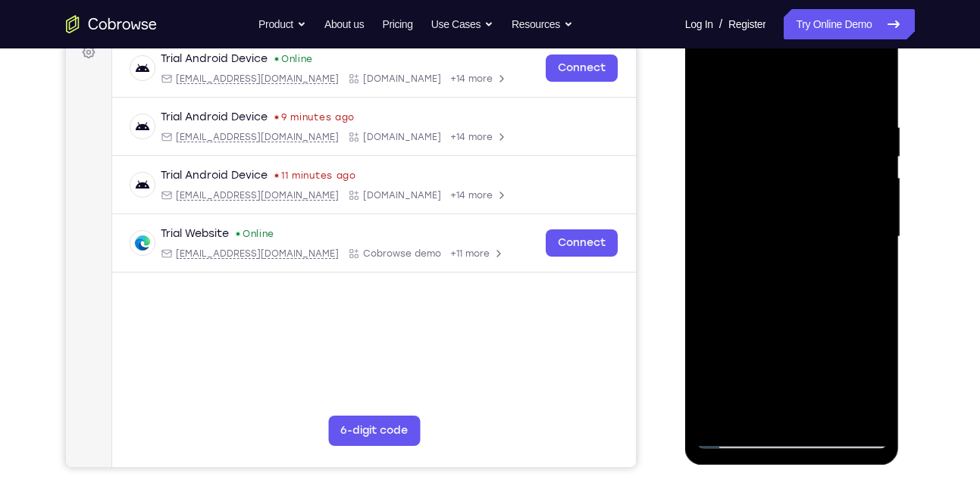
click at [807, 346] on div at bounding box center [791, 237] width 191 height 424
drag, startPoint x: 807, startPoint y: 358, endPoint x: 844, endPoint y: 227, distance: 136.2
click at [844, 227] on div at bounding box center [791, 237] width 191 height 424
drag, startPoint x: 823, startPoint y: 336, endPoint x: 836, endPoint y: 302, distance: 36.4
click at [836, 302] on div at bounding box center [791, 237] width 191 height 424
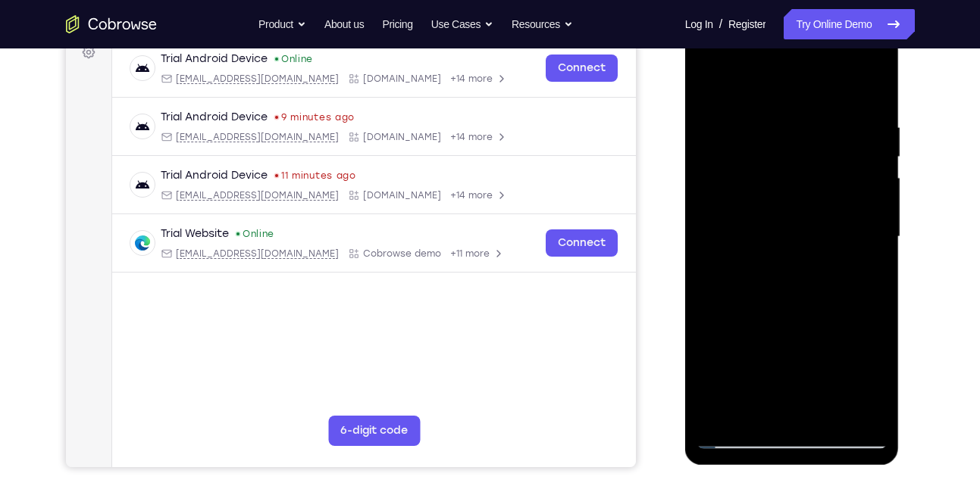
click at [874, 277] on div at bounding box center [791, 237] width 191 height 424
drag, startPoint x: 824, startPoint y: 274, endPoint x: 813, endPoint y: 339, distance: 66.9
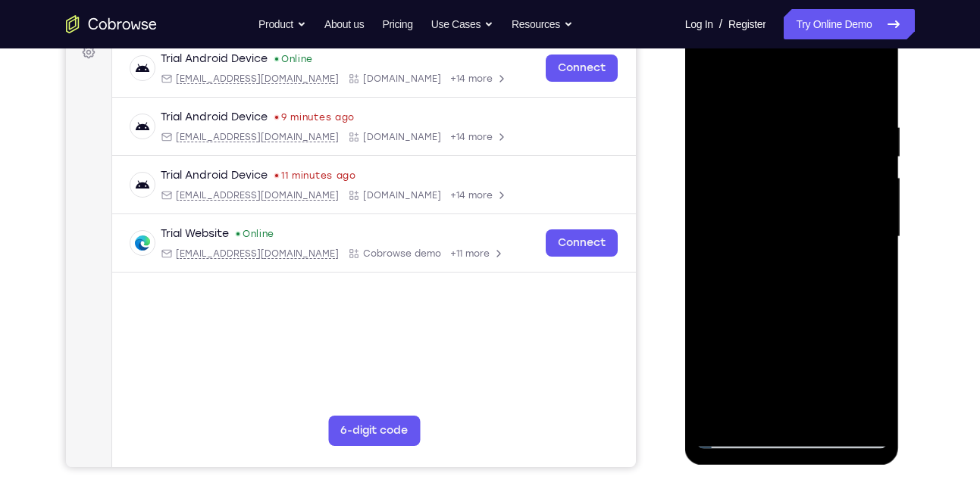
click at [813, 339] on div at bounding box center [791, 237] width 191 height 424
drag, startPoint x: 818, startPoint y: 328, endPoint x: 841, endPoint y: 240, distance: 91.0
click at [841, 240] on div at bounding box center [791, 237] width 191 height 424
click at [877, 253] on div at bounding box center [791, 237] width 191 height 424
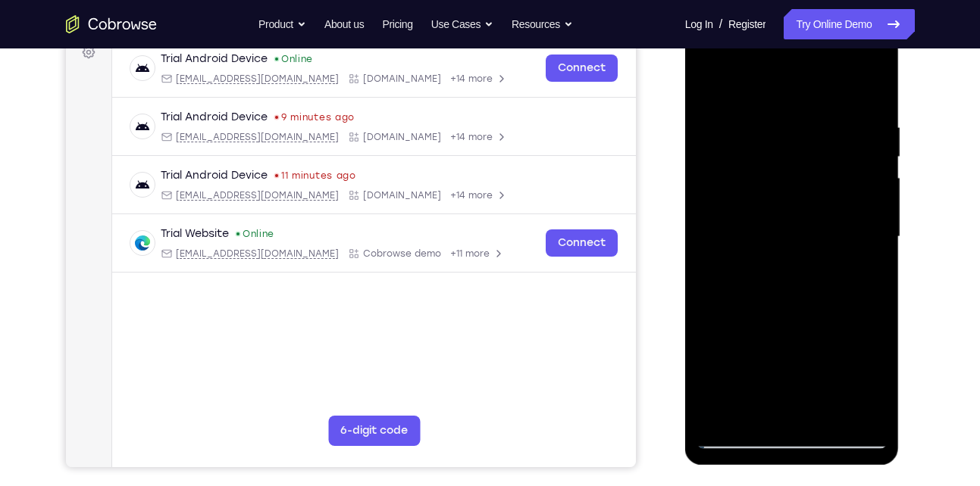
click at [874, 253] on div at bounding box center [791, 237] width 191 height 424
click at [875, 255] on div at bounding box center [791, 237] width 191 height 424
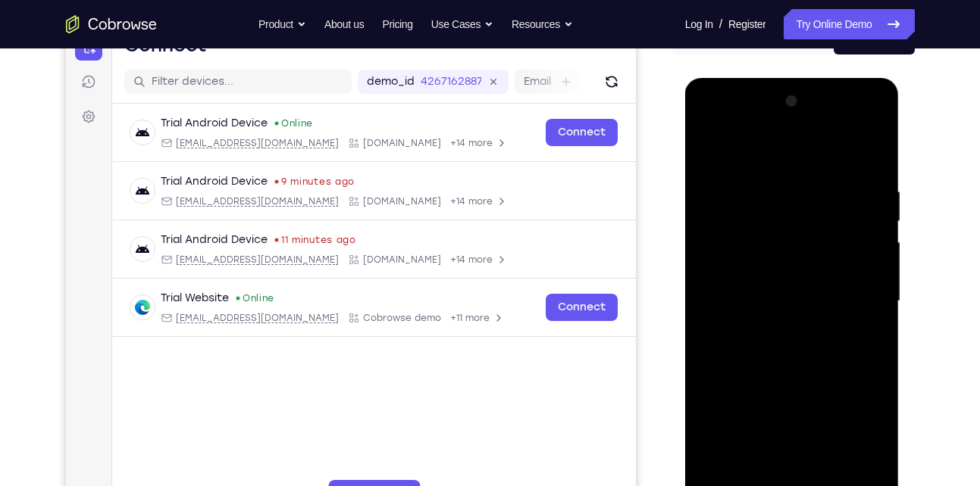
scroll to position [172, 0]
drag, startPoint x: 771, startPoint y: 258, endPoint x: 768, endPoint y: 289, distance: 30.5
click at [768, 289] on div at bounding box center [791, 302] width 191 height 424
click at [876, 347] on div at bounding box center [791, 302] width 191 height 424
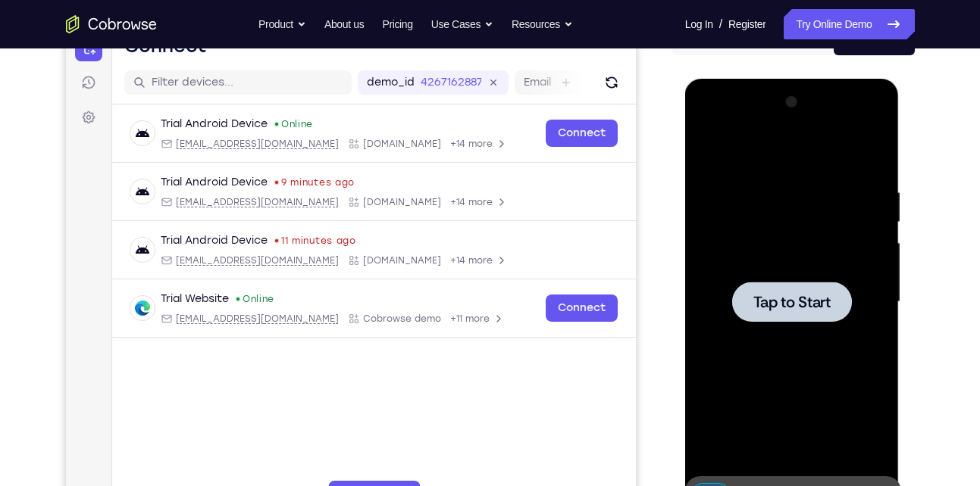
click at [876, 79] on div "Tap to Start" at bounding box center [792, 79] width 214 height 0
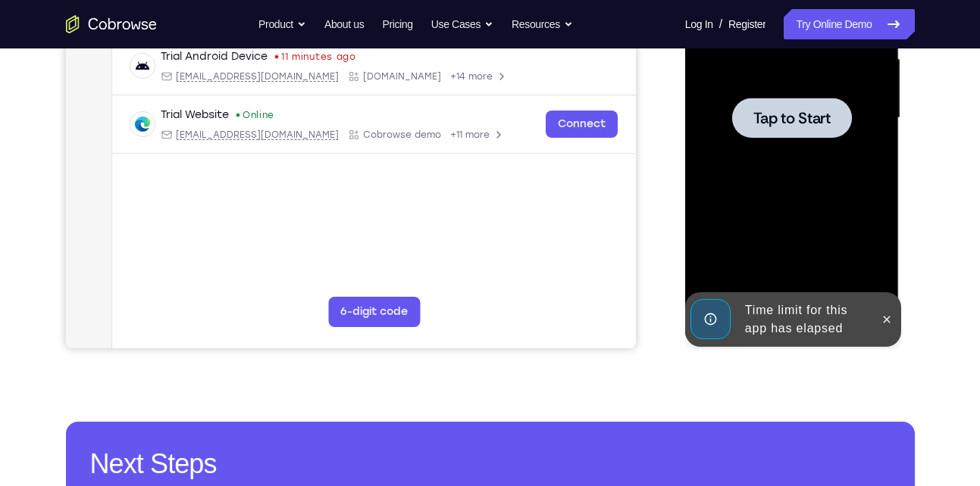
scroll to position [359, 0]
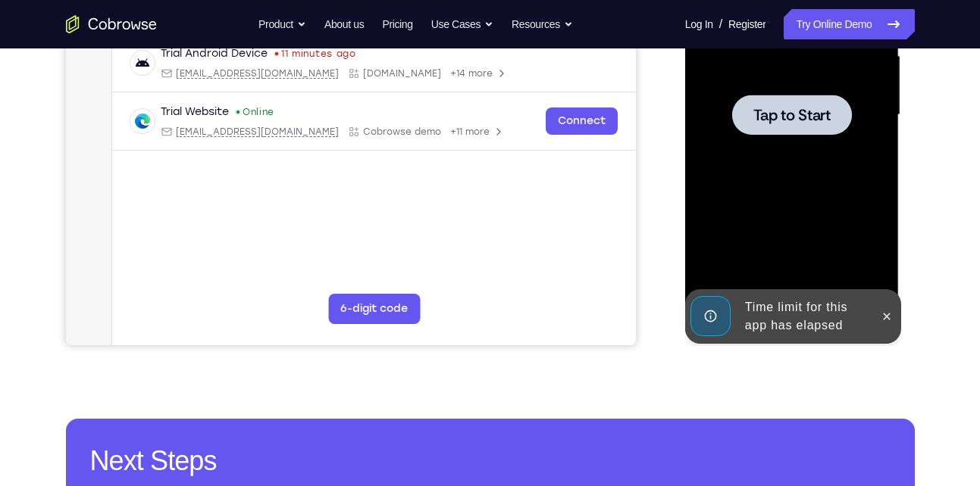
click at [783, 282] on div at bounding box center [791, 115] width 191 height 424
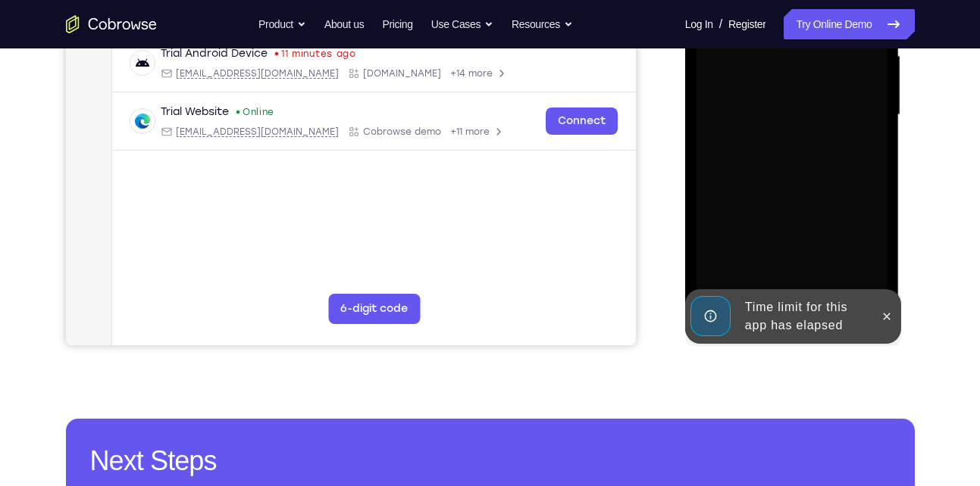
drag, startPoint x: 887, startPoint y: 311, endPoint x: 756, endPoint y: 242, distance: 148.5
click at [756, 242] on div "Online web based iOS Simulators and Android Emulators. Run iPhone, iPad, Mobile…" at bounding box center [793, 119] width 216 height 455
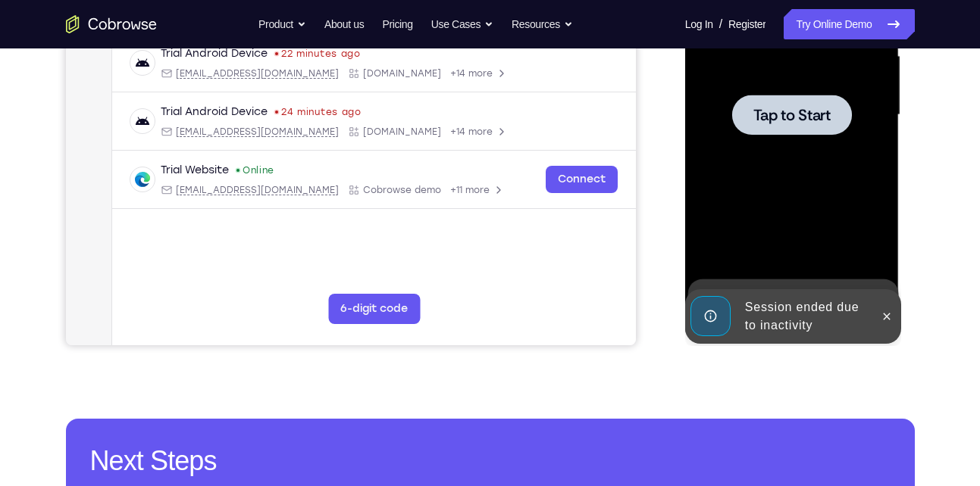
click at [795, 261] on div at bounding box center [791, 115] width 191 height 424
